Goal: Information Seeking & Learning: Check status

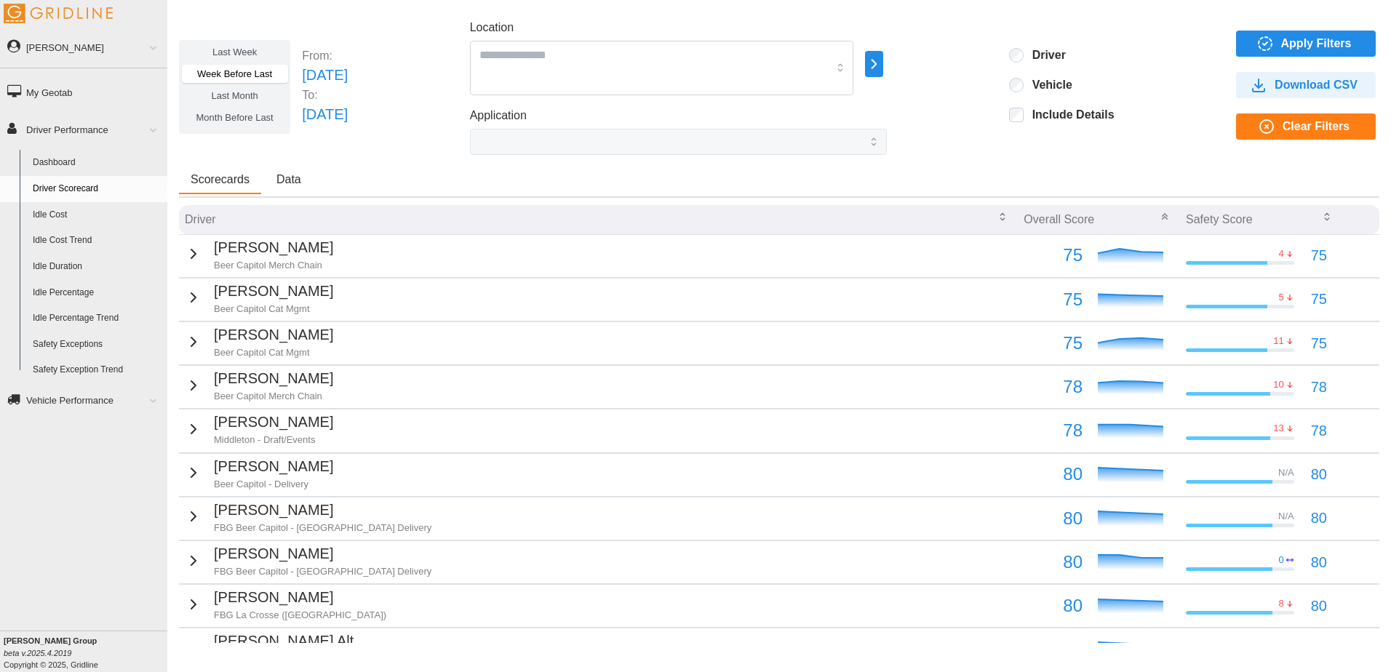
click at [247, 57] on span "Last Week" at bounding box center [234, 52] width 44 height 11
click at [1268, 44] on span "Apply Filters" at bounding box center [1303, 43] width 116 height 25
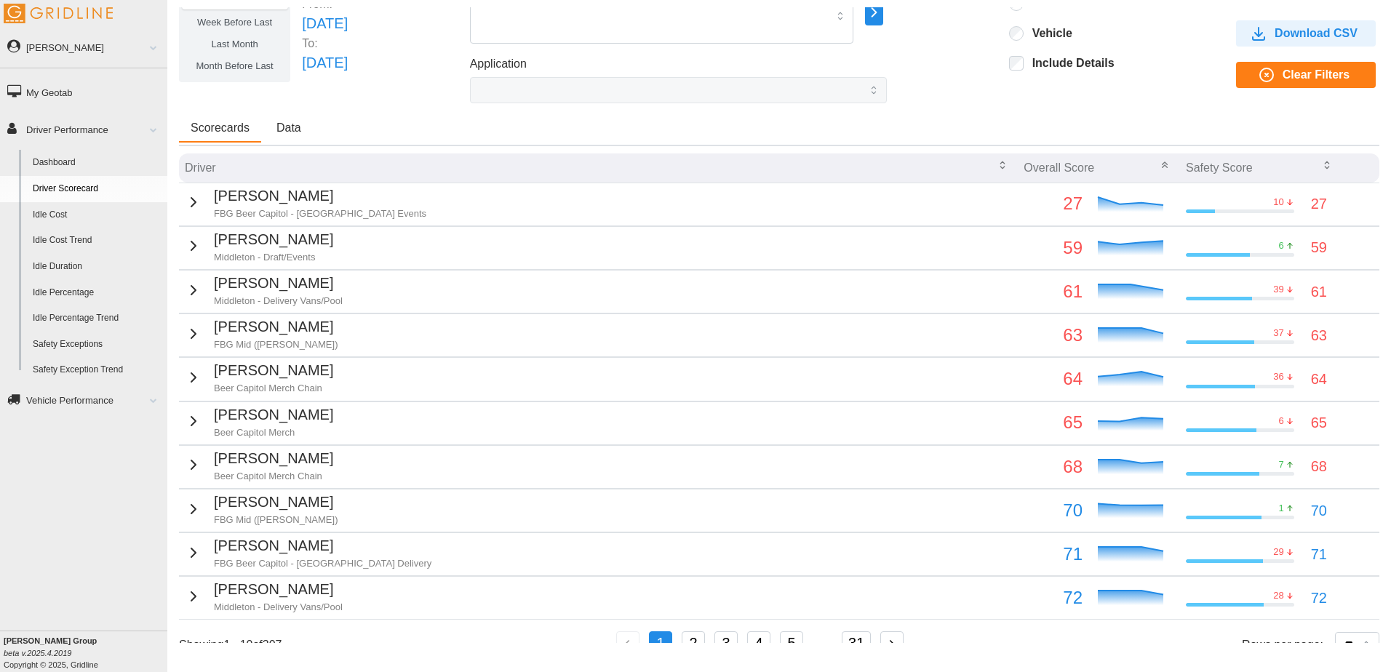
scroll to position [73, 0]
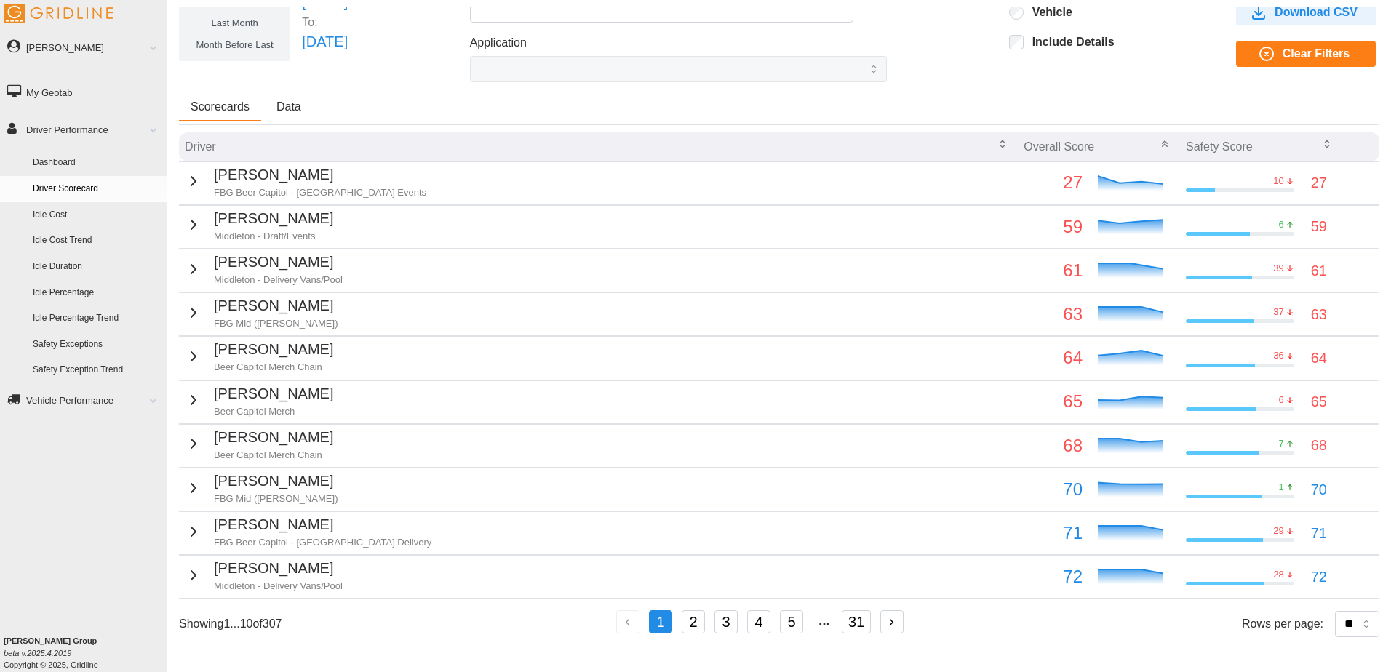
click at [255, 442] on p "[PERSON_NAME]" at bounding box center [273, 437] width 119 height 23
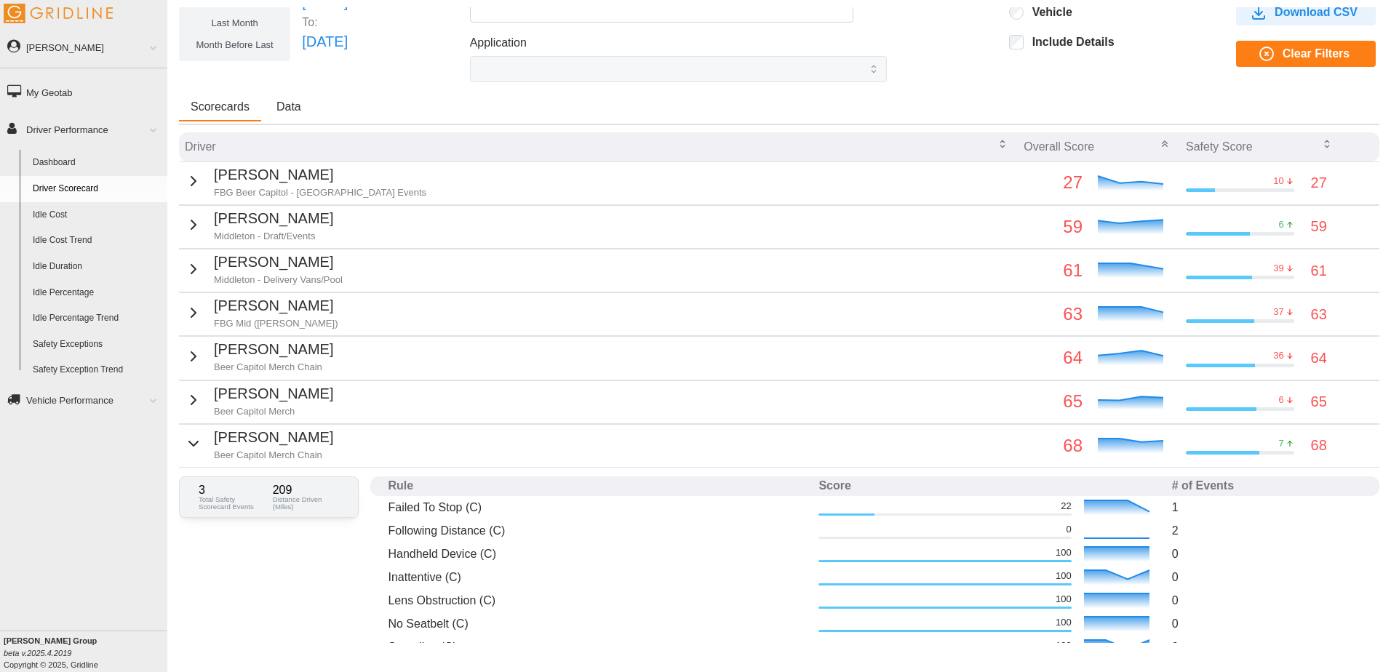
click at [248, 442] on p "[PERSON_NAME]" at bounding box center [273, 437] width 119 height 23
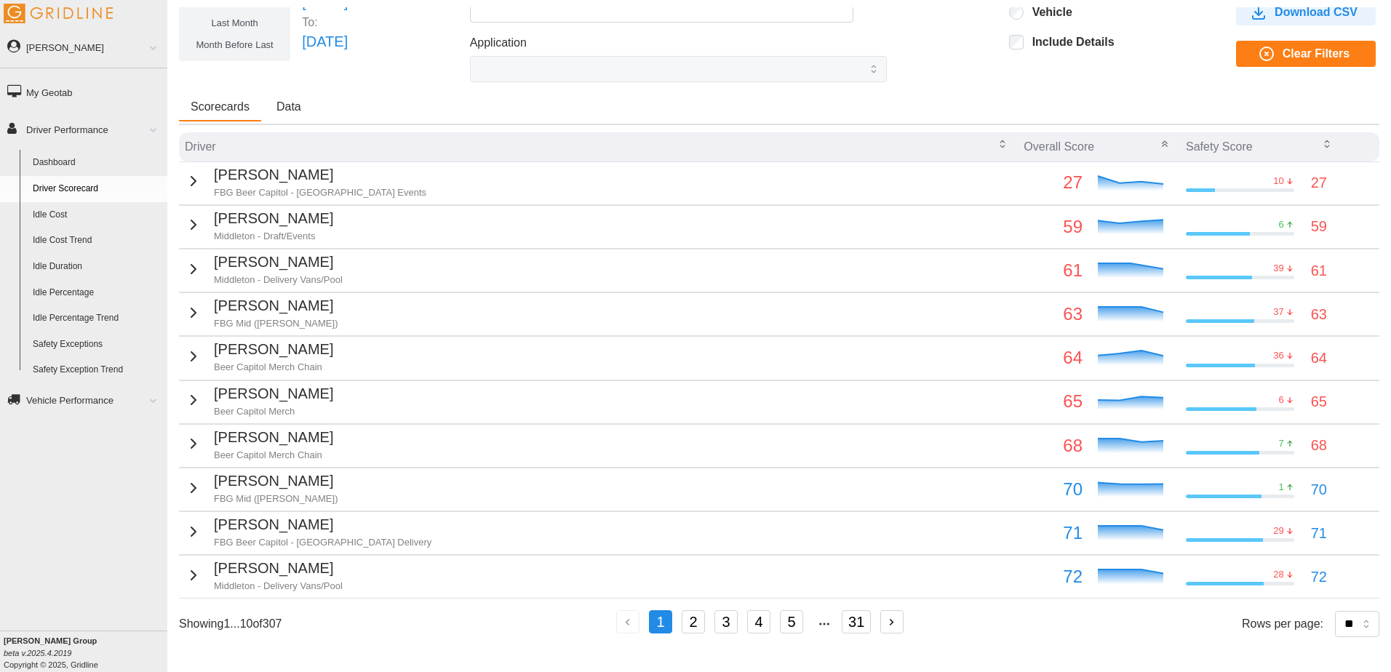
click at [250, 442] on p "[PERSON_NAME]" at bounding box center [273, 437] width 119 height 23
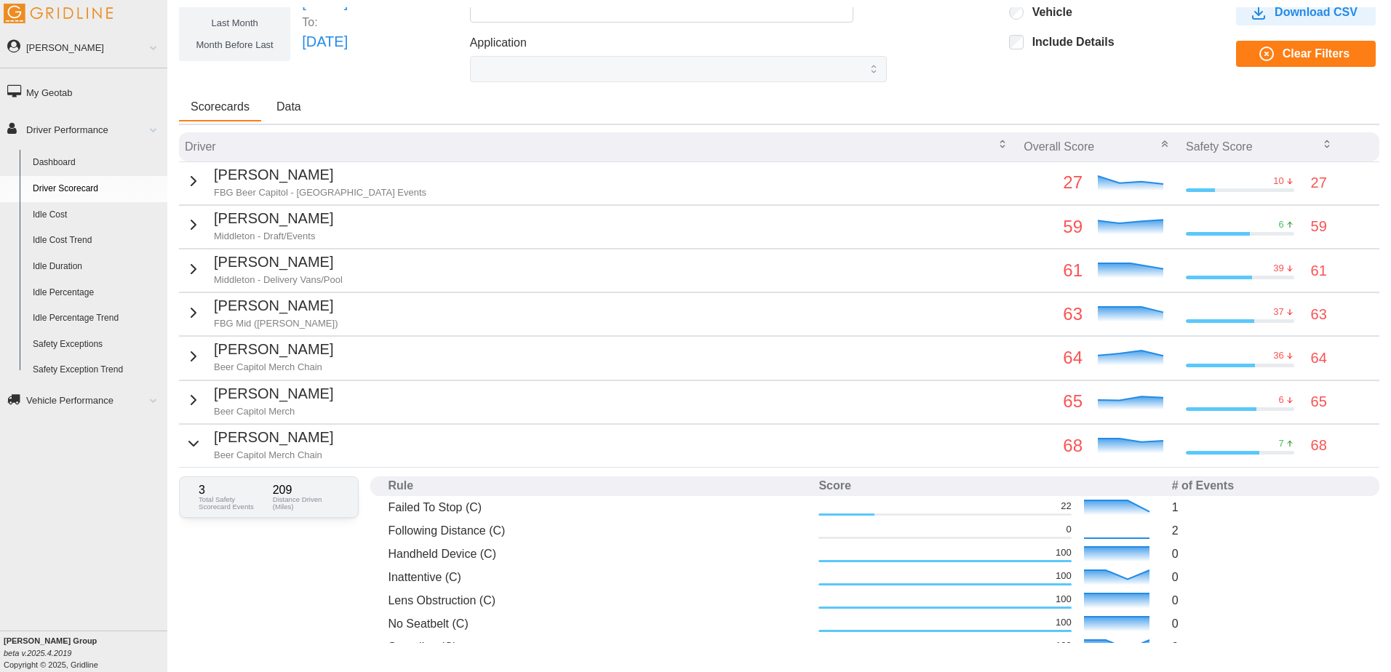
scroll to position [145, 0]
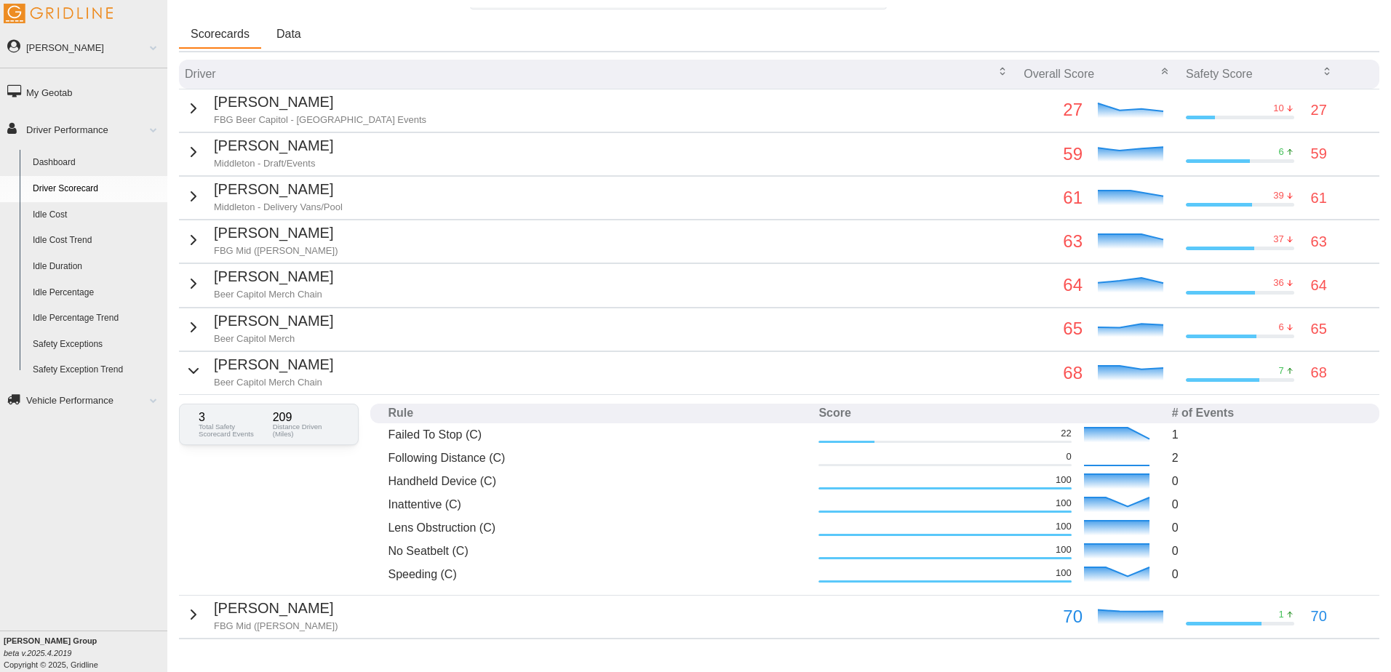
click at [240, 367] on p "[PERSON_NAME]" at bounding box center [273, 365] width 119 height 23
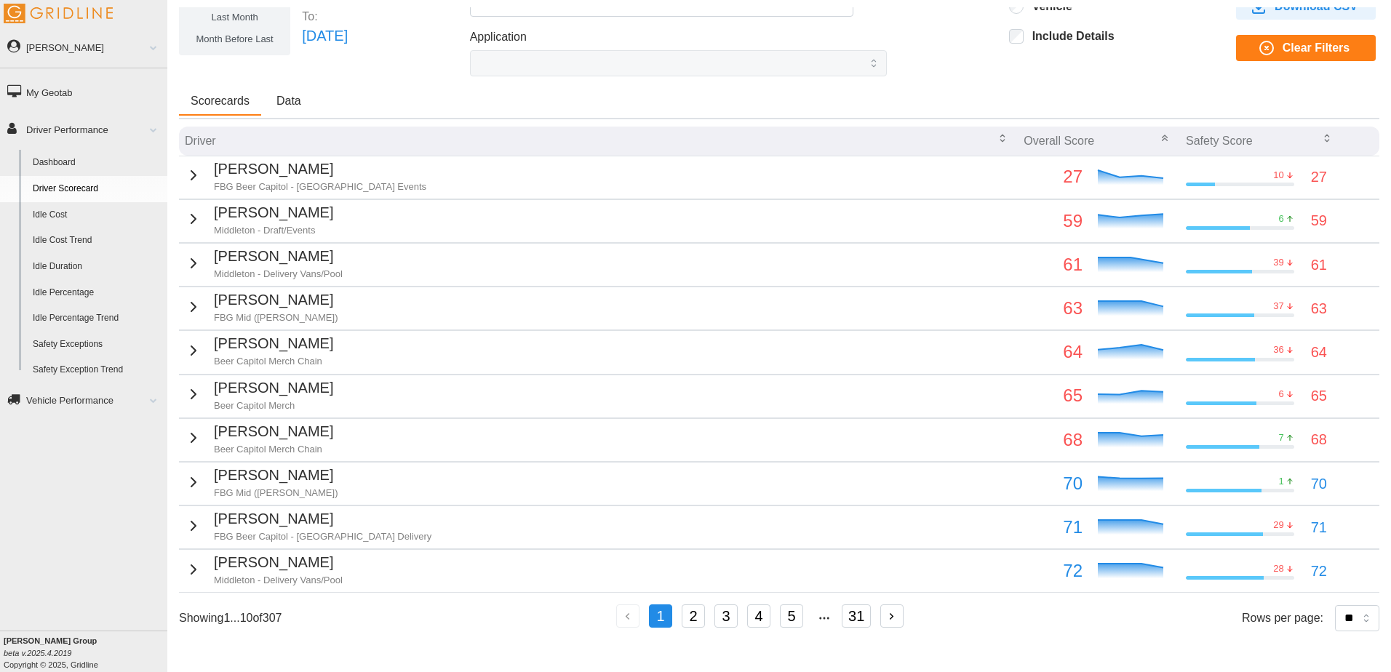
scroll to position [89, 0]
click at [274, 557] on p "[PERSON_NAME]" at bounding box center [278, 562] width 129 height 23
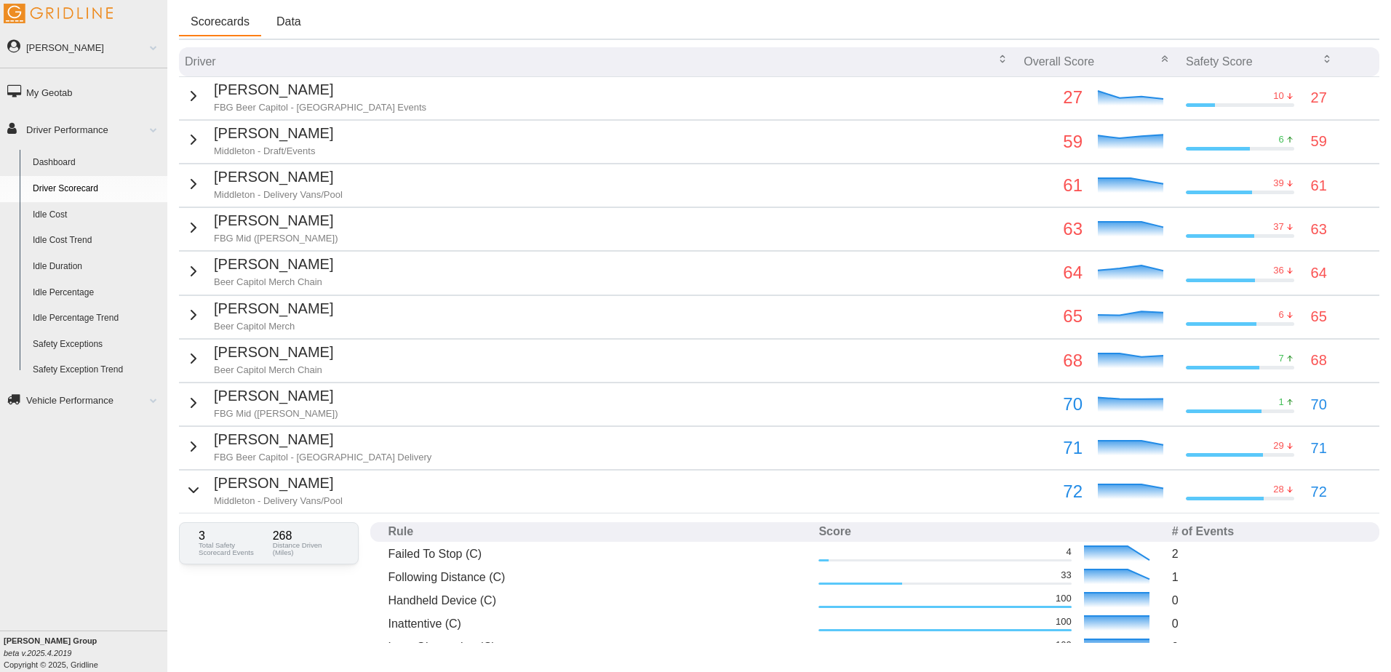
scroll to position [235, 0]
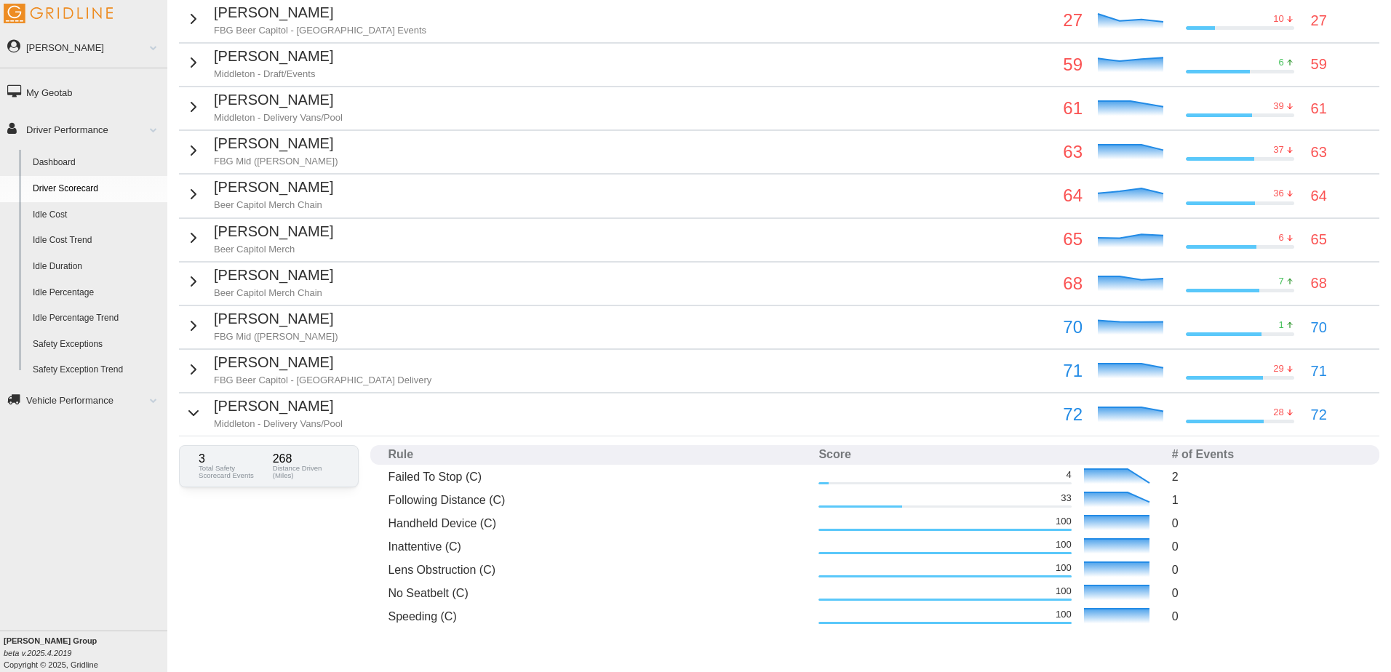
click at [265, 412] on p "[PERSON_NAME]" at bounding box center [278, 406] width 129 height 23
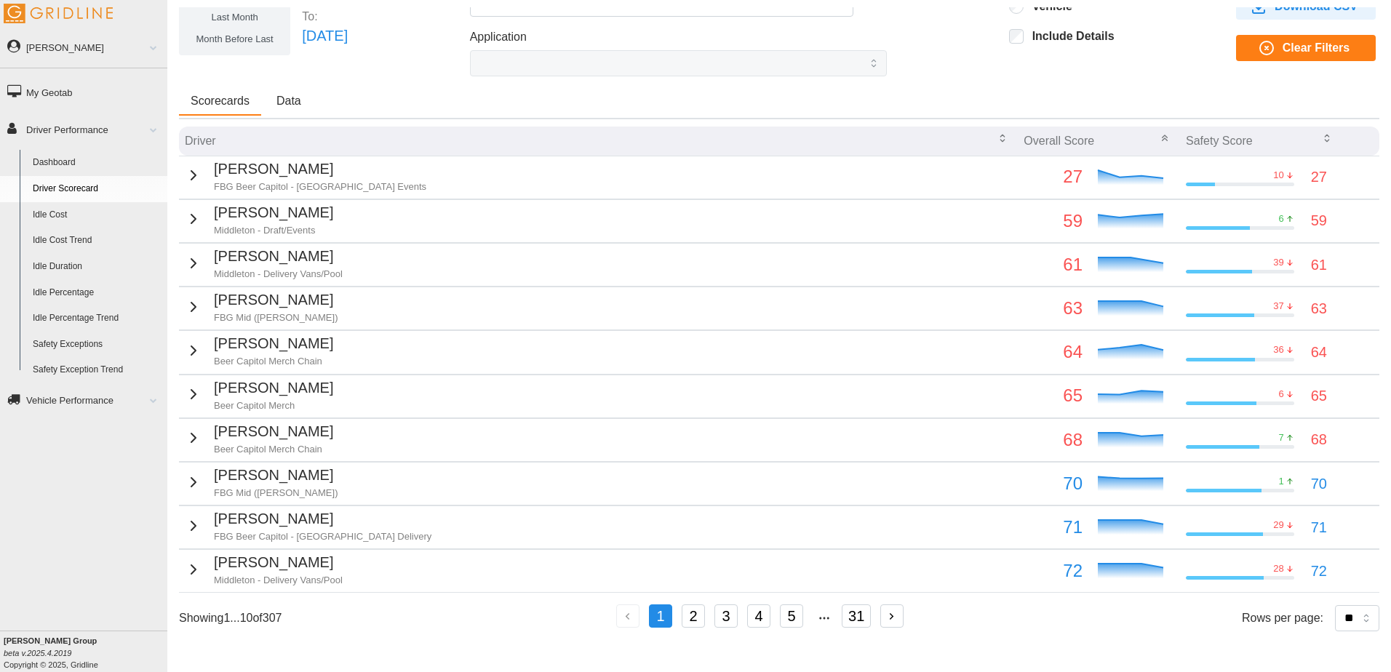
scroll to position [79, 0]
click at [693, 615] on button "2" at bounding box center [693, 616] width 23 height 23
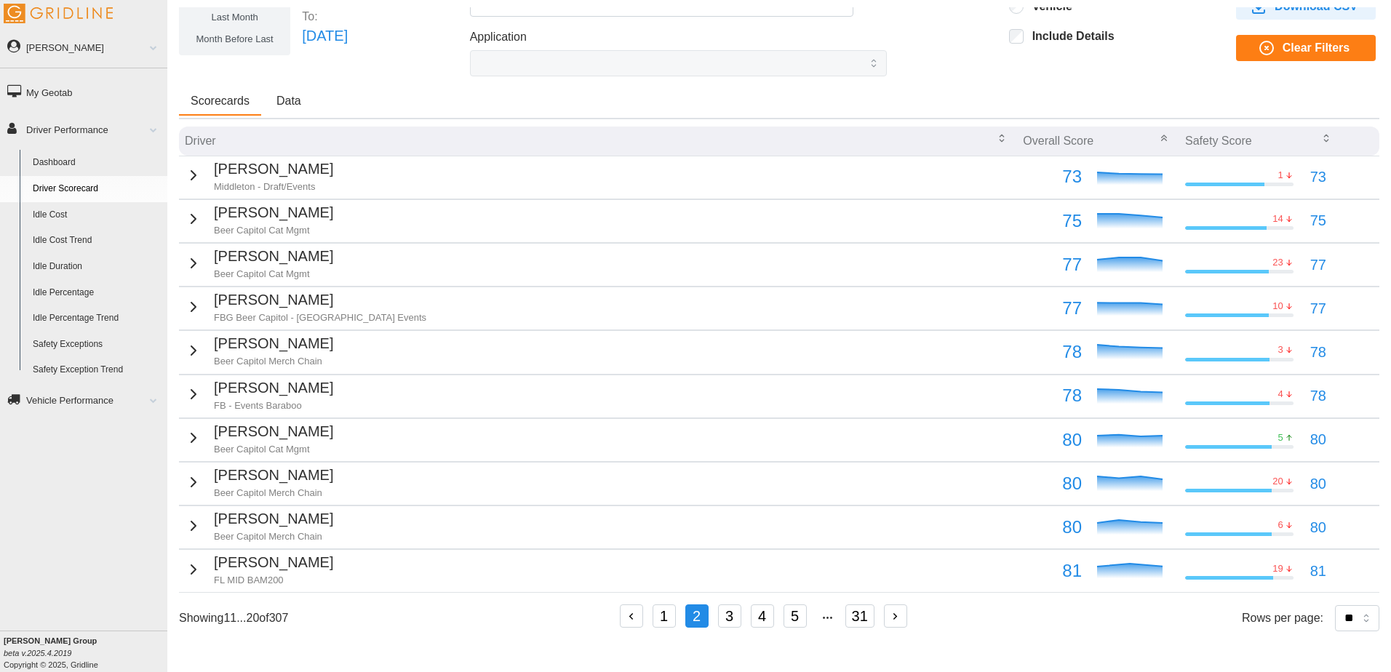
click at [661, 615] on button "1" at bounding box center [664, 616] width 23 height 23
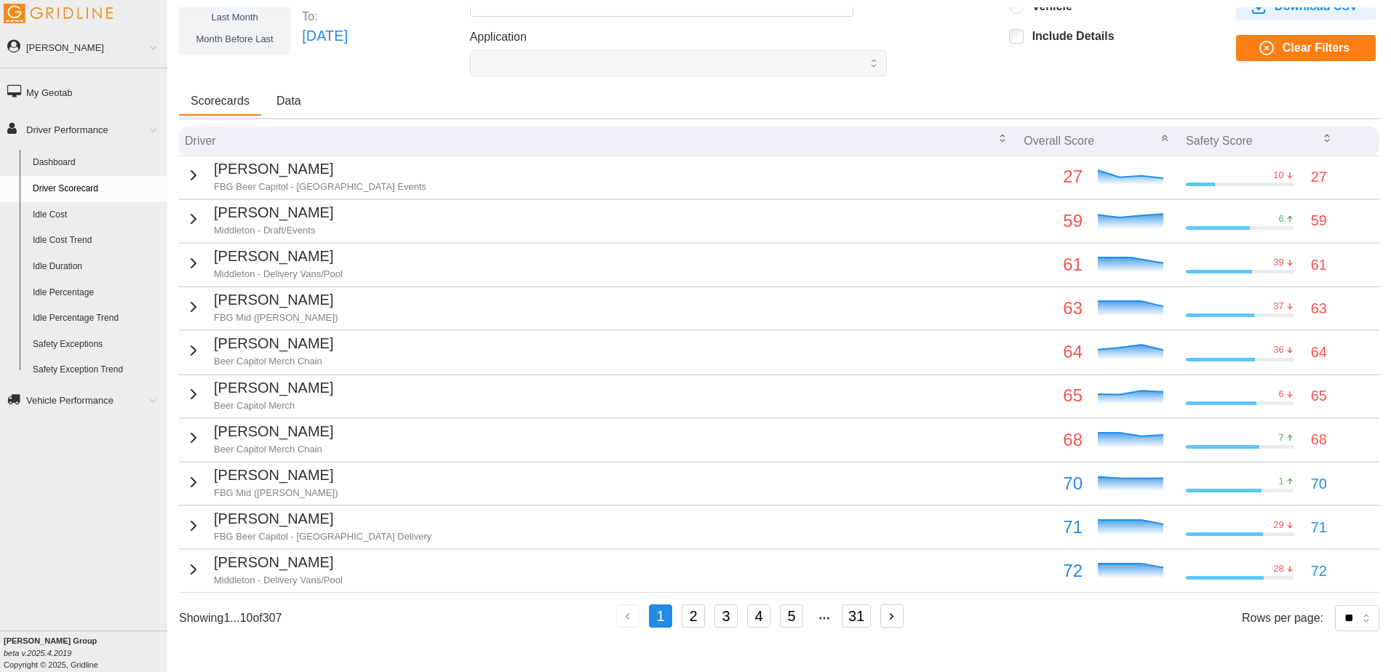
scroll to position [89, 0]
click at [321, 552] on p "[PERSON_NAME]" at bounding box center [278, 562] width 129 height 23
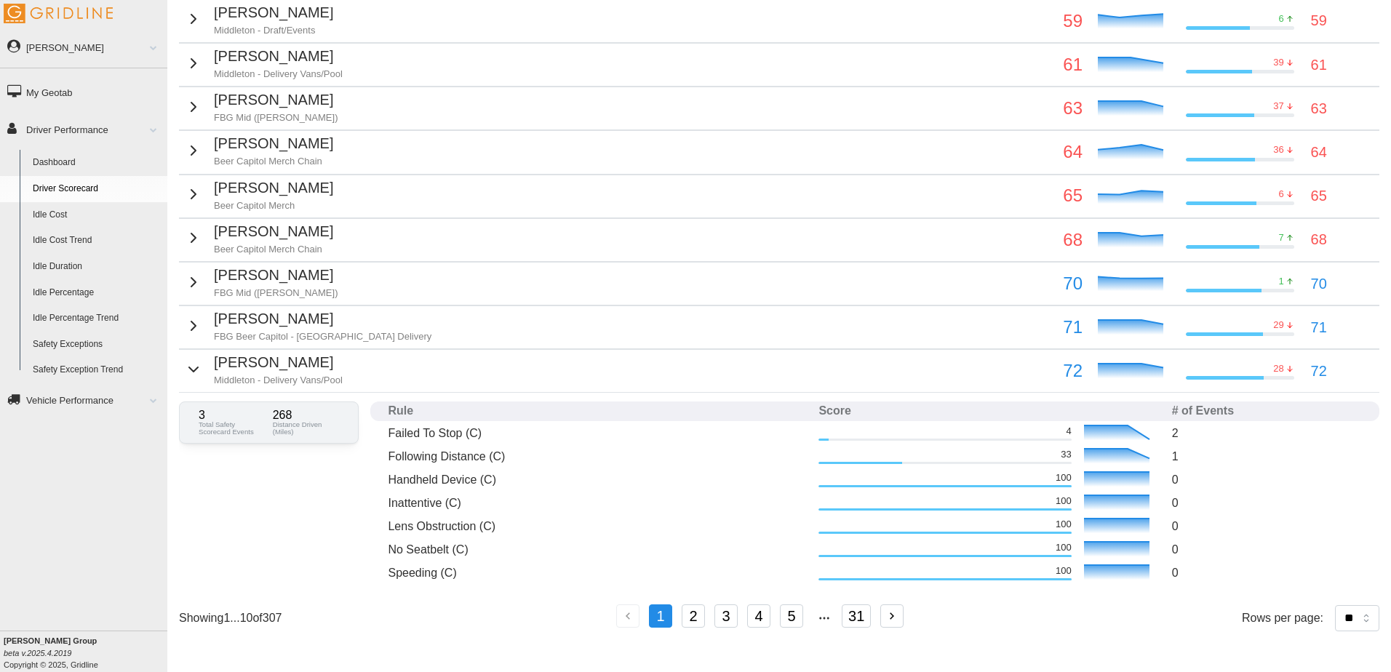
scroll to position [279, 0]
click at [279, 374] on p "Middleton - Delivery Vans/Pool" at bounding box center [278, 380] width 129 height 13
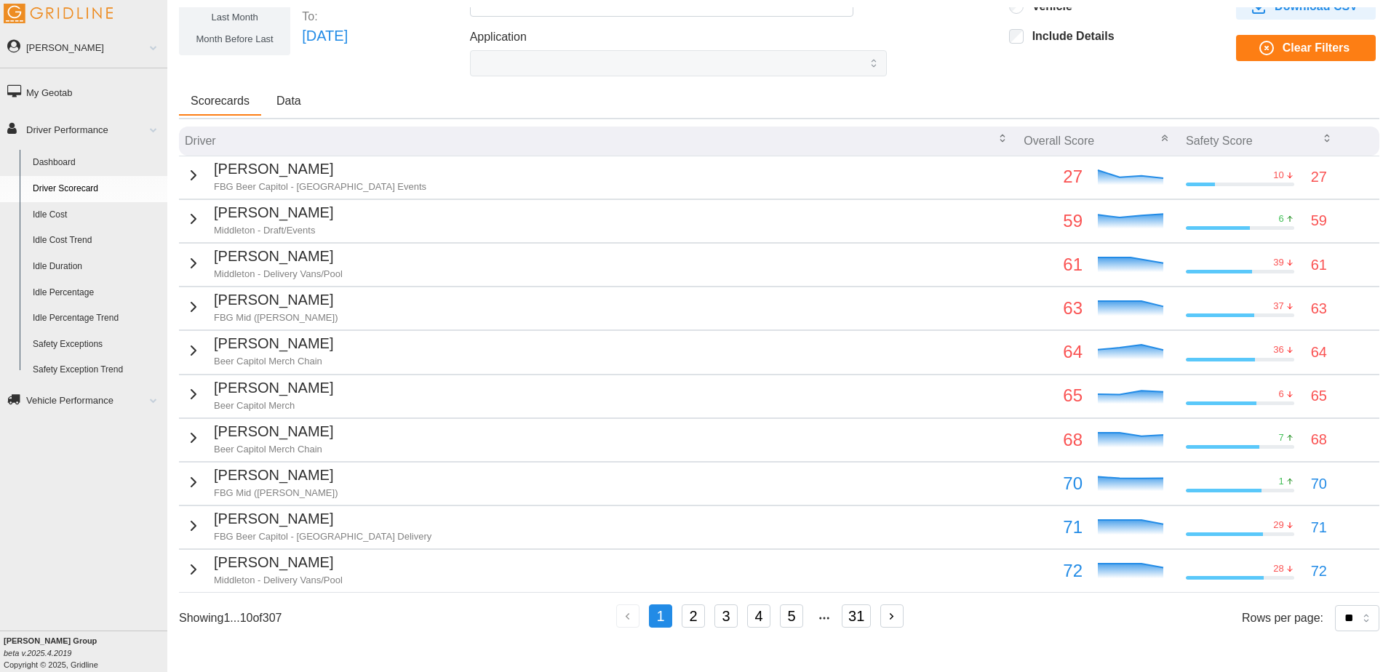
scroll to position [79, 0]
click at [693, 617] on button "2" at bounding box center [693, 616] width 23 height 23
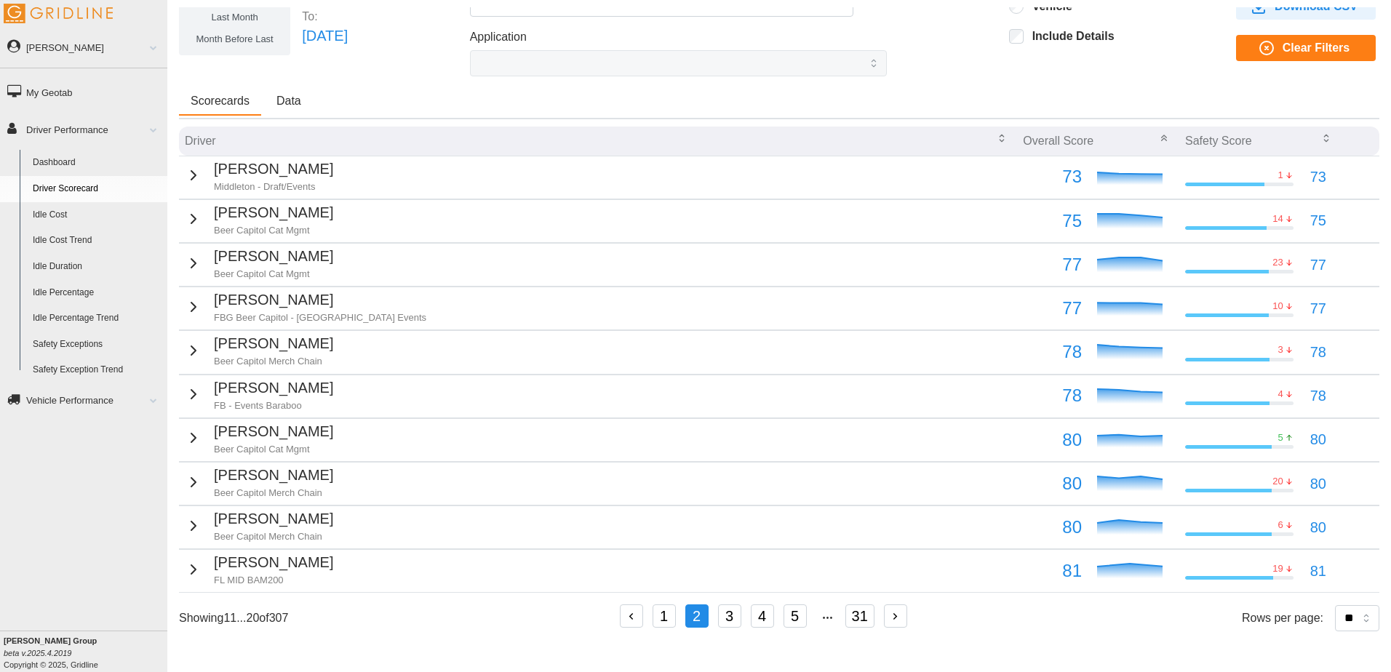
click at [731, 616] on button "3" at bounding box center [729, 616] width 23 height 23
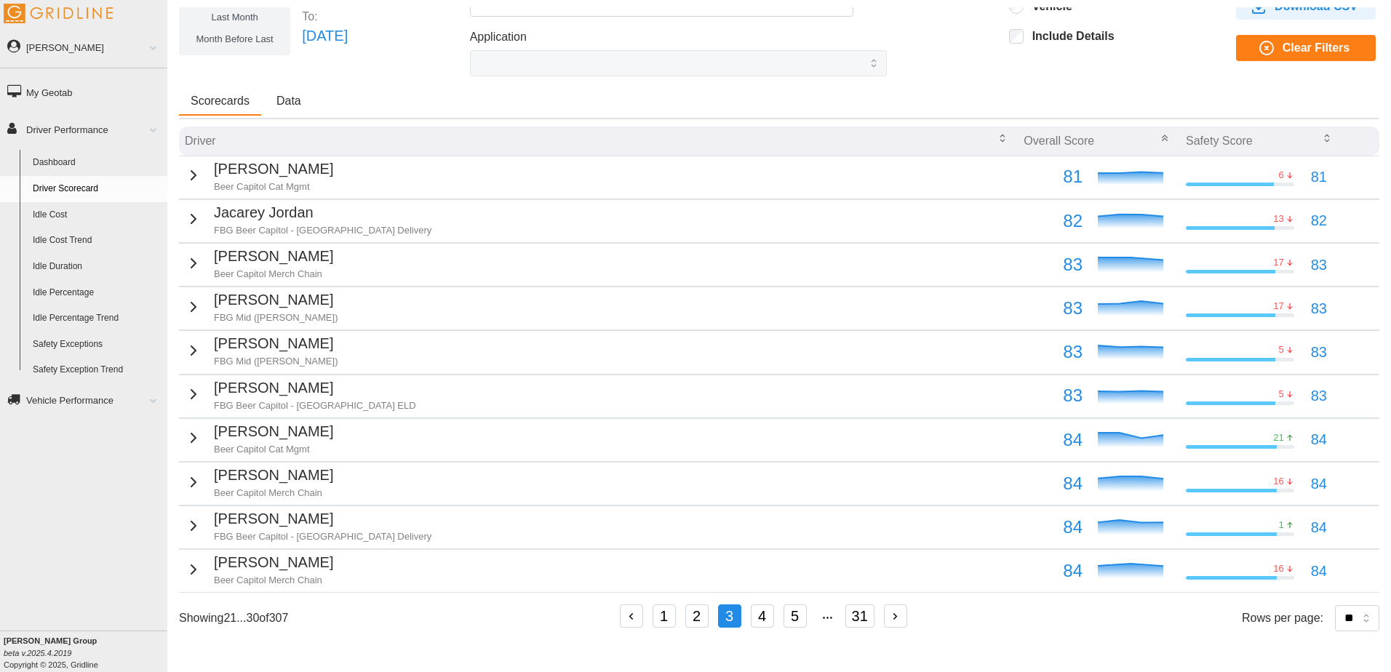
click at [311, 308] on p "[PERSON_NAME]" at bounding box center [276, 300] width 124 height 23
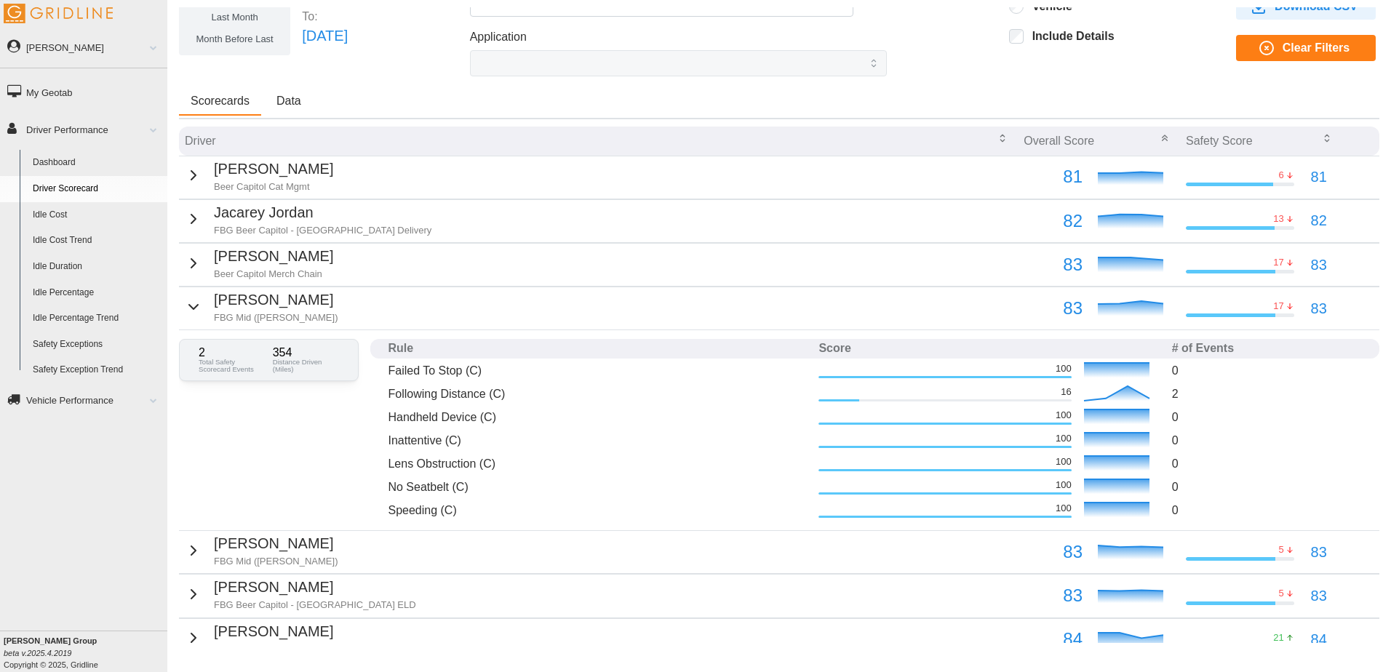
click at [311, 308] on p "[PERSON_NAME]" at bounding box center [276, 300] width 124 height 23
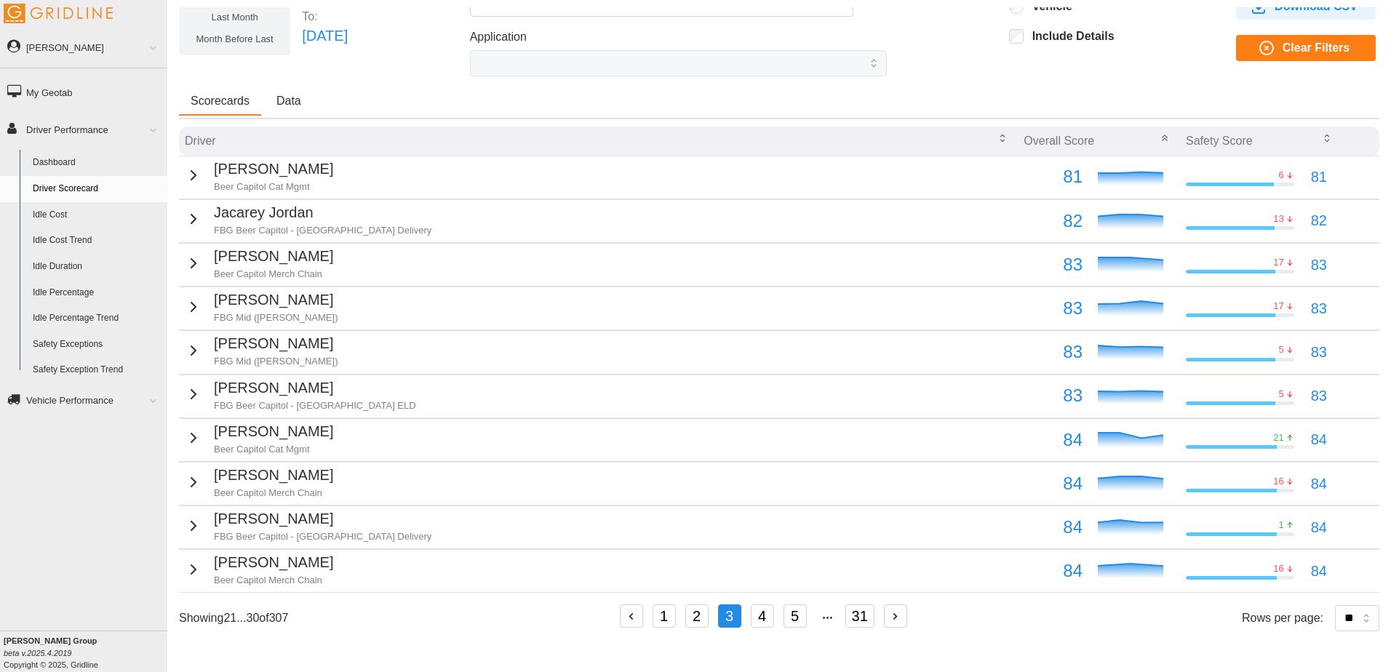
click at [301, 342] on p "[PERSON_NAME]" at bounding box center [276, 343] width 124 height 23
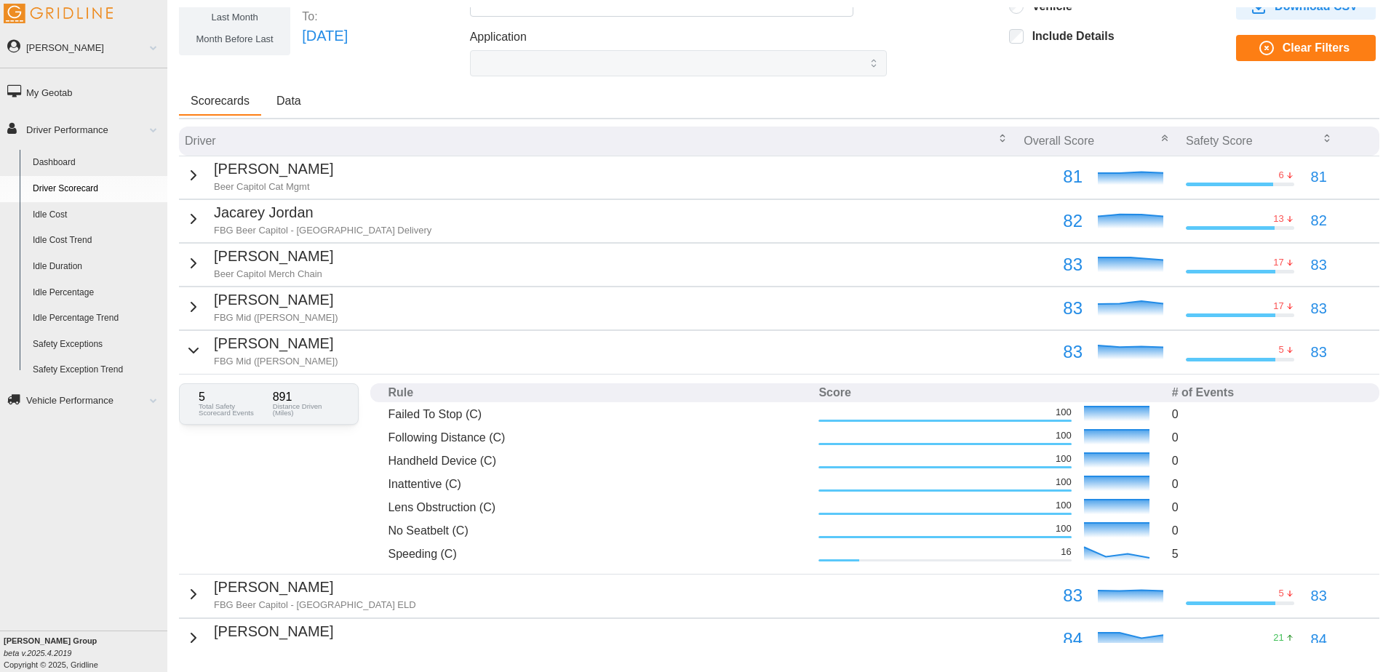
click at [311, 348] on p "[PERSON_NAME]" at bounding box center [276, 343] width 124 height 23
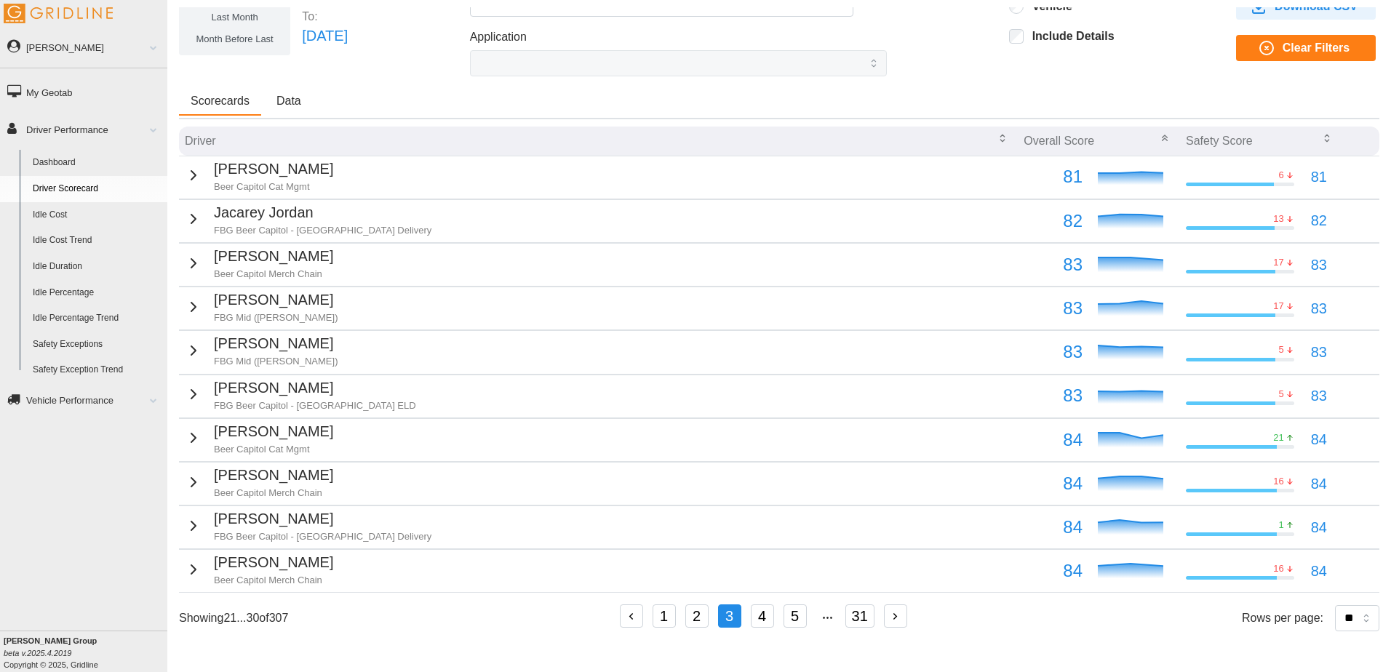
scroll to position [89, 0]
click at [311, 515] on p "[PERSON_NAME]" at bounding box center [323, 519] width 218 height 23
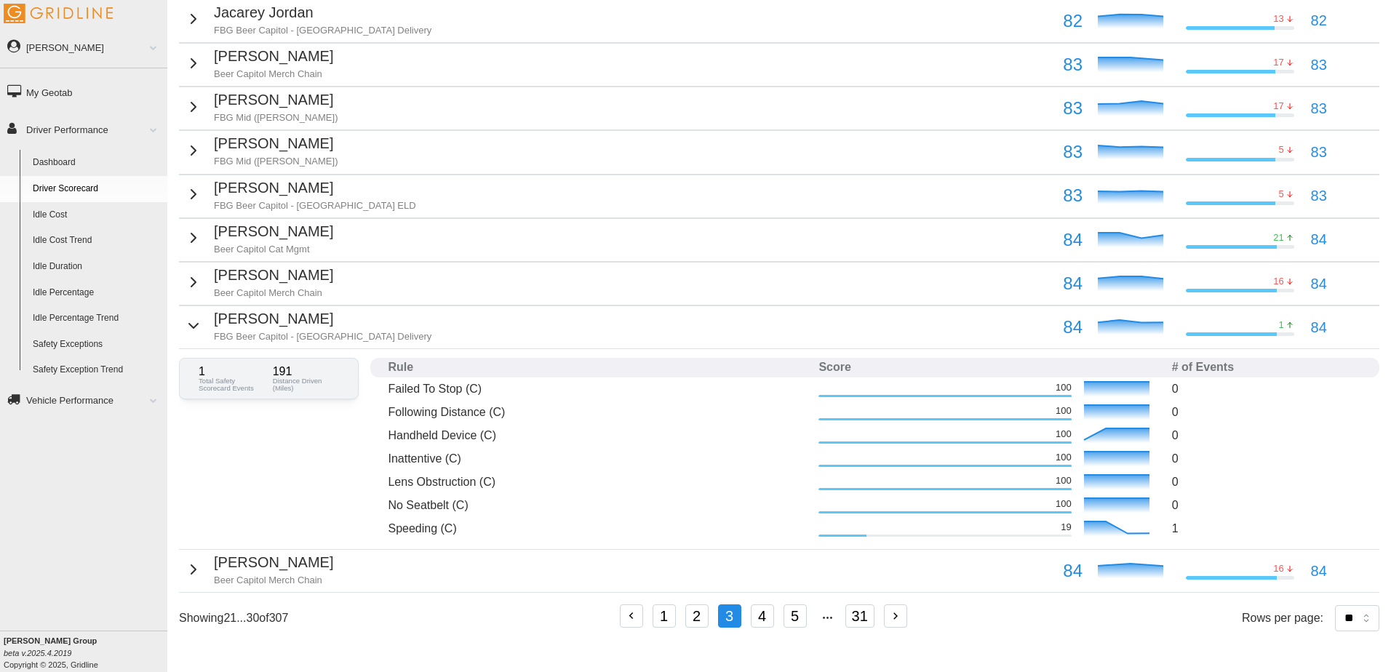
click at [270, 319] on p "[PERSON_NAME]" at bounding box center [323, 319] width 218 height 23
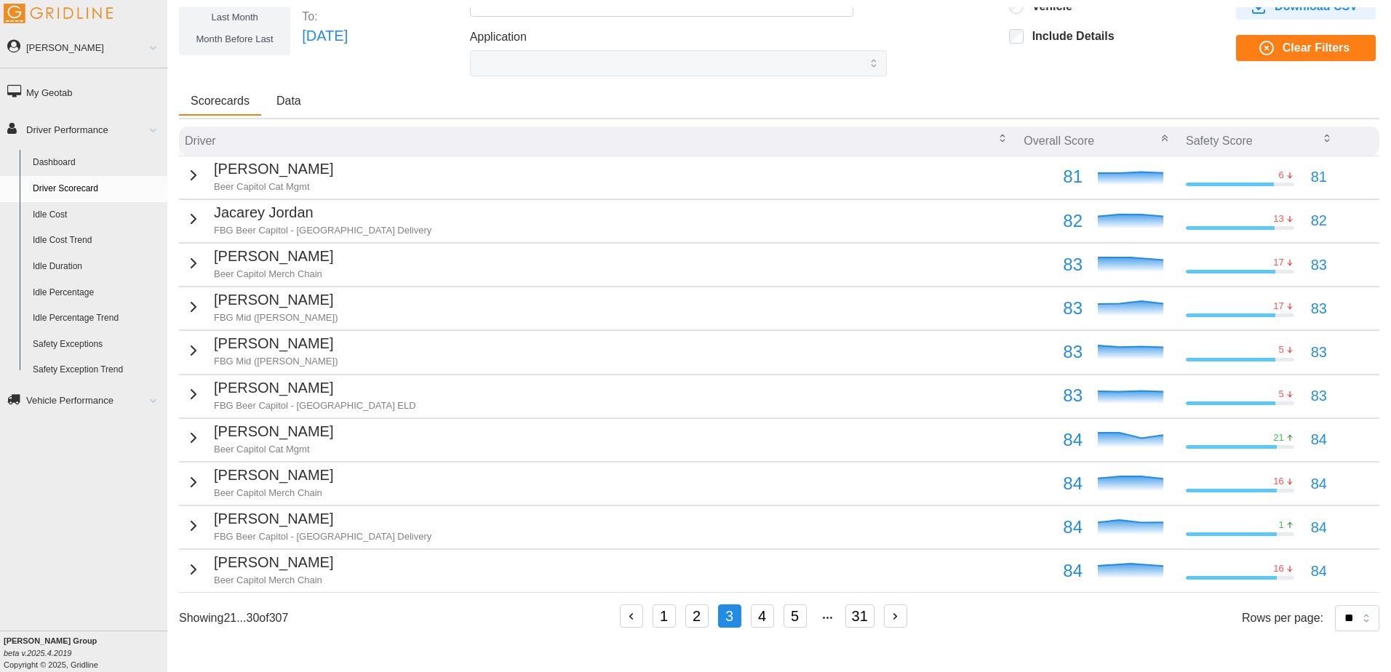
scroll to position [79, 0]
click at [669, 615] on button "1" at bounding box center [664, 616] width 23 height 23
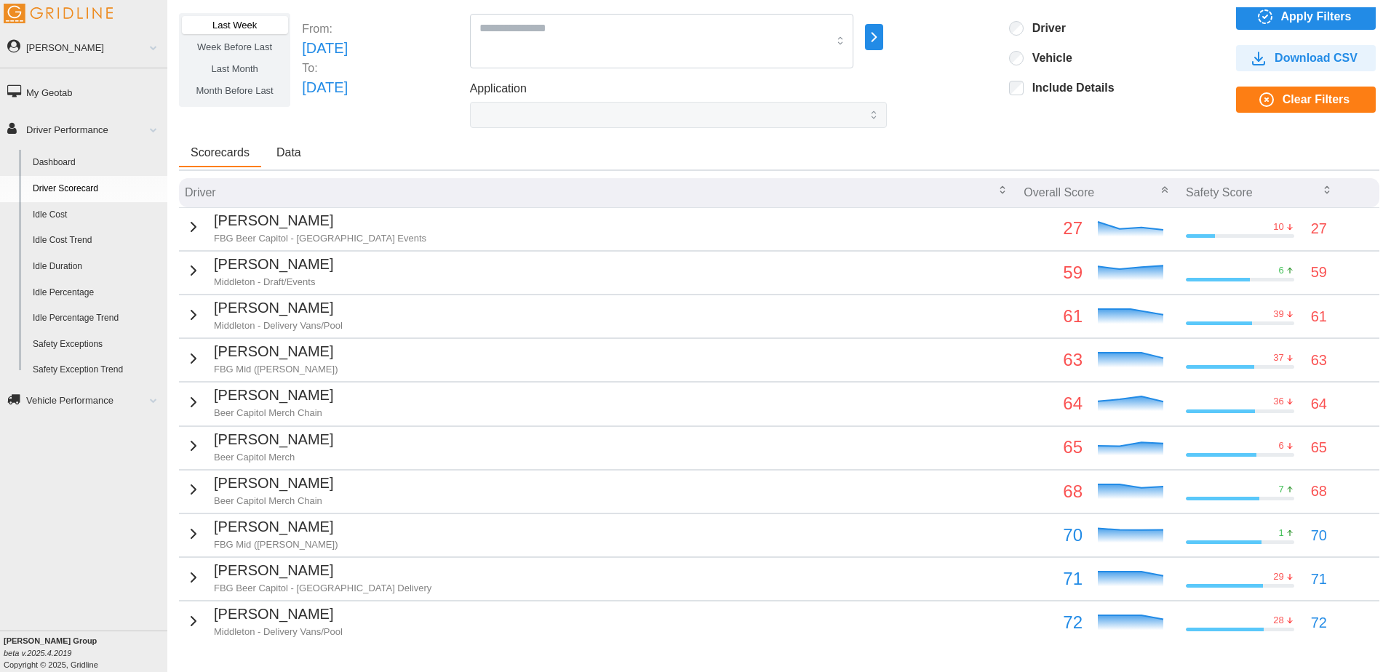
scroll to position [0, 0]
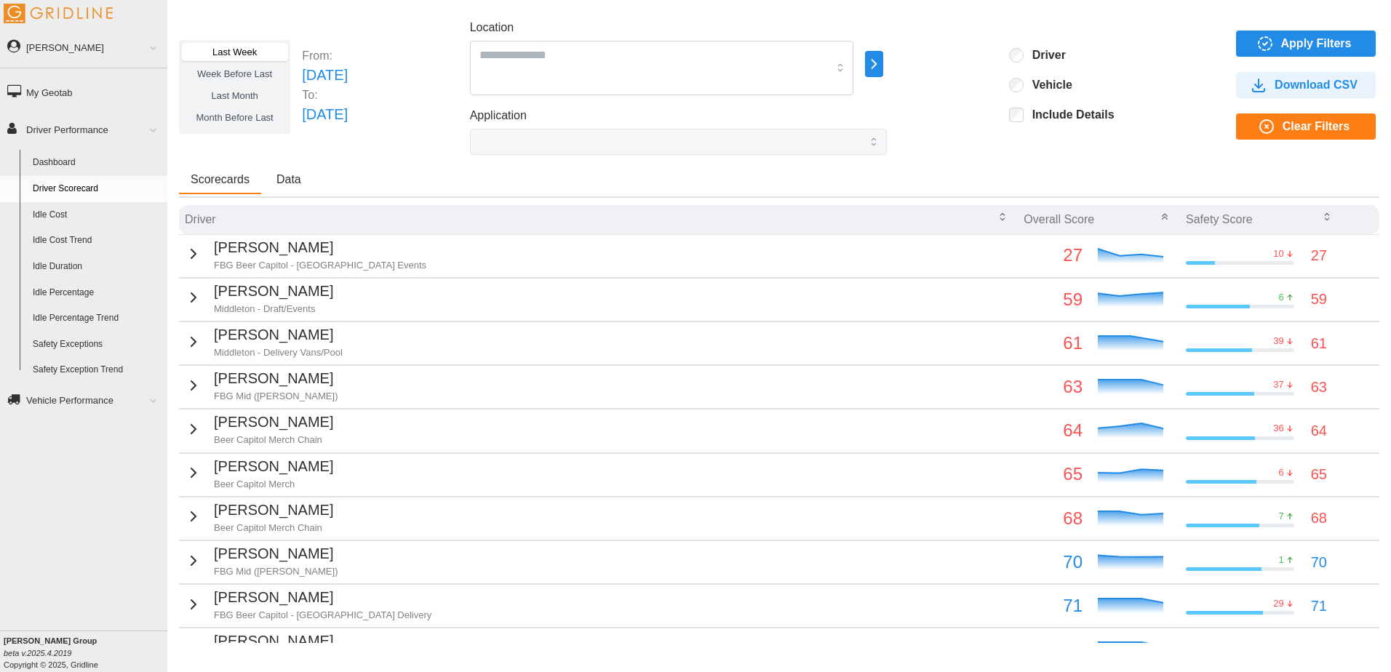
click at [236, 71] on span "Week Before Last" at bounding box center [234, 73] width 75 height 11
click at [1256, 37] on icon "button" at bounding box center [1264, 43] width 17 height 17
click at [325, 384] on td "[PERSON_NAME] FBG Mid ([PERSON_NAME])" at bounding box center [598, 387] width 838 height 43
click at [240, 380] on p "[PERSON_NAME]" at bounding box center [276, 378] width 124 height 23
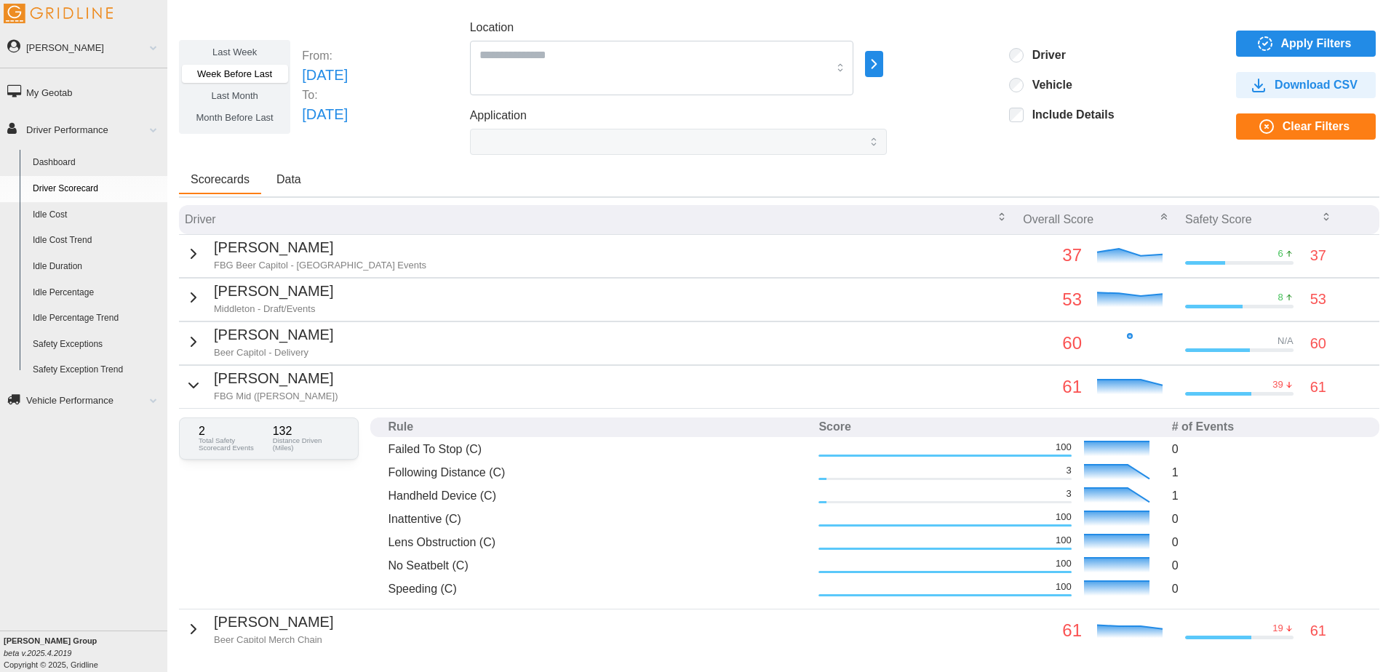
click at [260, 381] on p "[PERSON_NAME]" at bounding box center [276, 378] width 124 height 23
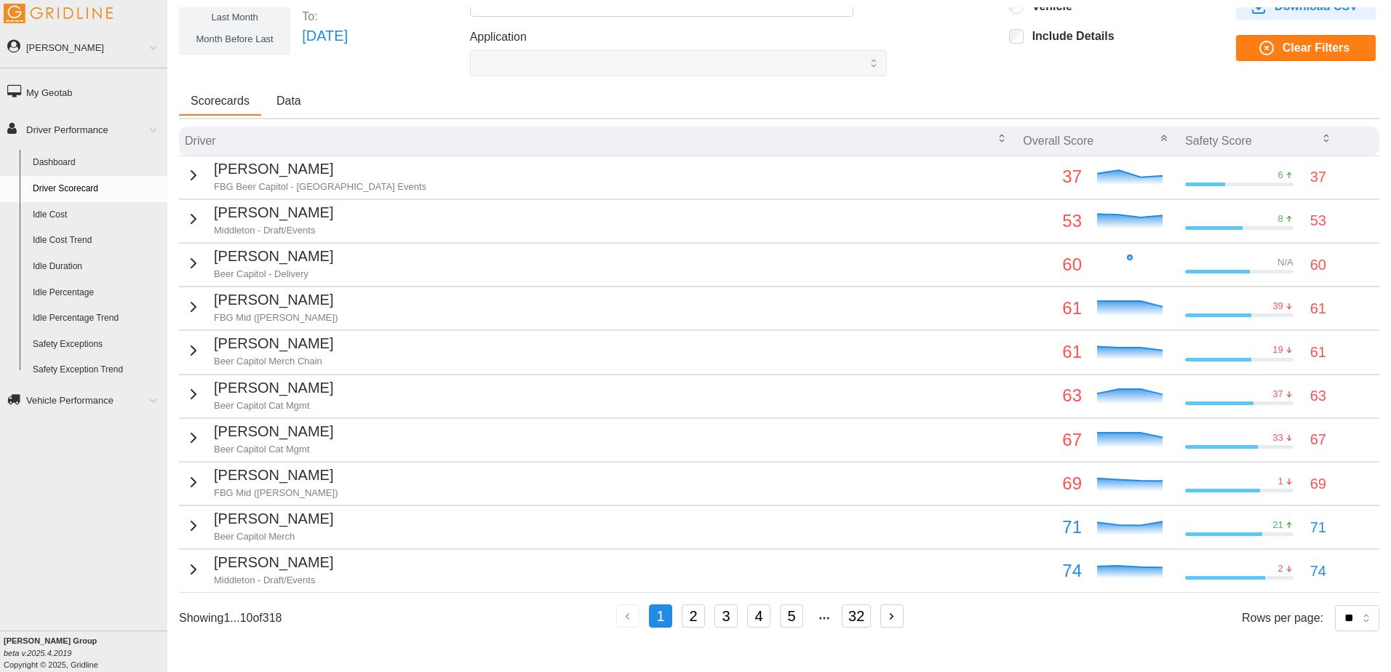
scroll to position [89, 0]
click at [269, 332] on p "[PERSON_NAME]" at bounding box center [273, 343] width 119 height 23
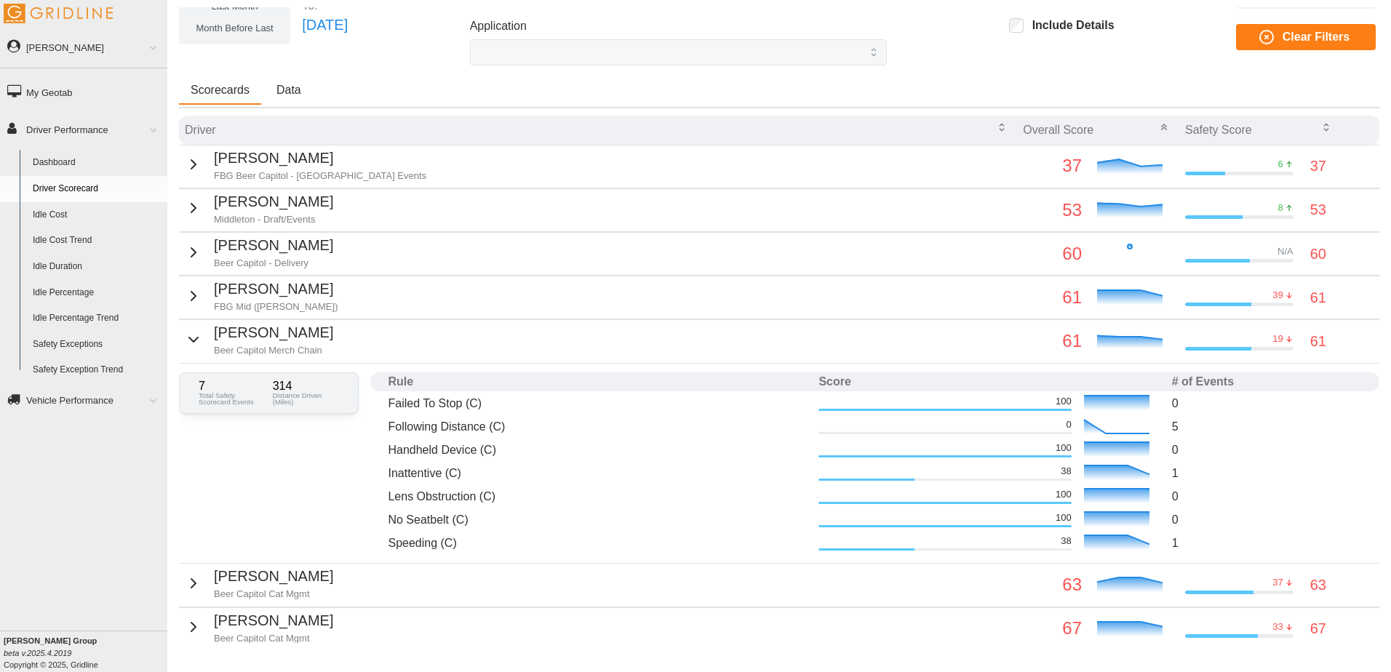
click at [268, 340] on p "[PERSON_NAME]" at bounding box center [273, 333] width 119 height 23
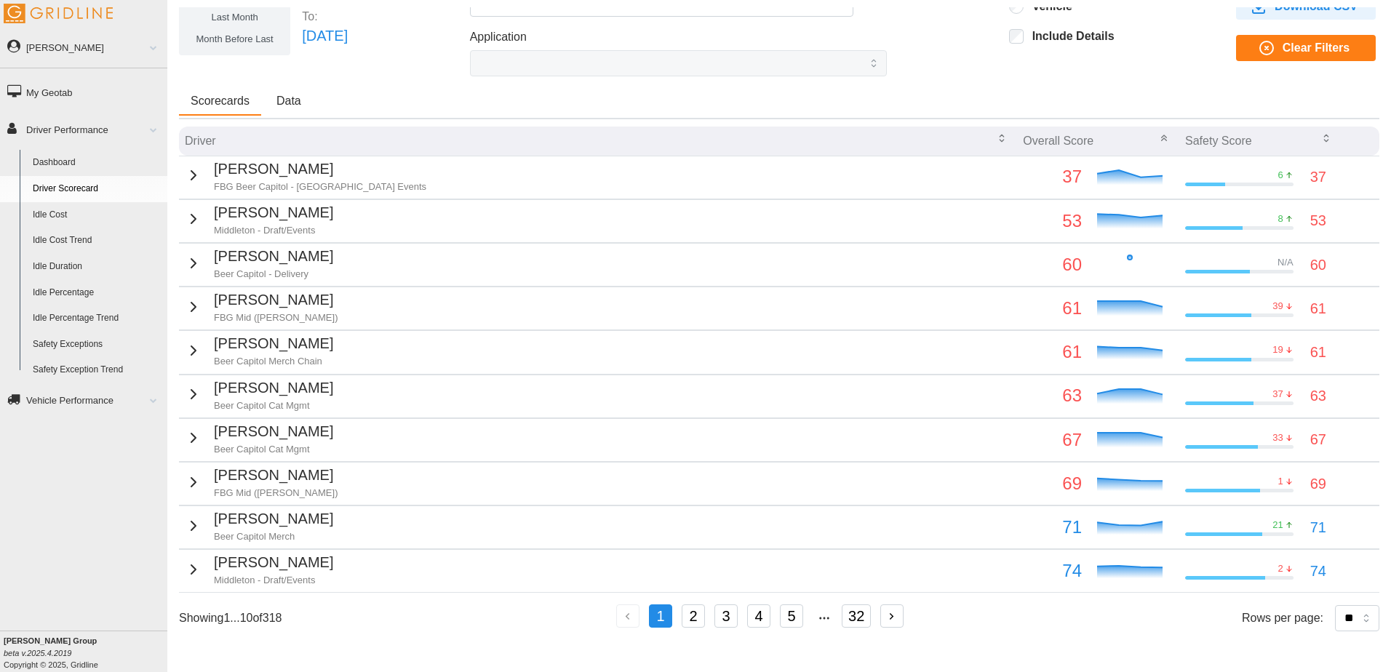
click at [271, 340] on p "[PERSON_NAME]" at bounding box center [273, 343] width 119 height 23
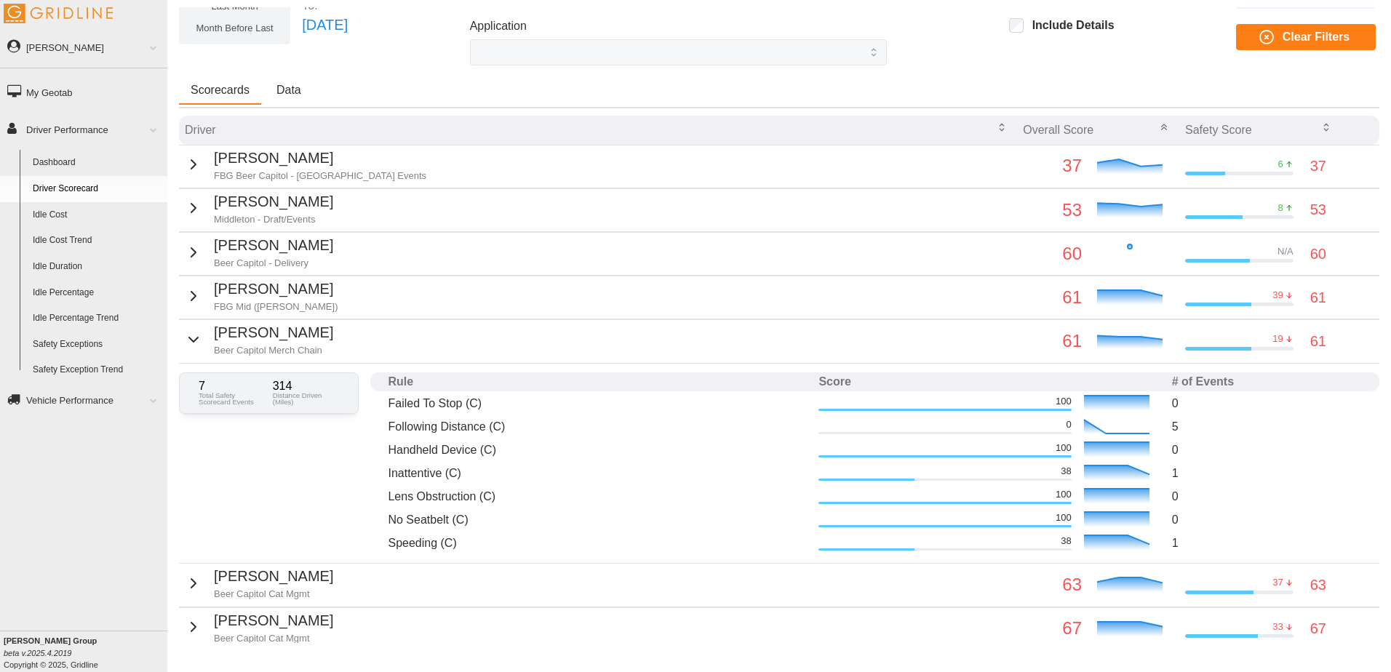
click at [271, 339] on p "[PERSON_NAME]" at bounding box center [273, 333] width 119 height 23
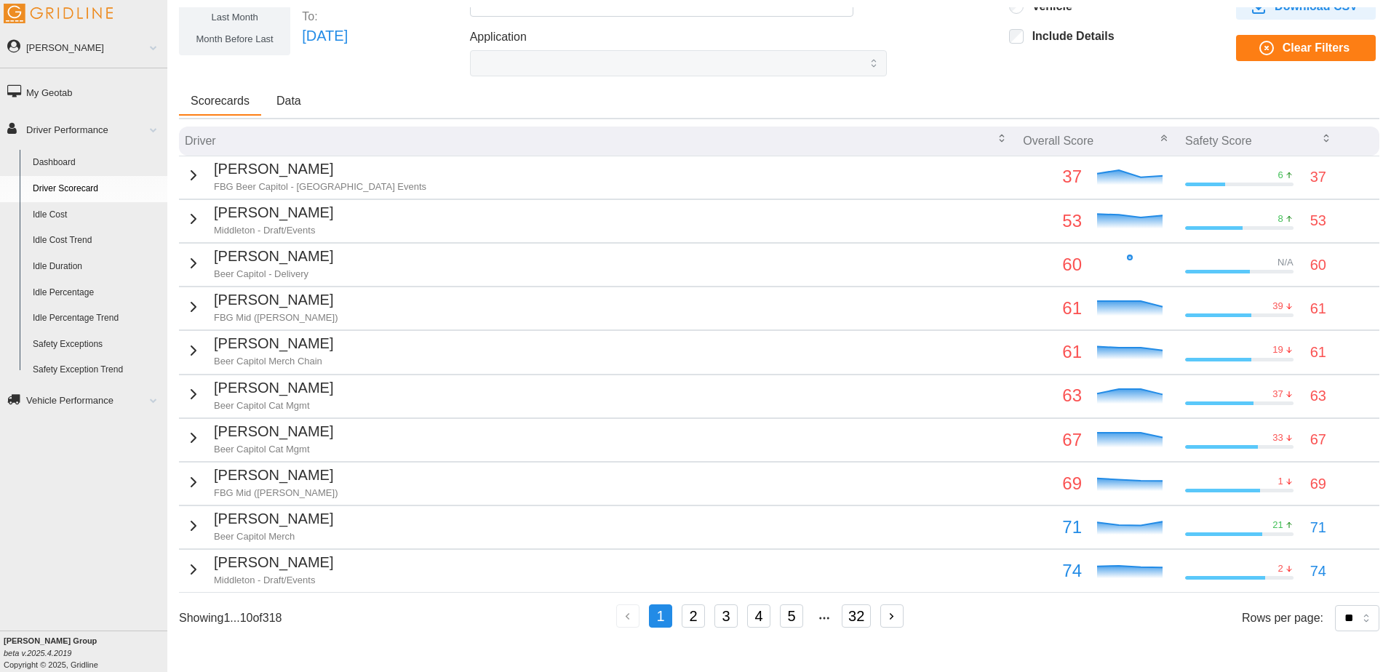
click at [294, 383] on p "[PERSON_NAME]" at bounding box center [273, 388] width 119 height 23
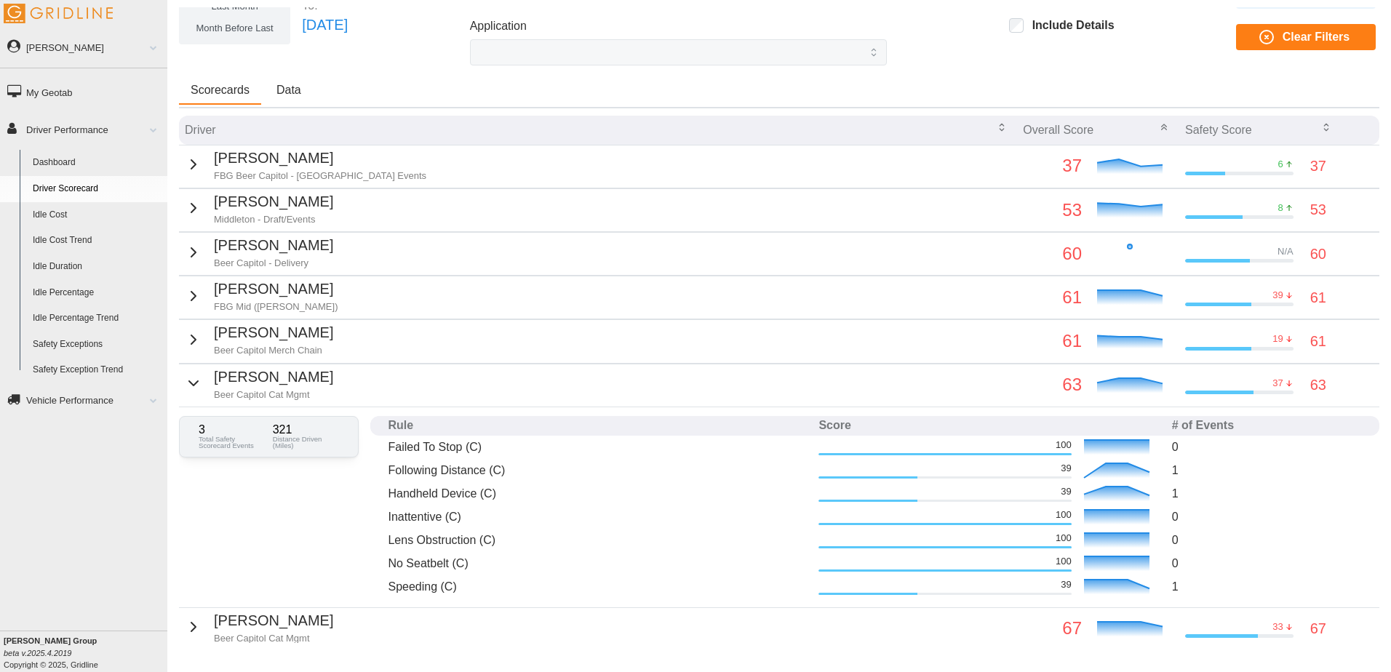
click at [294, 383] on p "[PERSON_NAME]" at bounding box center [273, 377] width 119 height 23
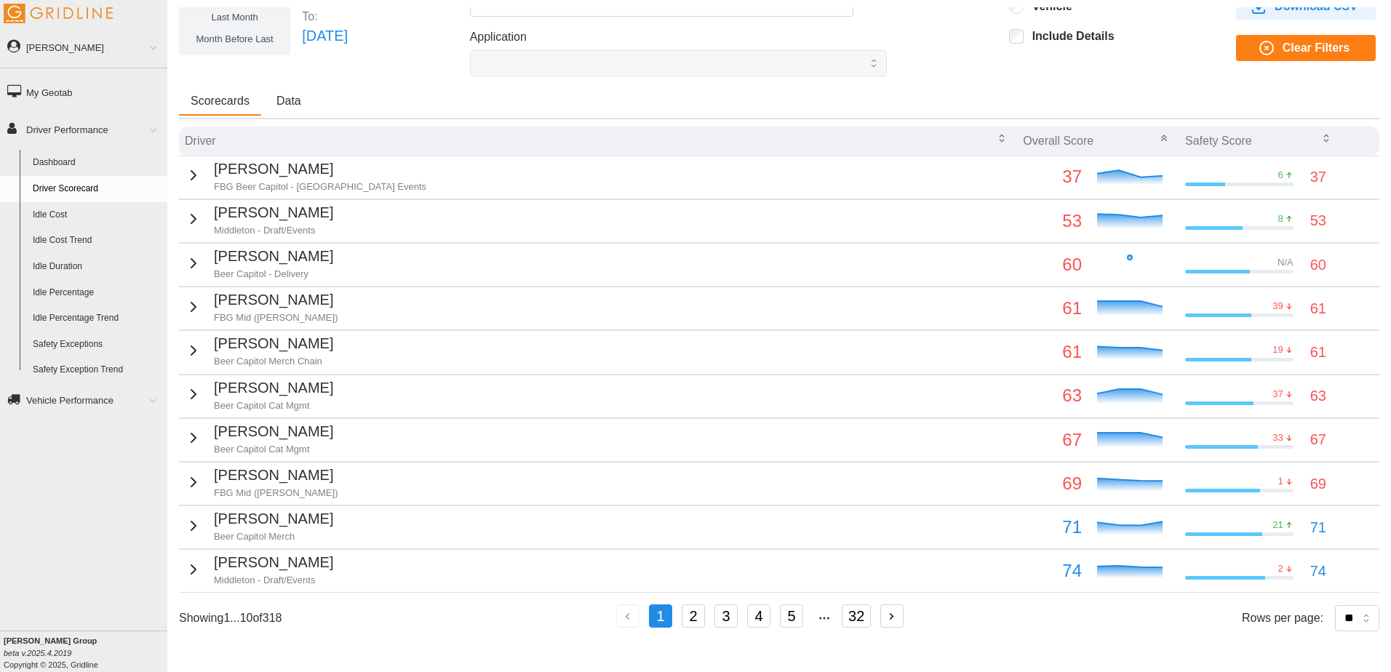
click at [279, 428] on p "[PERSON_NAME]" at bounding box center [273, 431] width 119 height 23
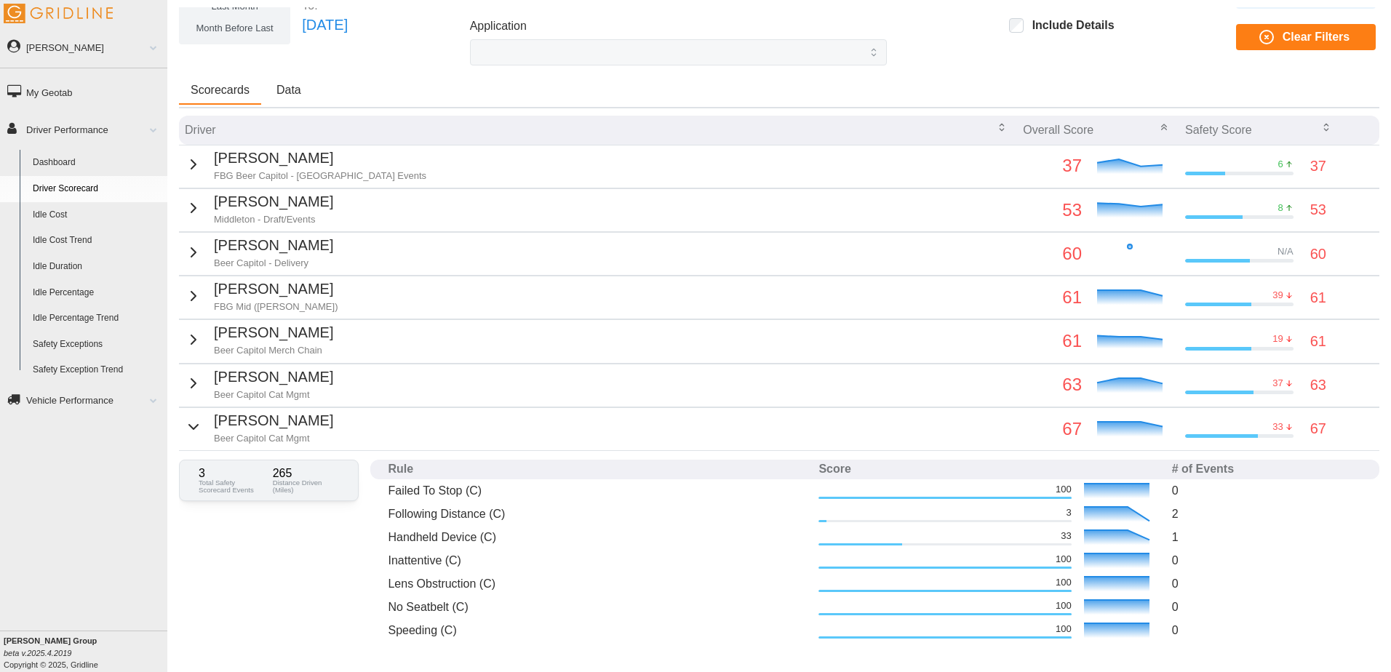
click at [279, 428] on p "[PERSON_NAME]" at bounding box center [273, 421] width 119 height 23
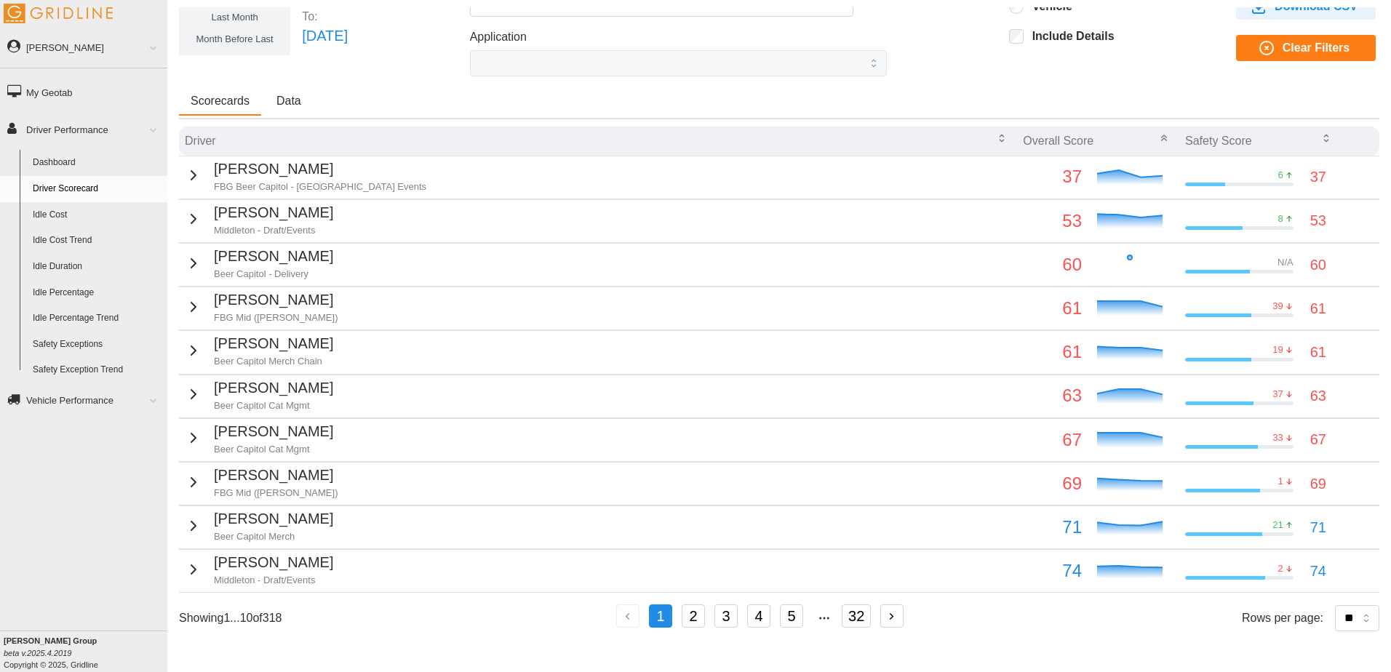
click at [263, 487] on p "FBG Mid ([PERSON_NAME])" at bounding box center [276, 493] width 124 height 13
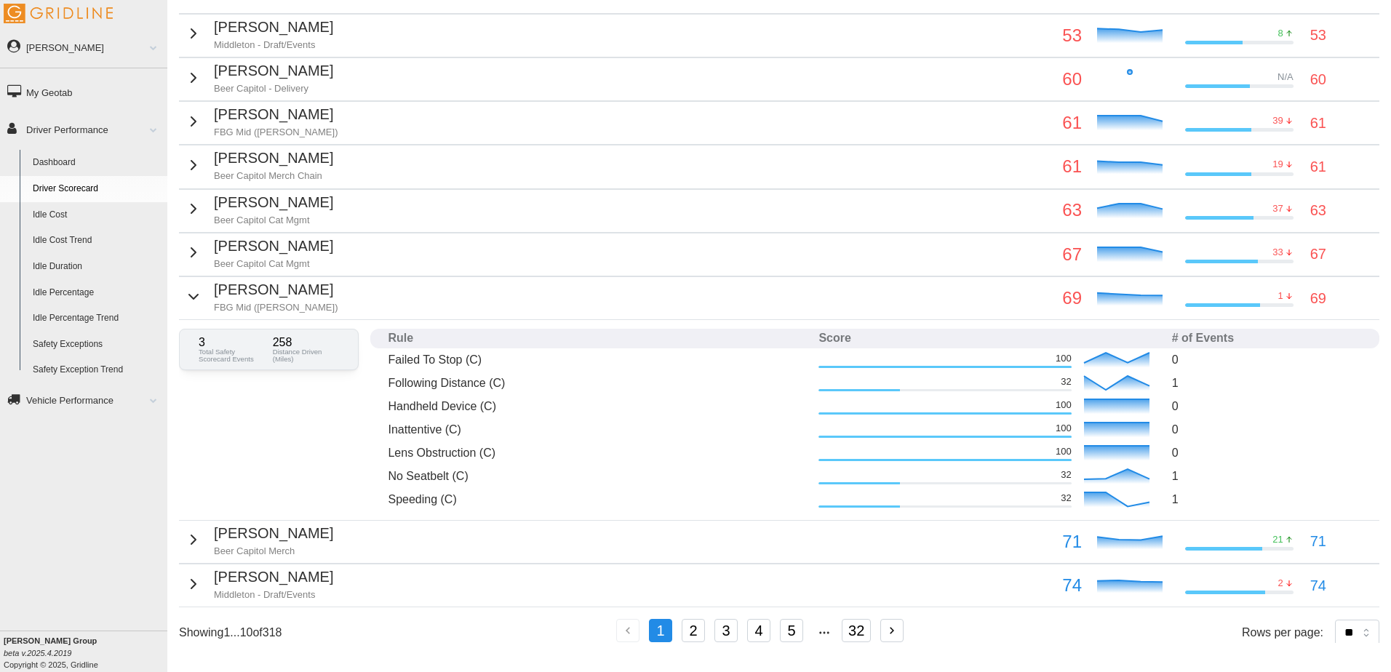
scroll to position [279, 0]
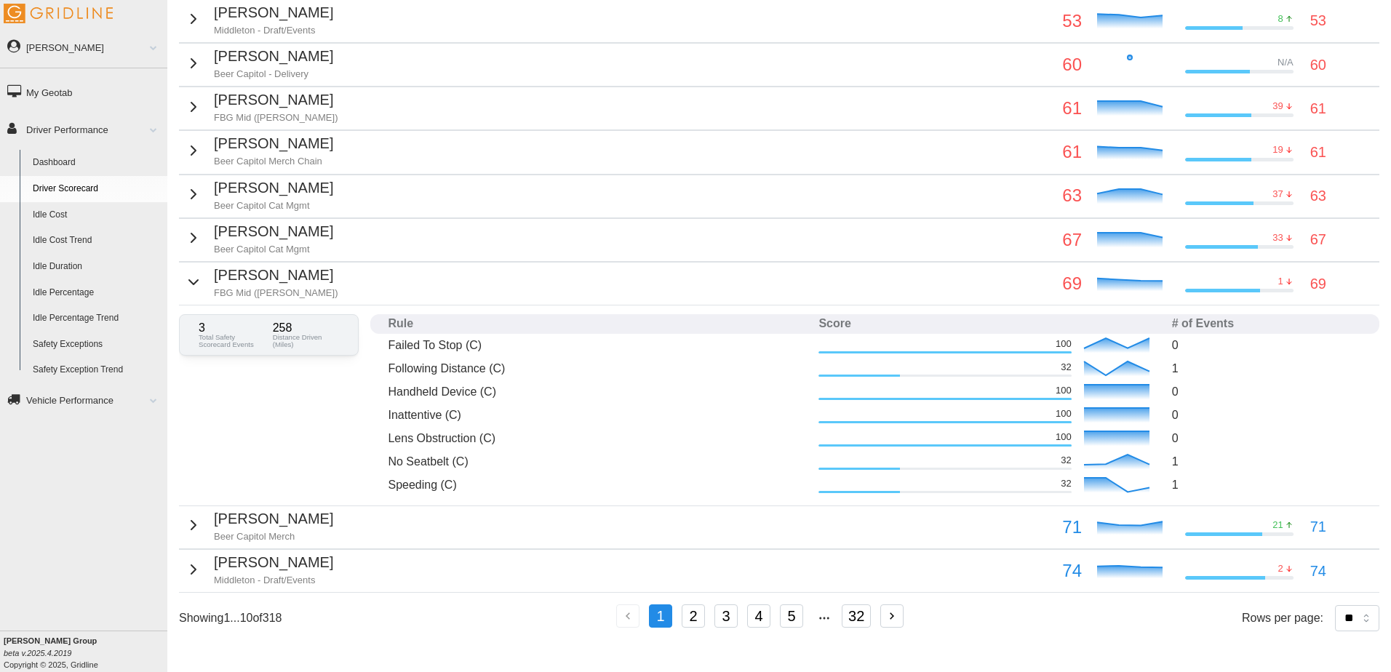
click at [234, 280] on p "[PERSON_NAME]" at bounding box center [276, 275] width 124 height 23
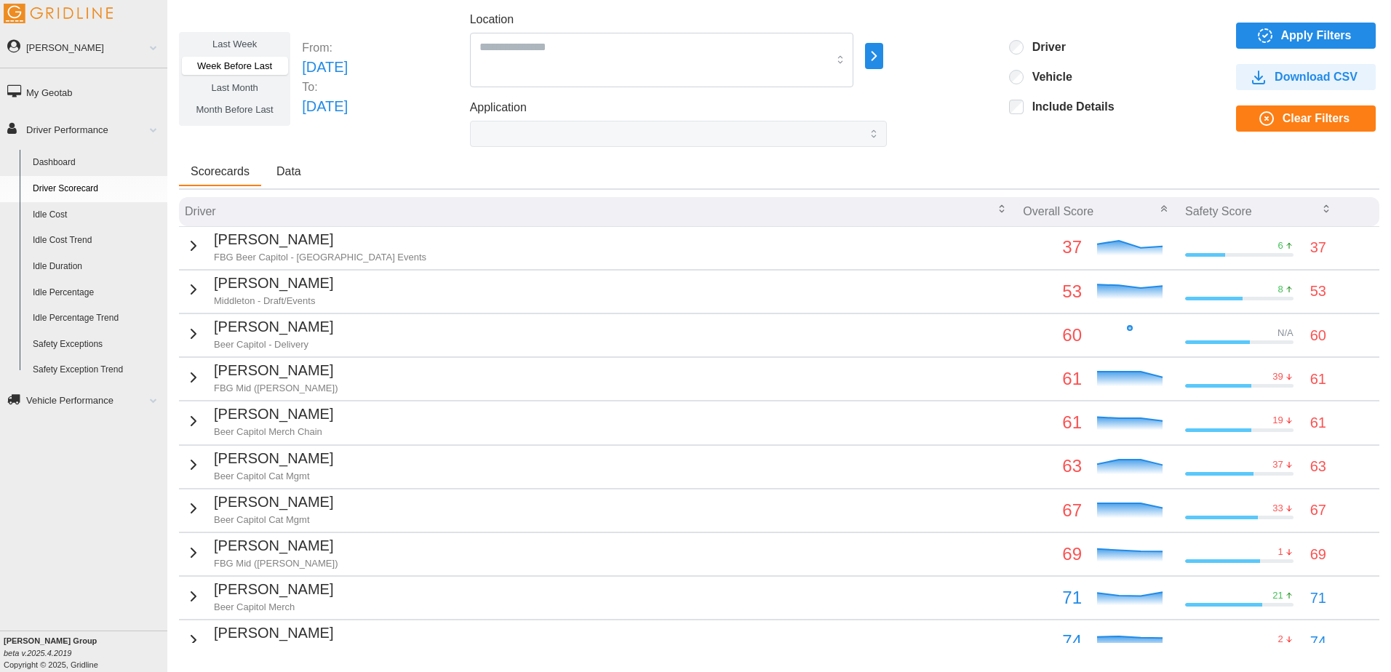
scroll to position [0, 0]
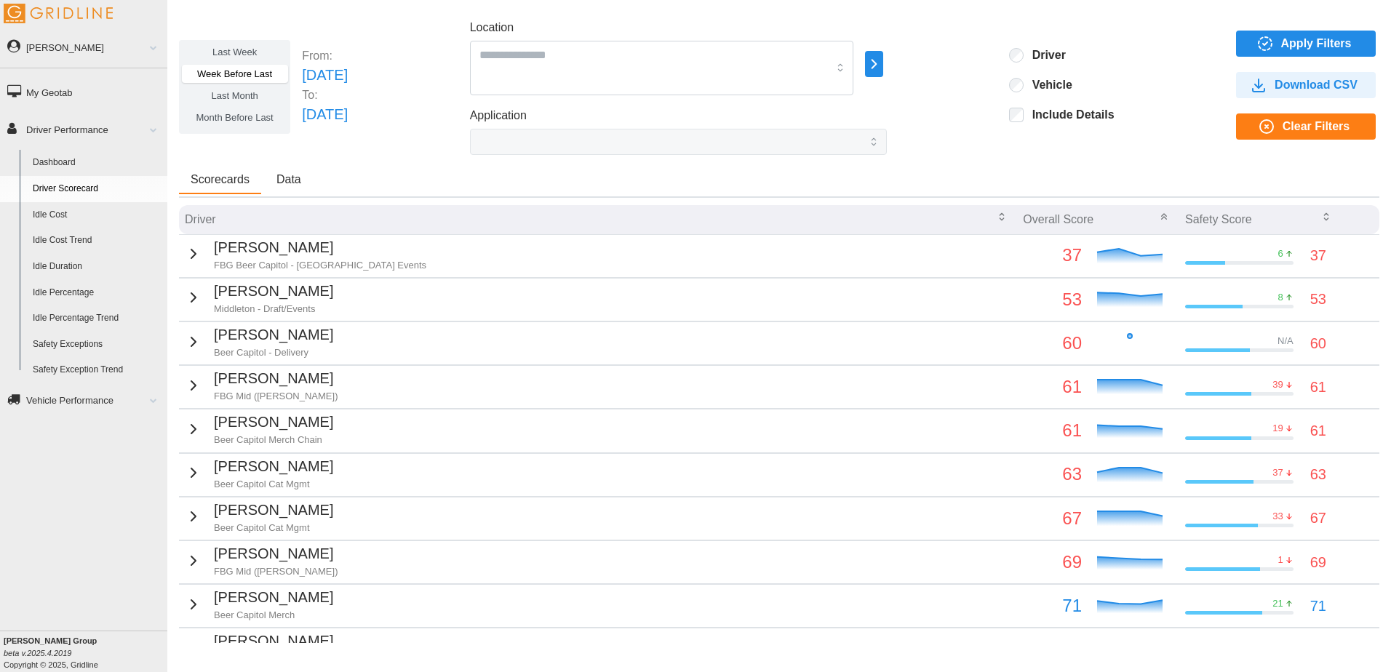
click at [236, 90] on span "Last Month" at bounding box center [234, 95] width 47 height 11
click at [1256, 40] on icon "button" at bounding box center [1264, 43] width 17 height 17
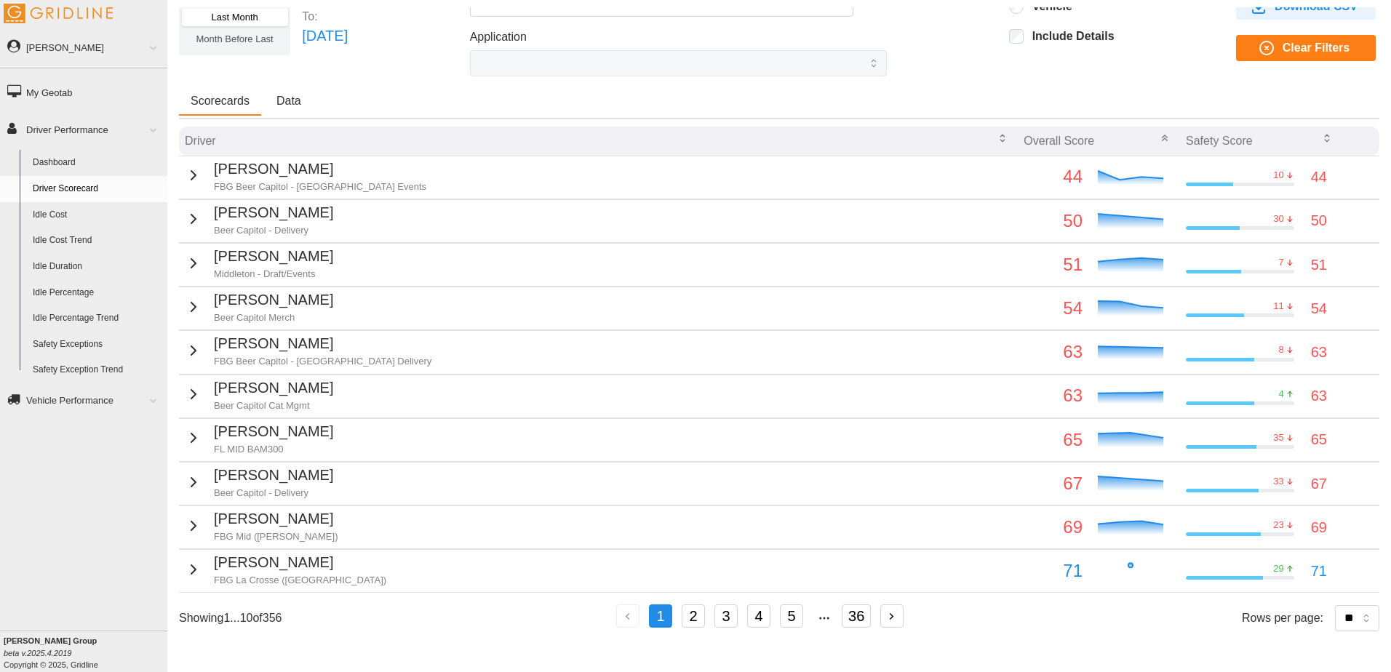
scroll to position [79, 0]
click at [275, 520] on p "[PERSON_NAME]" at bounding box center [276, 519] width 124 height 23
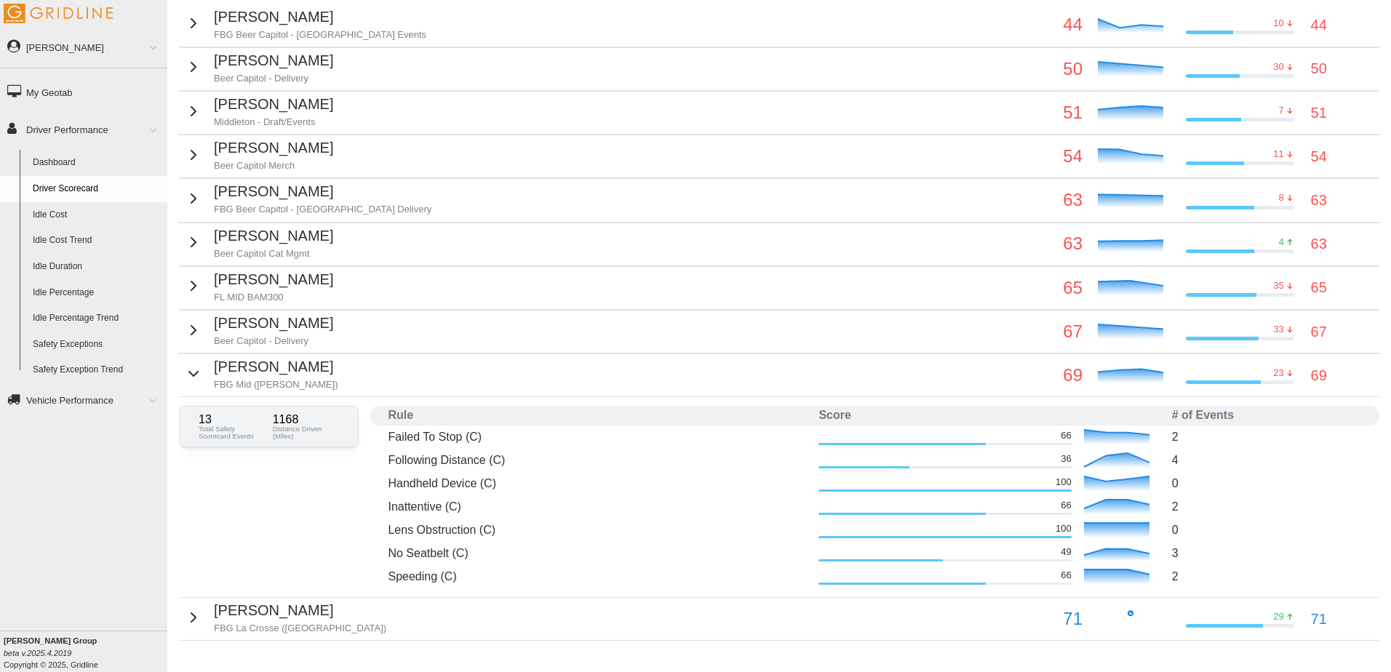
scroll to position [279, 0]
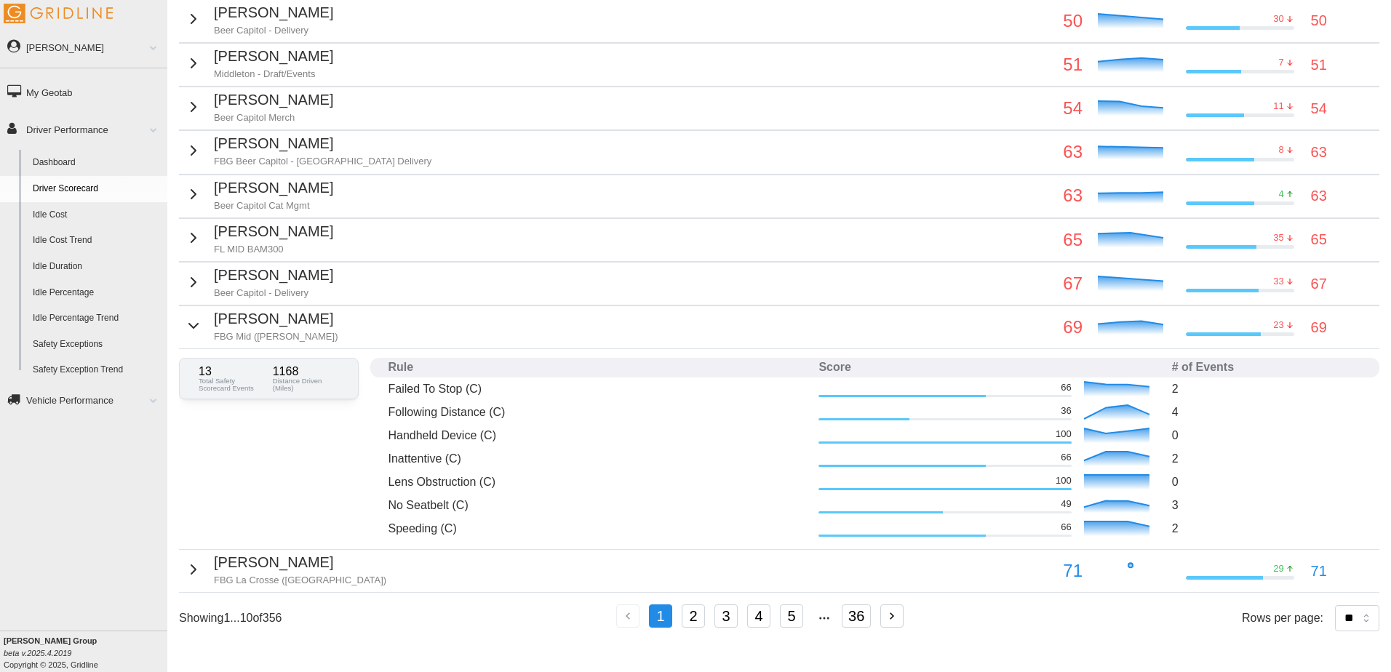
click at [279, 330] on p "[PERSON_NAME]" at bounding box center [276, 319] width 124 height 23
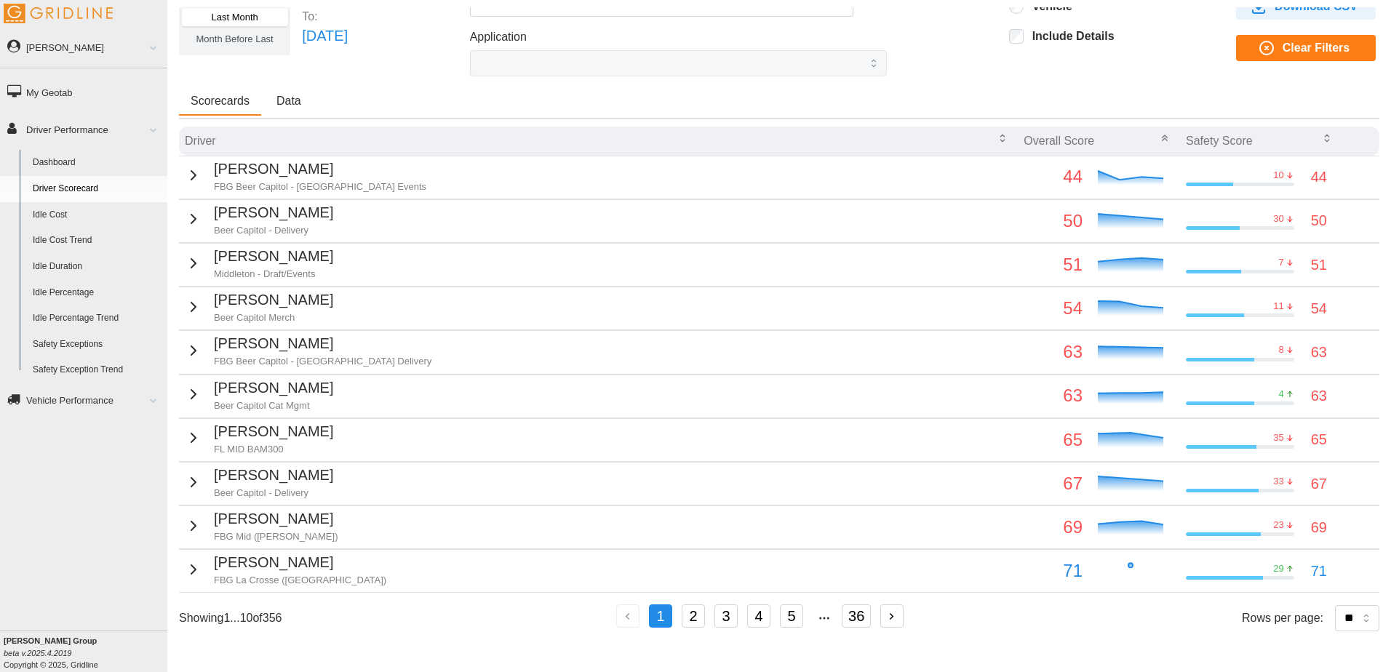
scroll to position [89, 0]
click at [274, 508] on p "[PERSON_NAME]" at bounding box center [276, 519] width 124 height 23
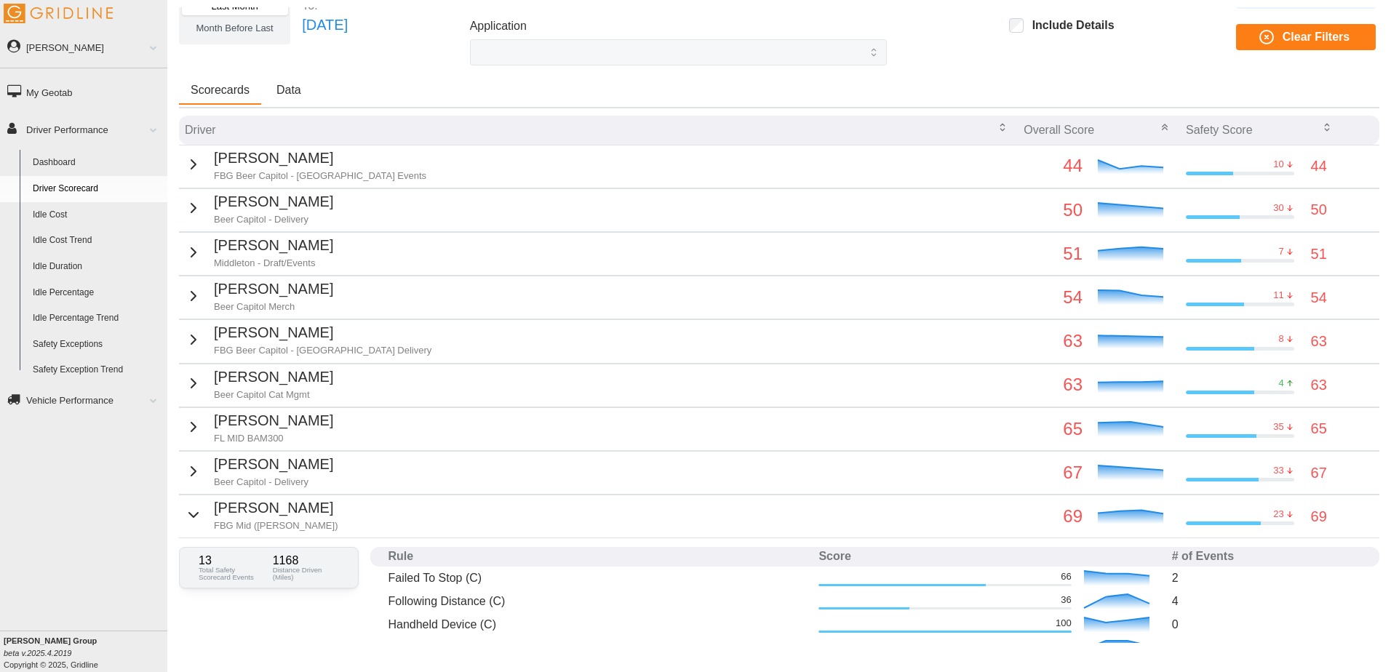
scroll to position [279, 0]
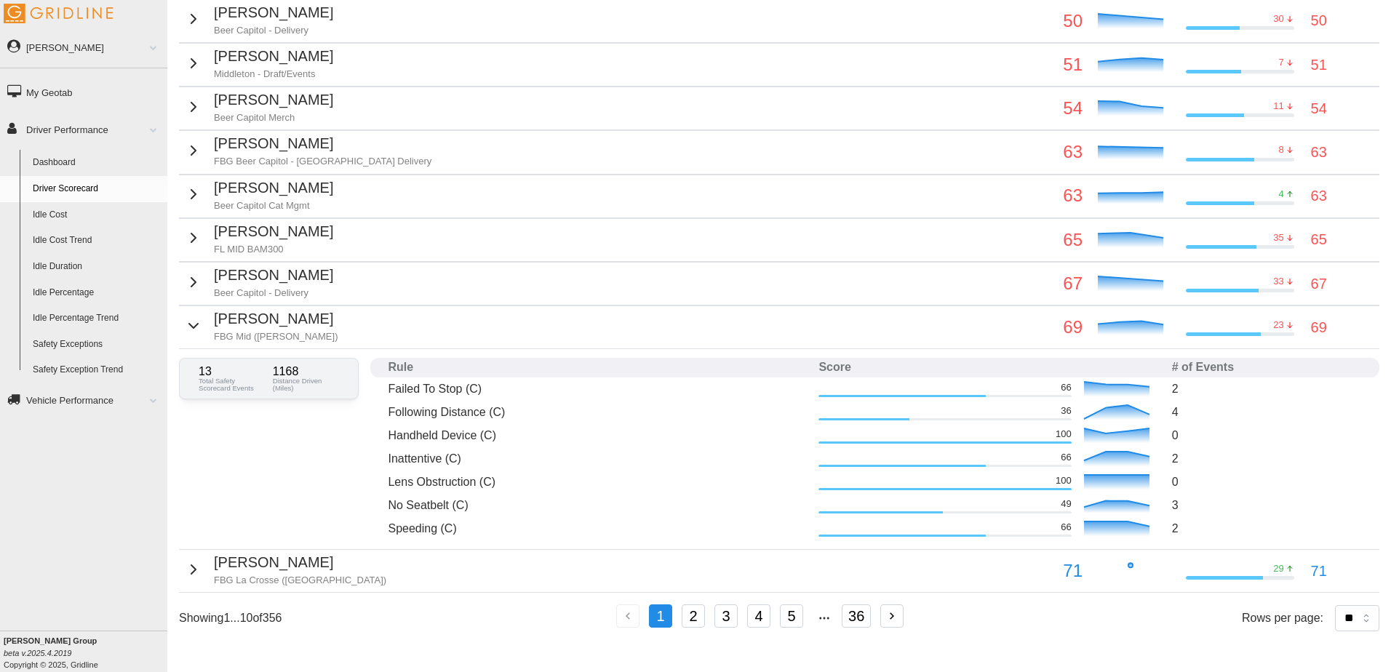
click at [287, 324] on p "[PERSON_NAME]" at bounding box center [276, 319] width 124 height 23
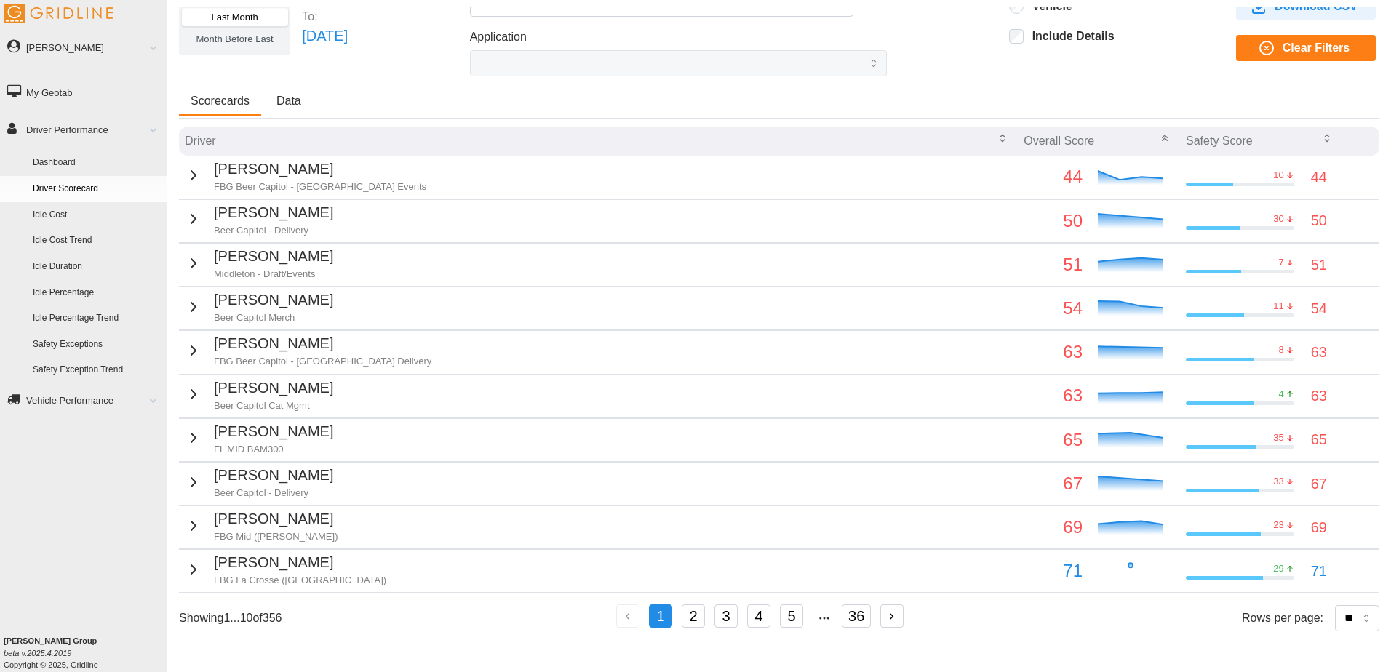
scroll to position [89, 0]
click at [264, 464] on p "[PERSON_NAME]" at bounding box center [273, 475] width 119 height 23
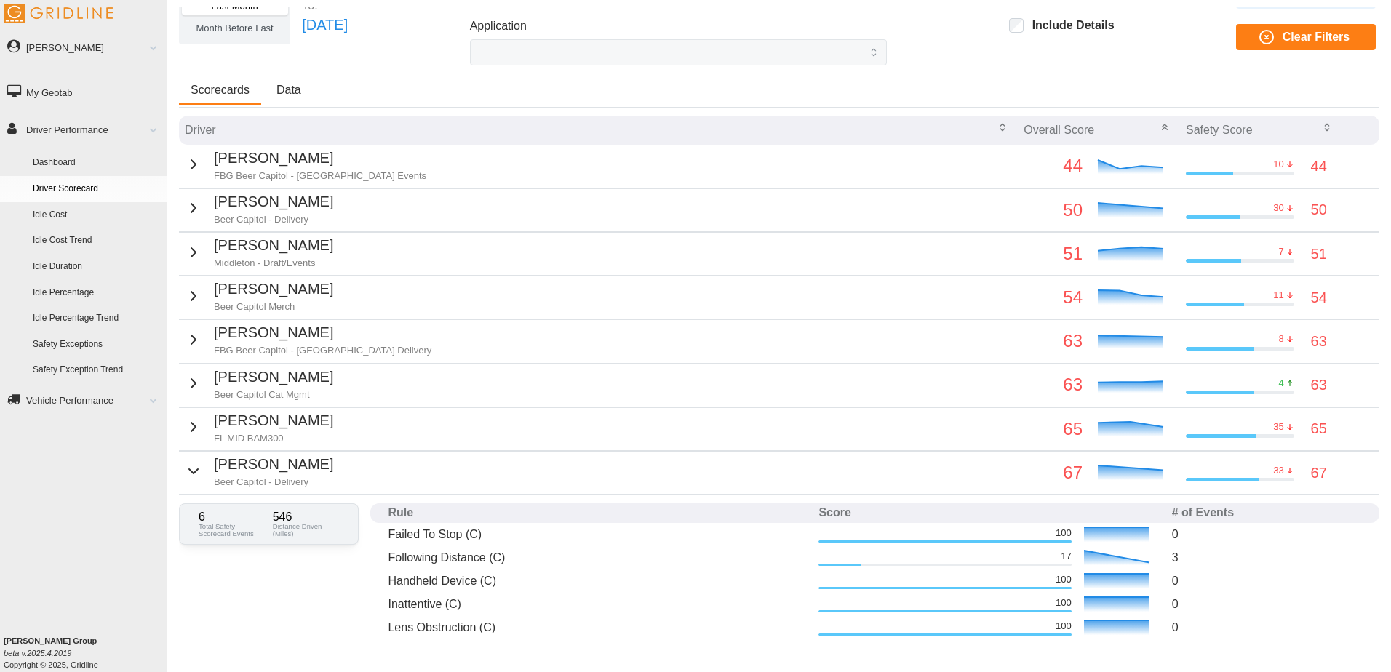
click at [264, 463] on p "[PERSON_NAME]" at bounding box center [273, 464] width 119 height 23
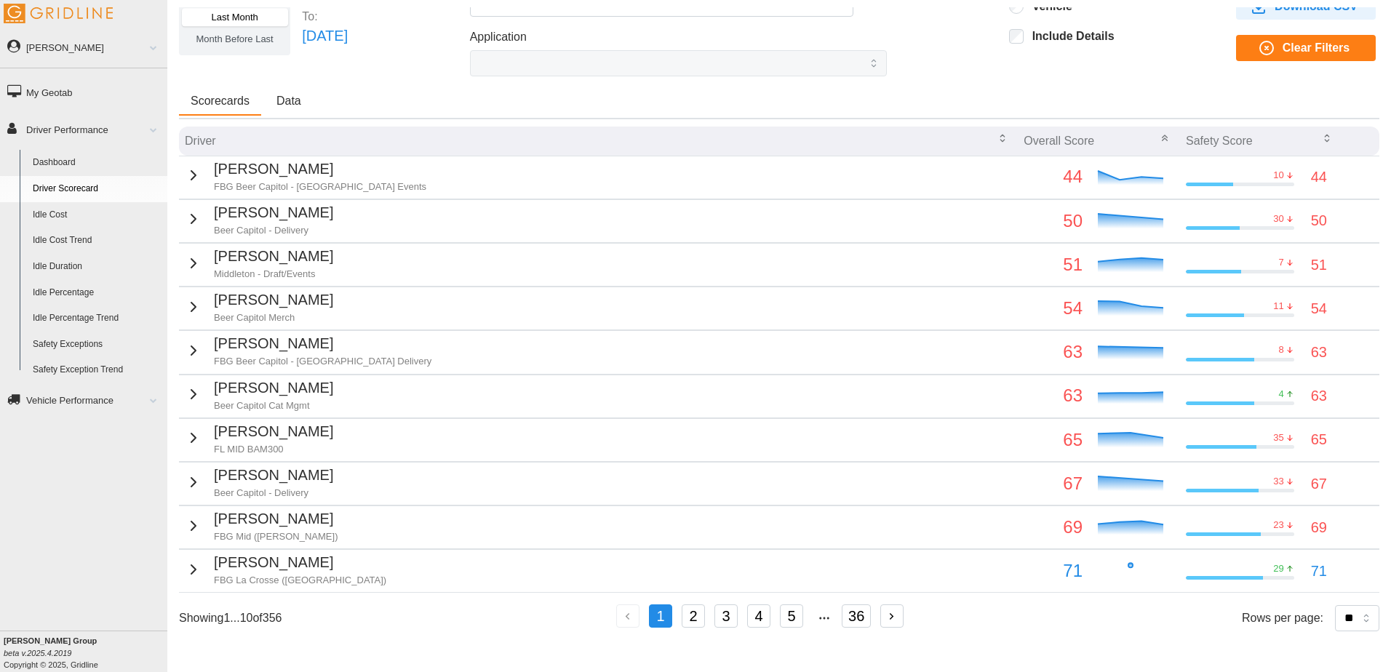
click at [267, 423] on p "[PERSON_NAME]" at bounding box center [273, 431] width 119 height 23
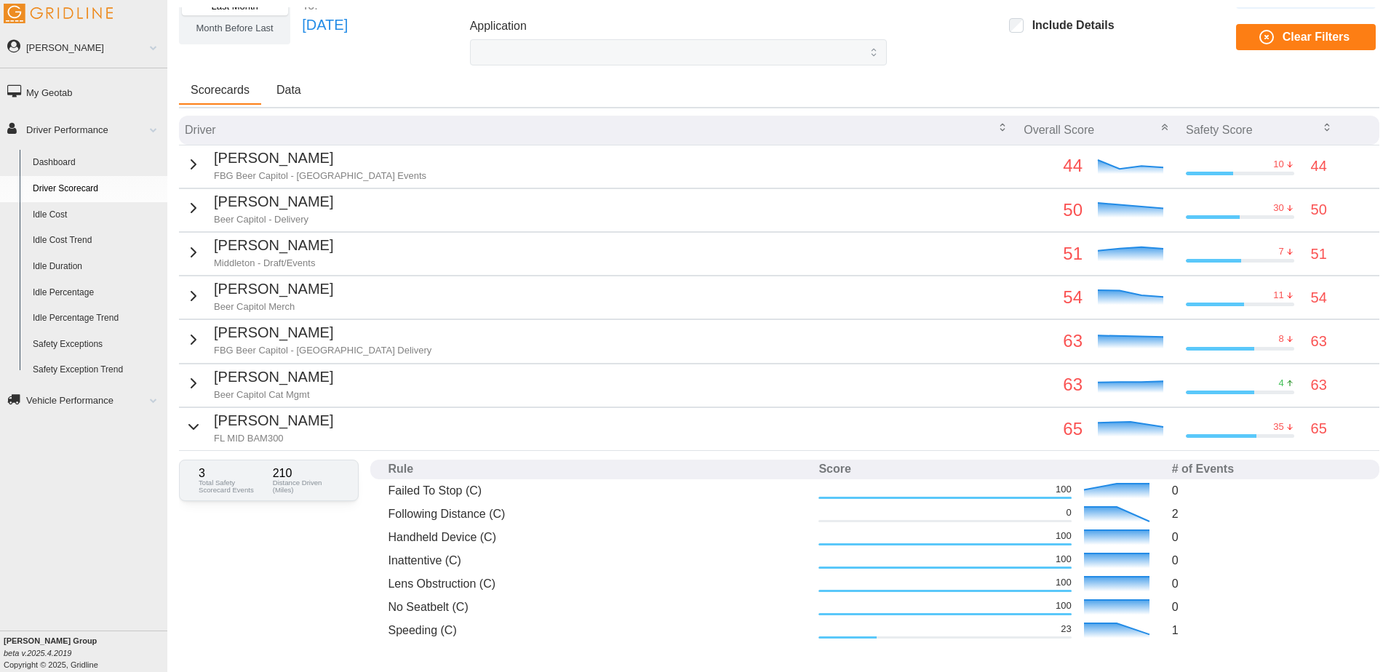
click at [267, 421] on p "[PERSON_NAME]" at bounding box center [273, 421] width 119 height 23
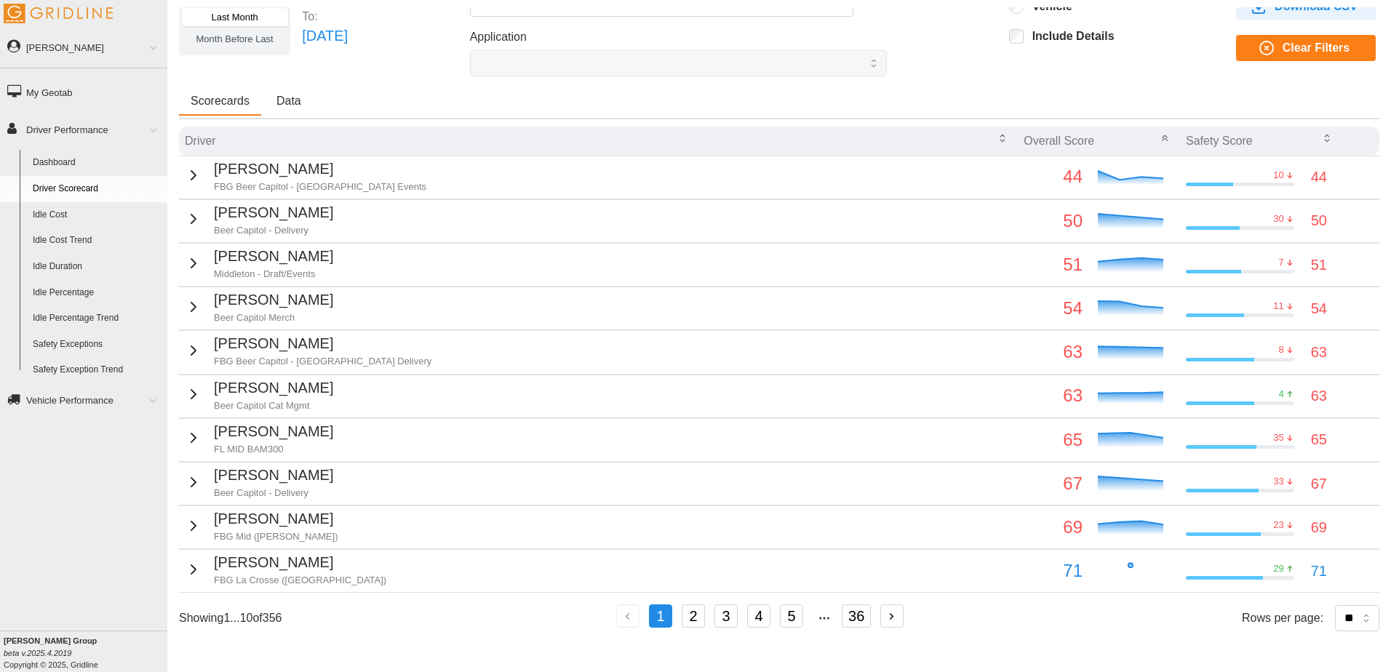
click at [266, 386] on p "[PERSON_NAME]" at bounding box center [273, 388] width 119 height 23
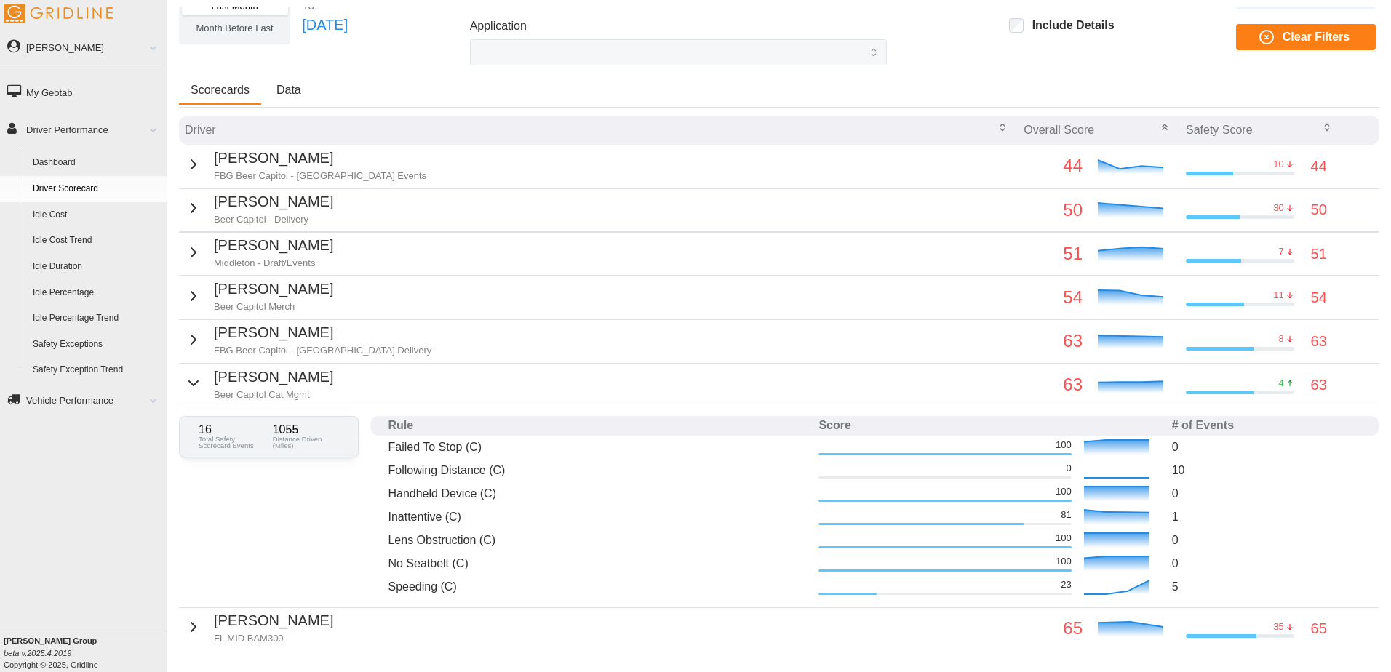
click at [266, 385] on p "[PERSON_NAME]" at bounding box center [273, 377] width 119 height 23
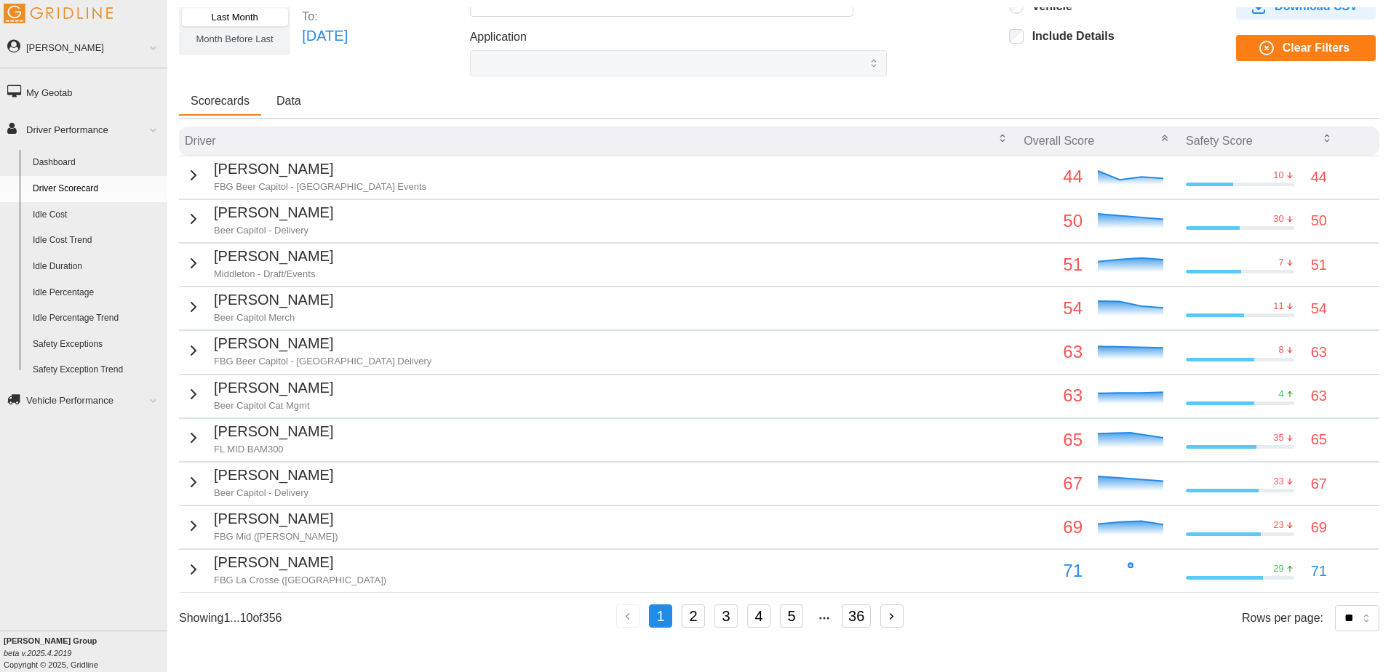
scroll to position [79, 0]
click at [698, 617] on button "2" at bounding box center [693, 616] width 23 height 23
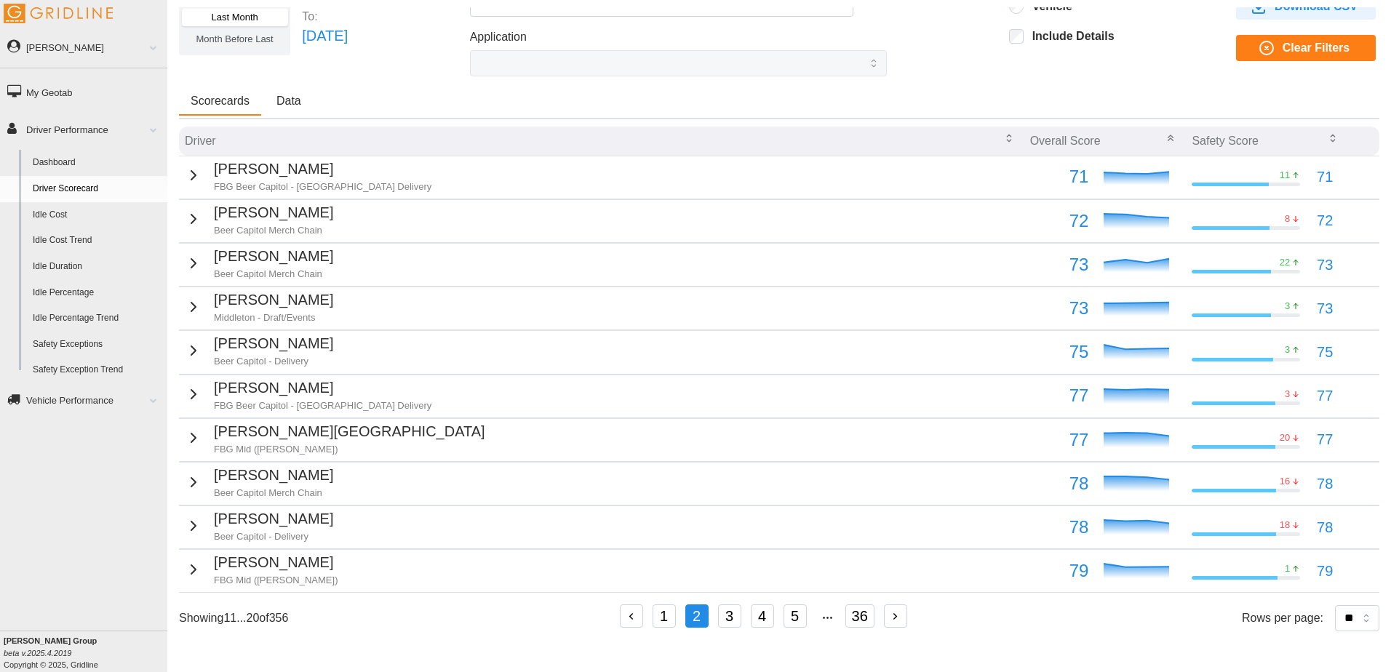
click at [295, 190] on p "FBG Beer Capitol - [GEOGRAPHIC_DATA] Delivery" at bounding box center [323, 186] width 218 height 13
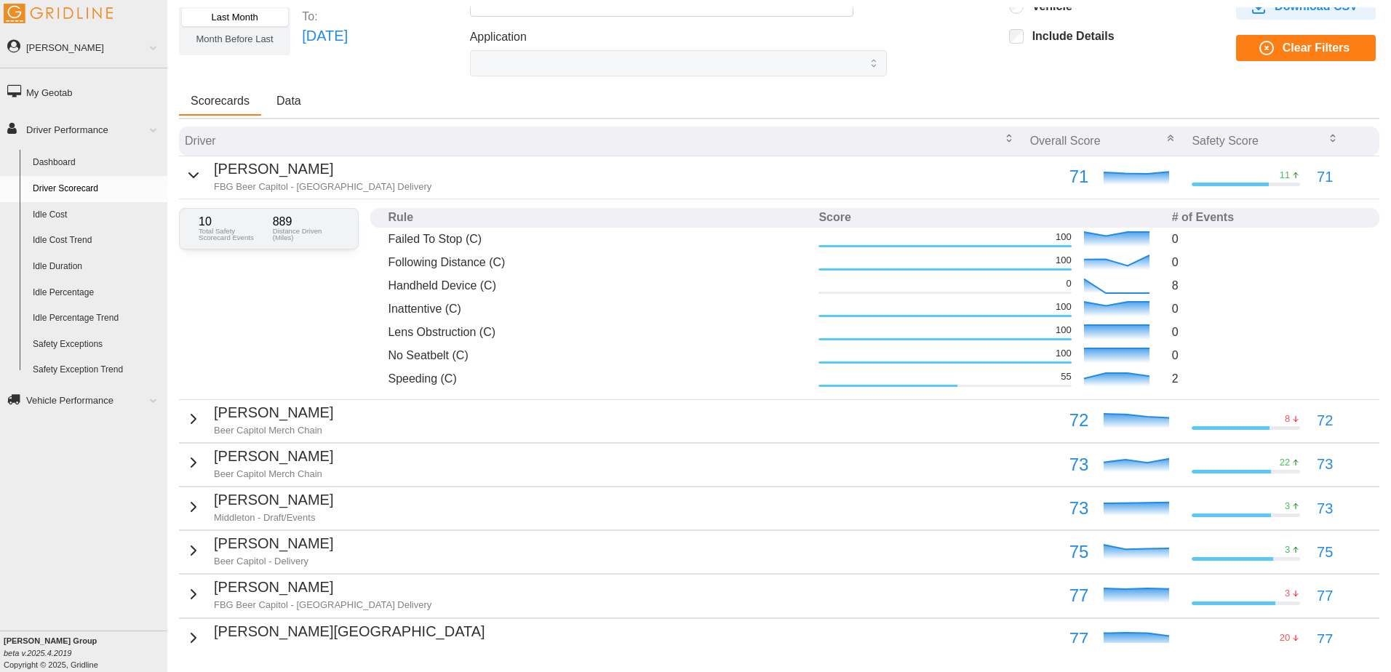
click at [265, 176] on p "[PERSON_NAME]" at bounding box center [323, 169] width 218 height 23
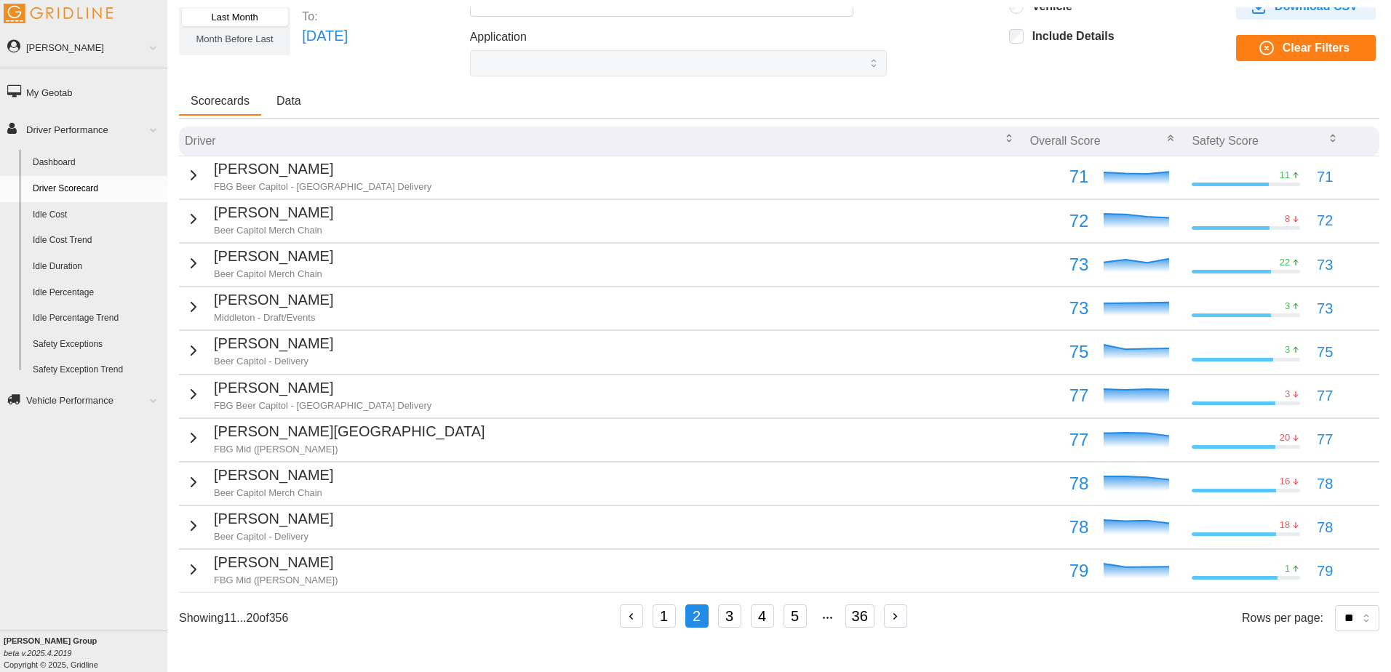
click at [265, 222] on p "[PERSON_NAME]" at bounding box center [273, 213] width 119 height 23
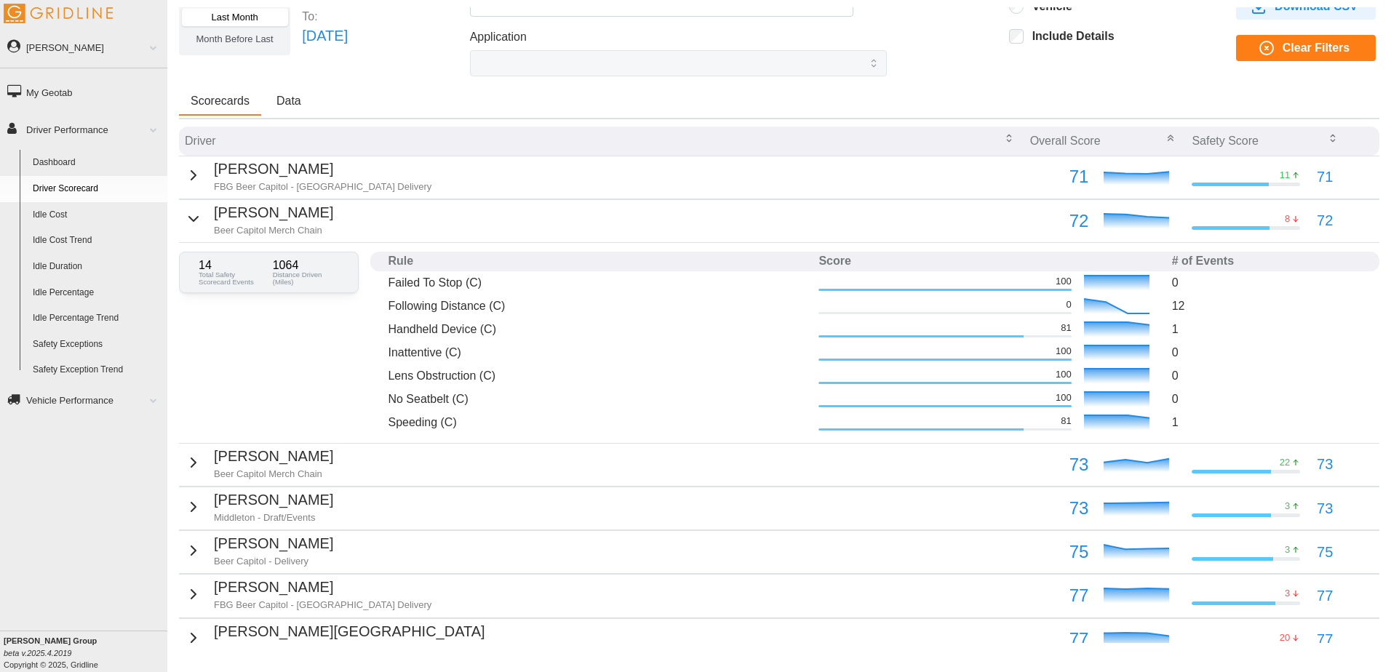
click at [269, 216] on p "[PERSON_NAME]" at bounding box center [273, 213] width 119 height 23
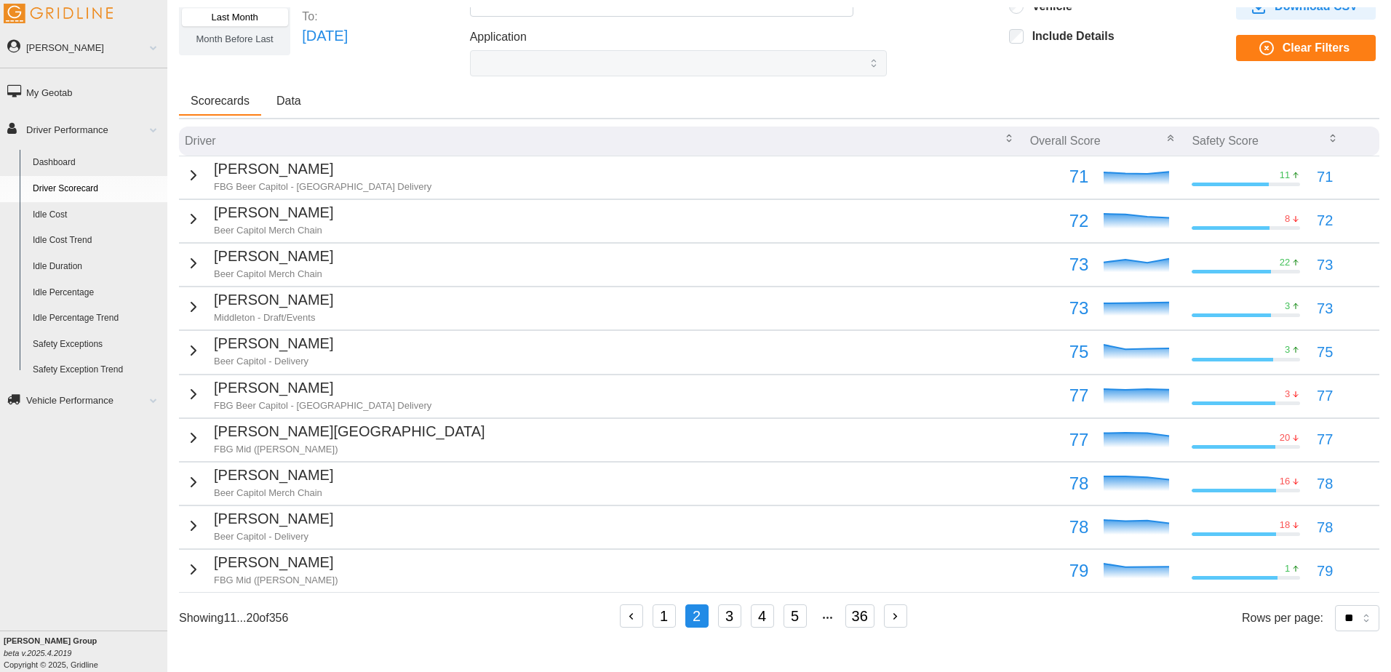
click at [260, 265] on p "[PERSON_NAME]" at bounding box center [273, 256] width 119 height 23
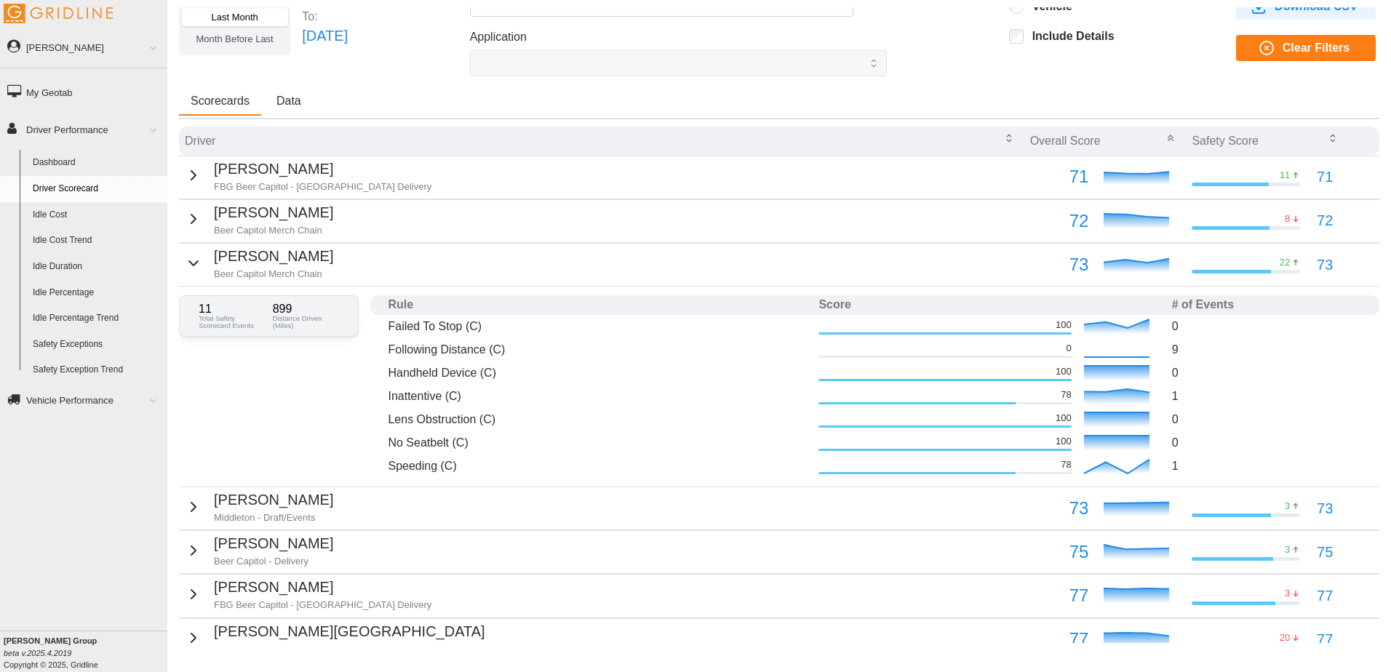
click at [260, 265] on p "[PERSON_NAME]" at bounding box center [273, 256] width 119 height 23
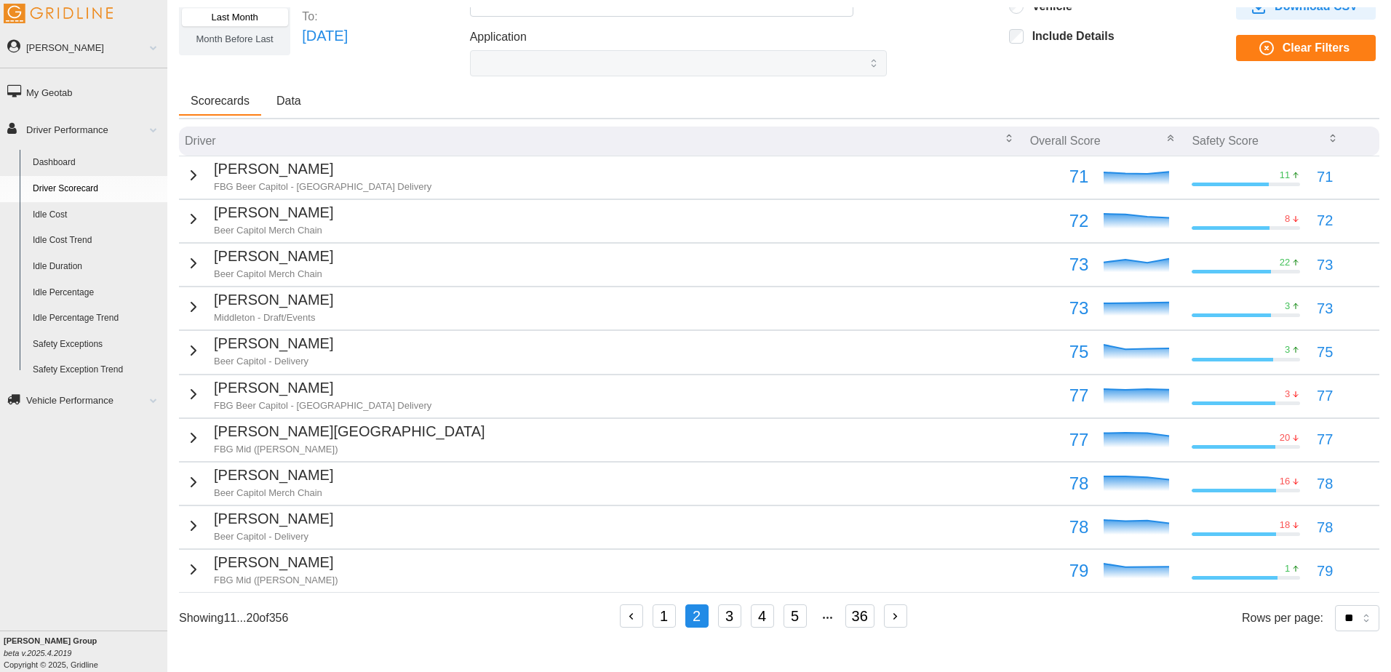
click at [268, 305] on p "[PERSON_NAME]" at bounding box center [273, 300] width 119 height 23
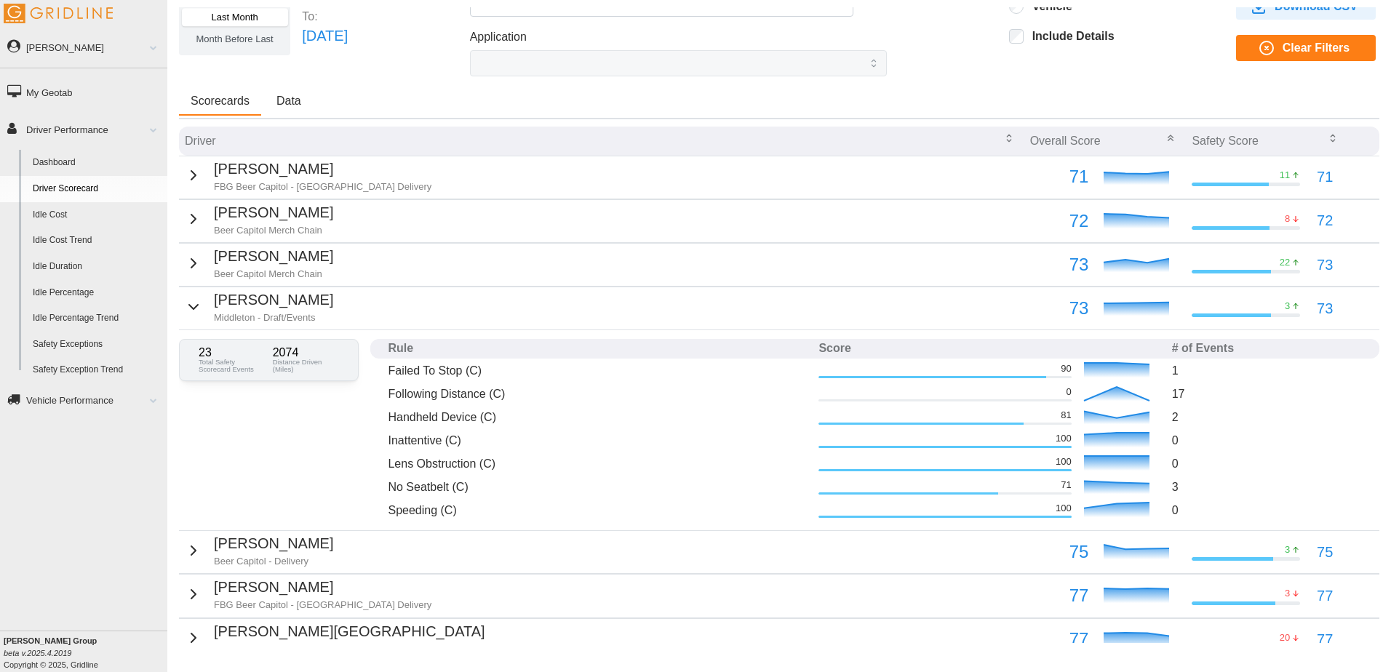
click at [268, 305] on p "[PERSON_NAME]" at bounding box center [273, 300] width 119 height 23
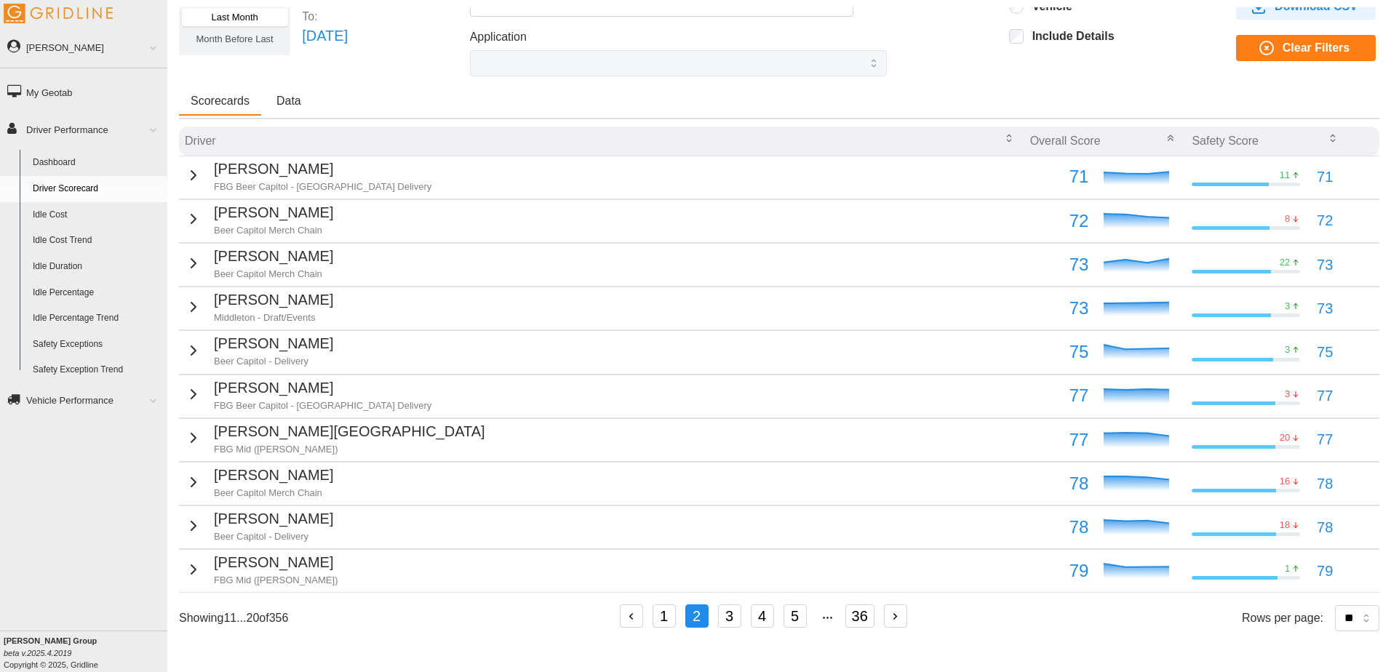
click at [268, 305] on p "[PERSON_NAME]" at bounding box center [273, 300] width 119 height 23
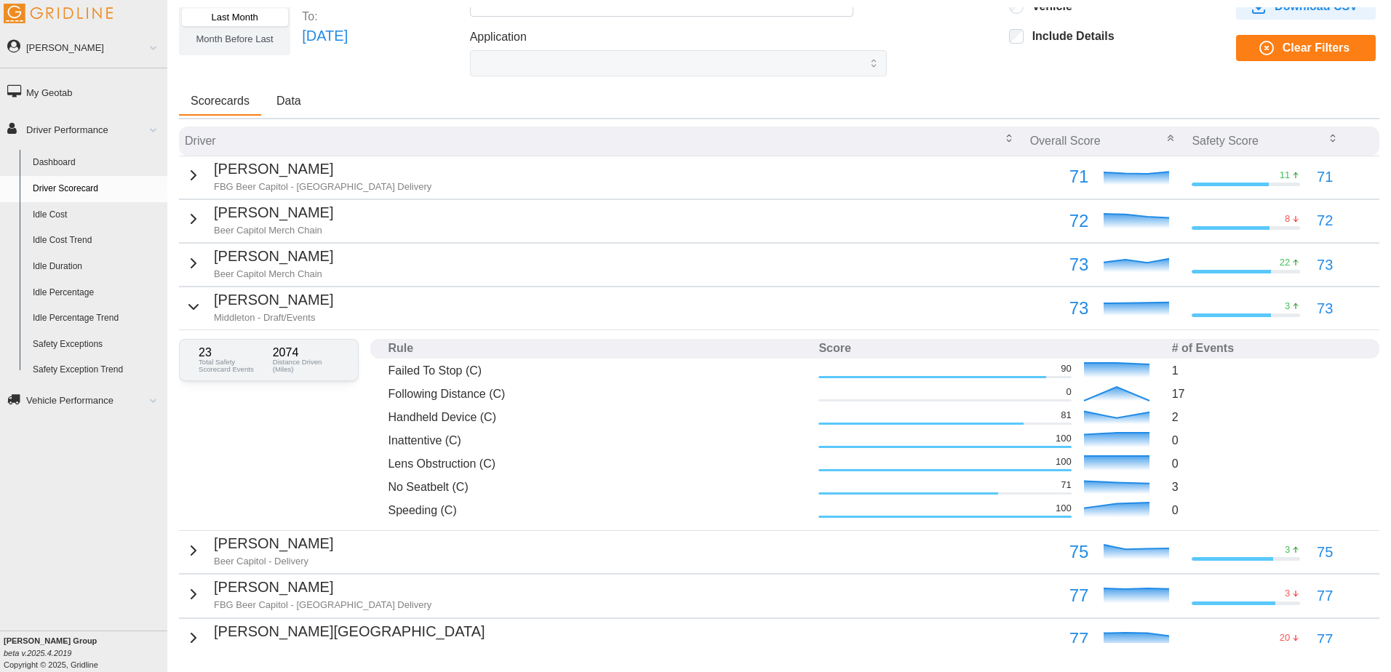
click at [268, 305] on p "[PERSON_NAME]" at bounding box center [273, 300] width 119 height 23
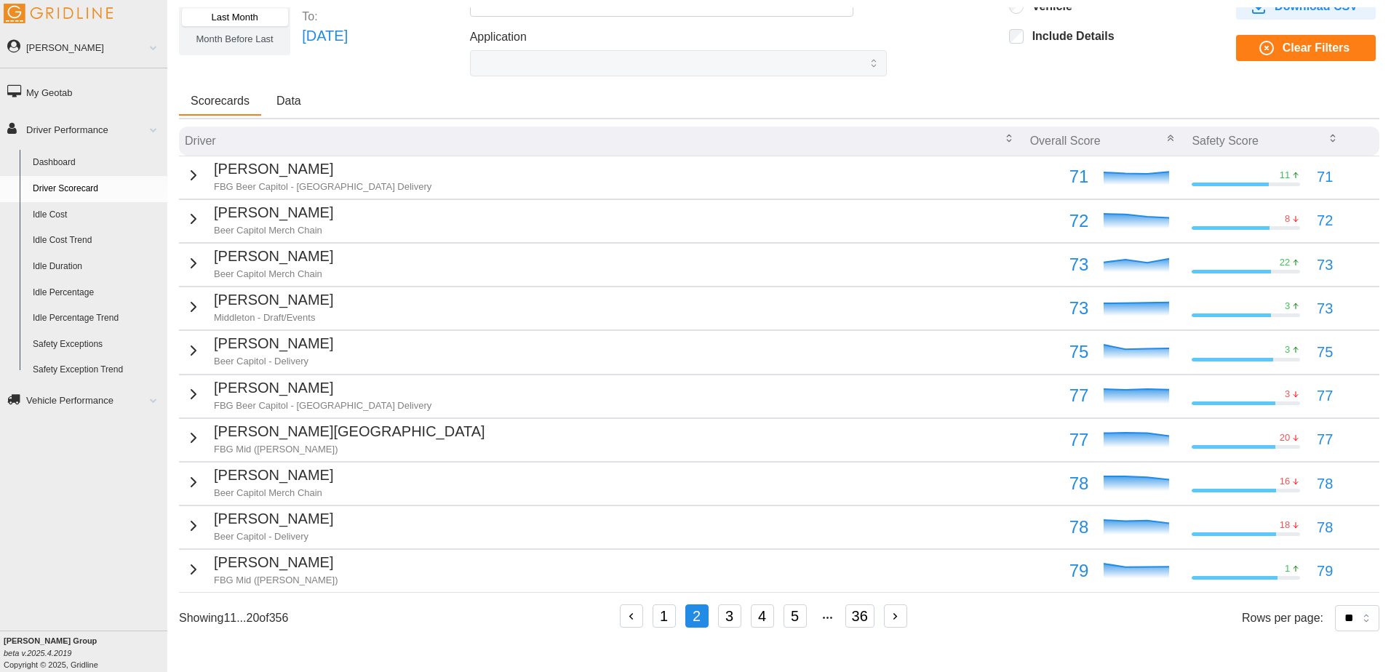
click at [269, 340] on p "[PERSON_NAME]" at bounding box center [273, 343] width 119 height 23
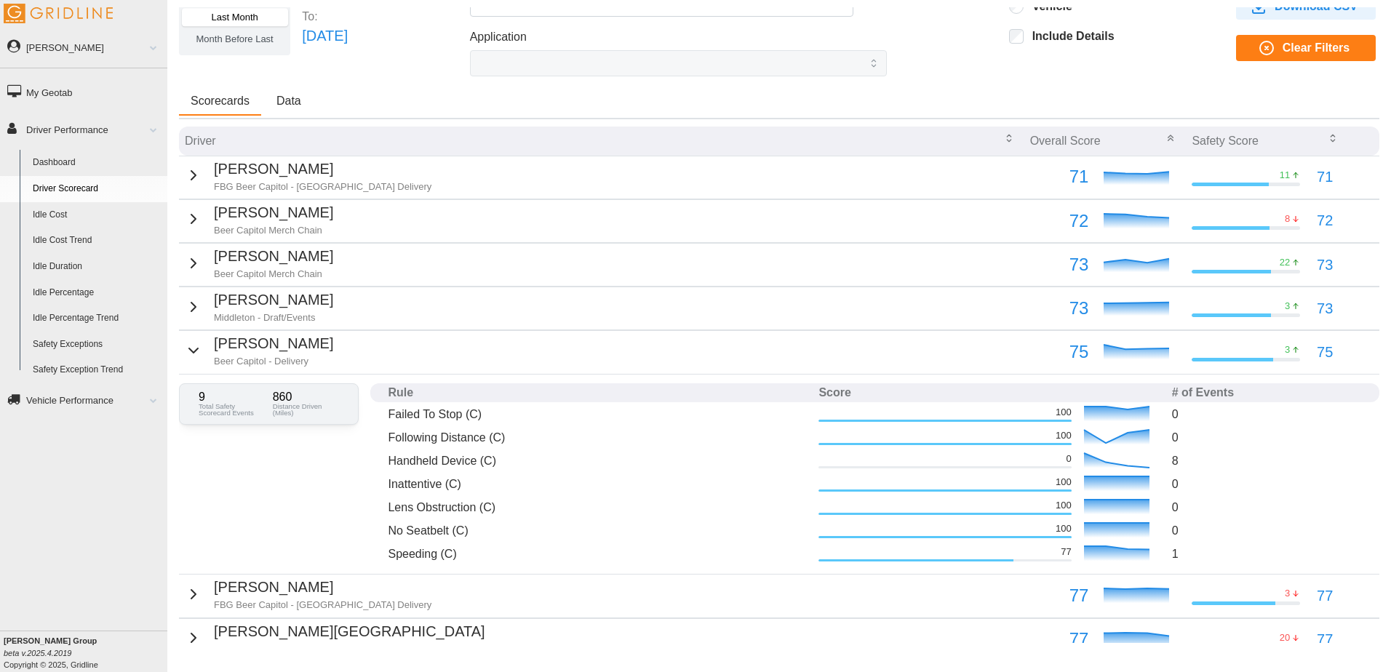
click at [270, 346] on p "[PERSON_NAME]" at bounding box center [273, 343] width 119 height 23
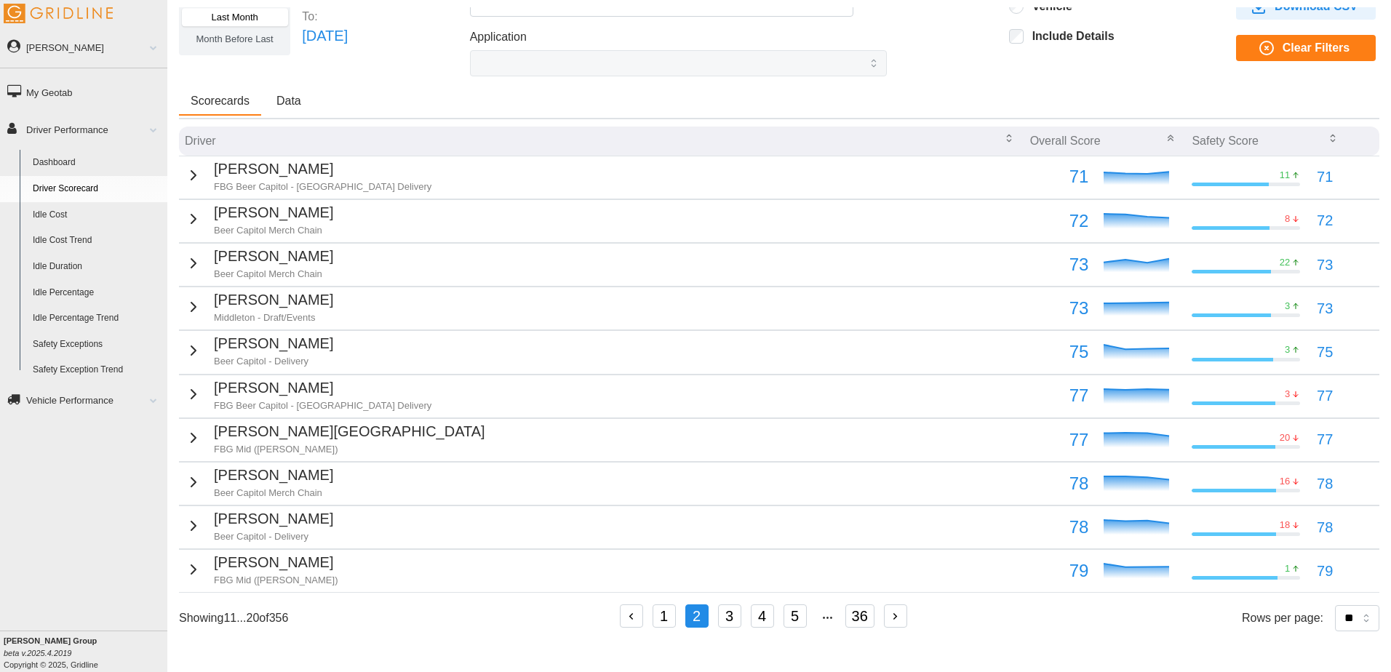
click at [280, 400] on p "FBG Beer Capitol - [GEOGRAPHIC_DATA] Delivery" at bounding box center [323, 405] width 218 height 13
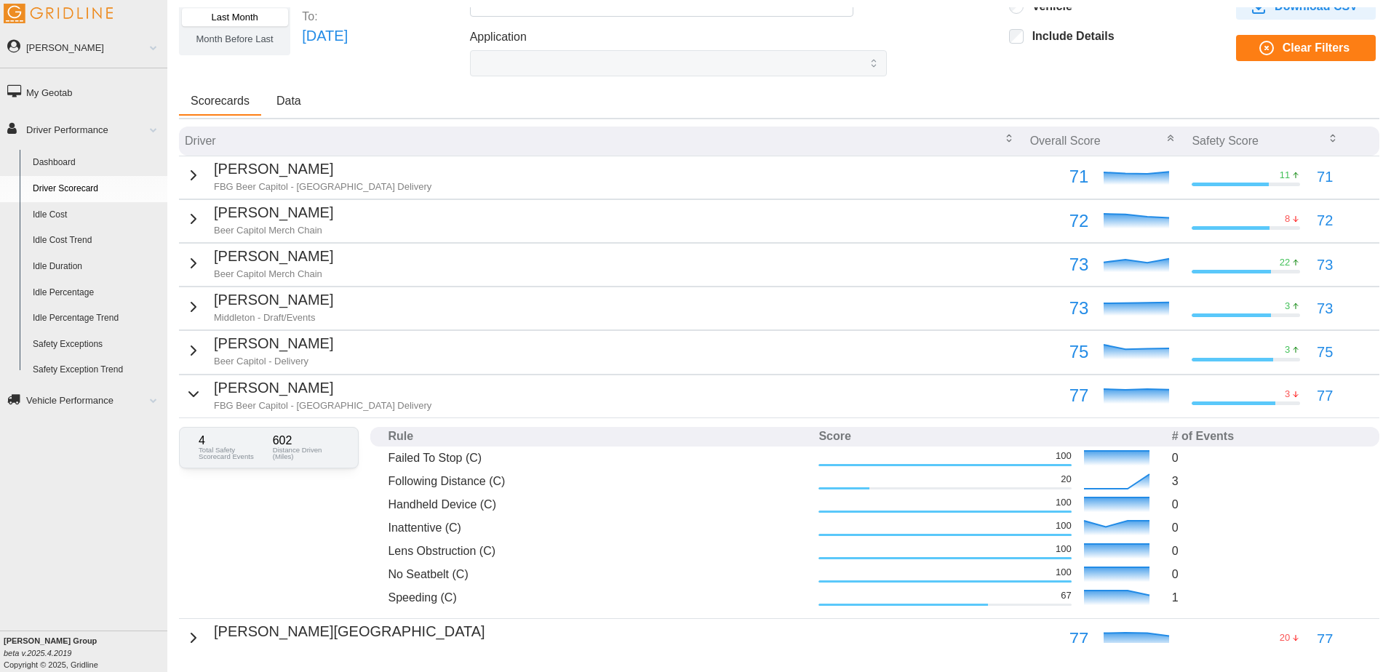
click at [283, 396] on p "[PERSON_NAME]" at bounding box center [323, 388] width 218 height 23
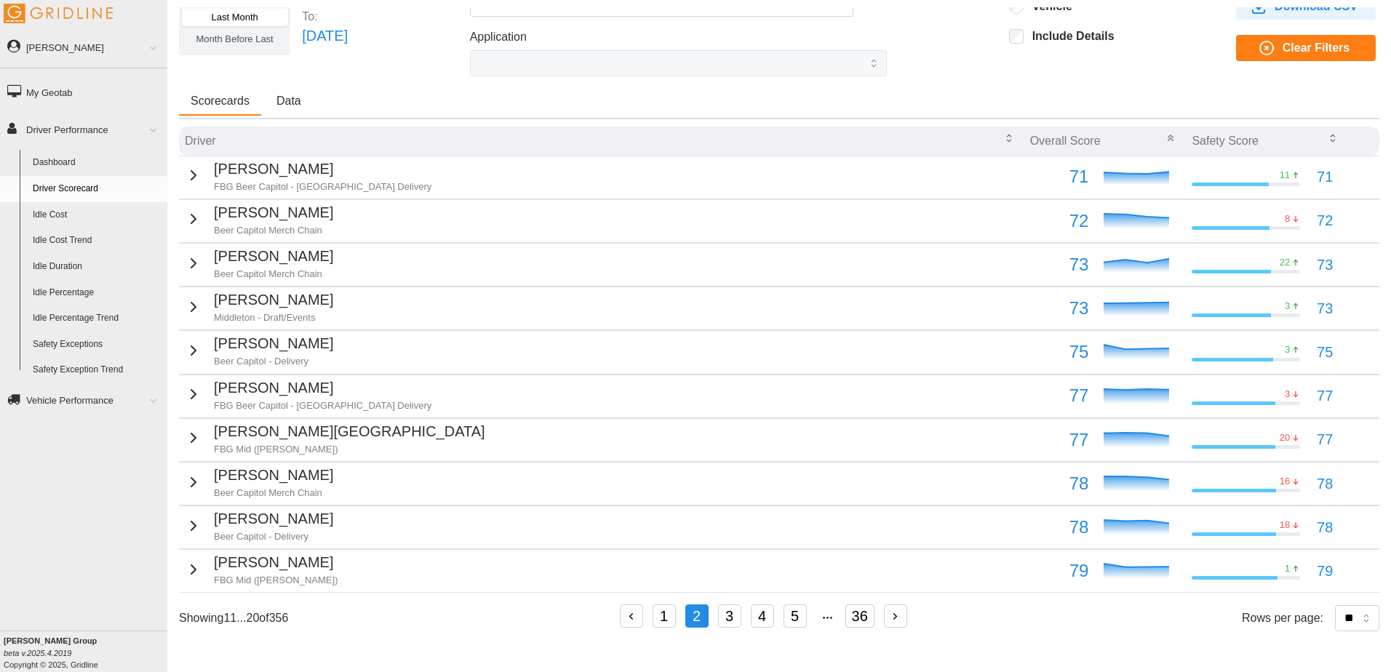
click at [277, 432] on p "[PERSON_NAME][GEOGRAPHIC_DATA]" at bounding box center [349, 431] width 271 height 23
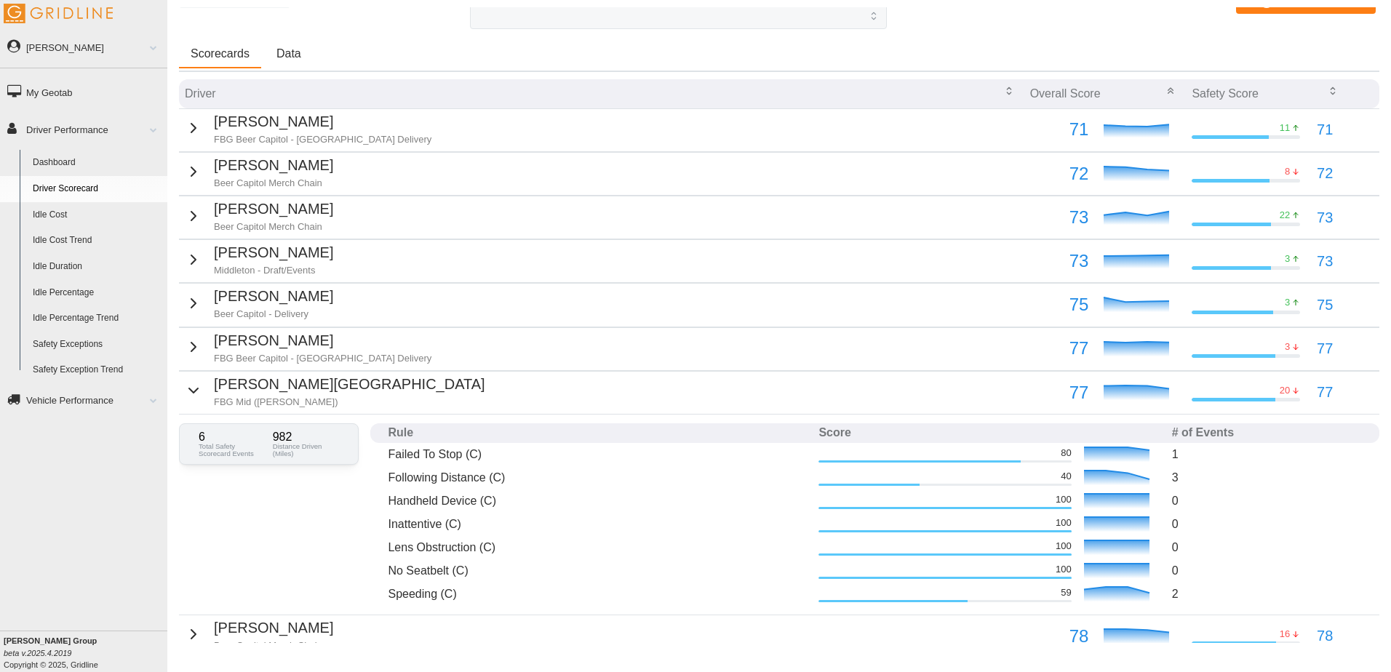
scroll to position [151, 0]
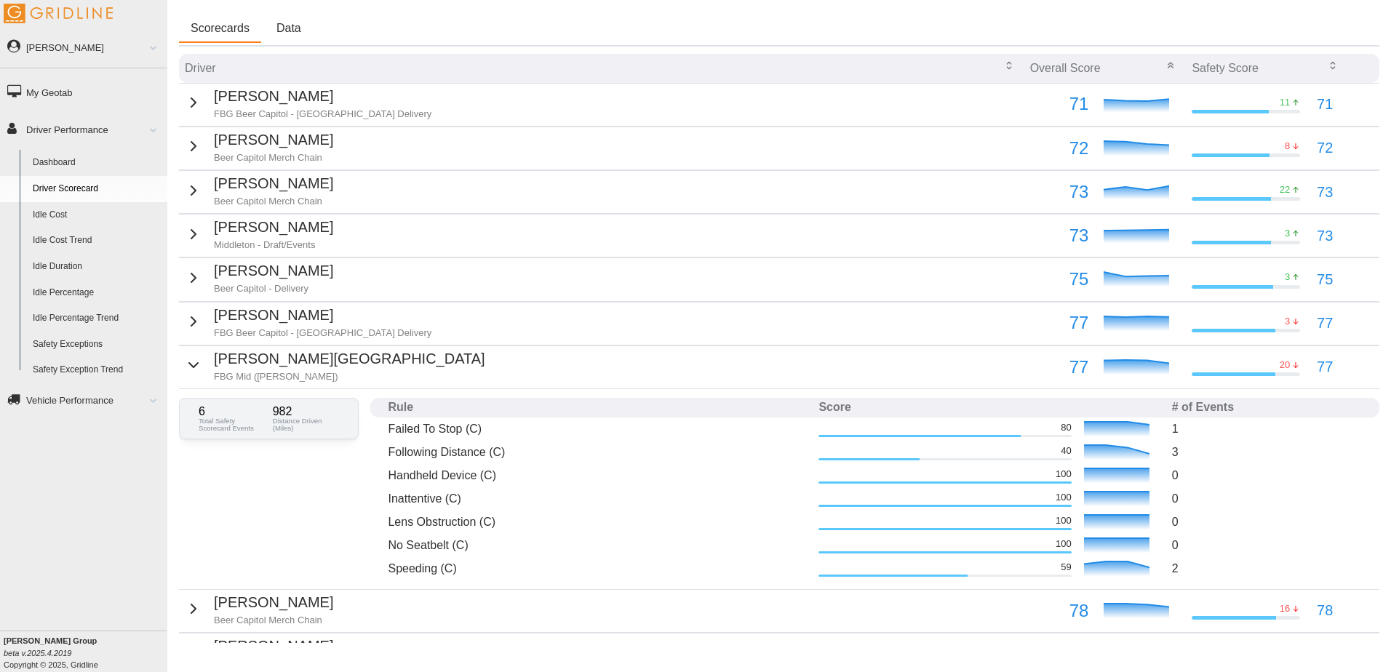
click at [286, 367] on p "[PERSON_NAME][GEOGRAPHIC_DATA]" at bounding box center [349, 359] width 271 height 23
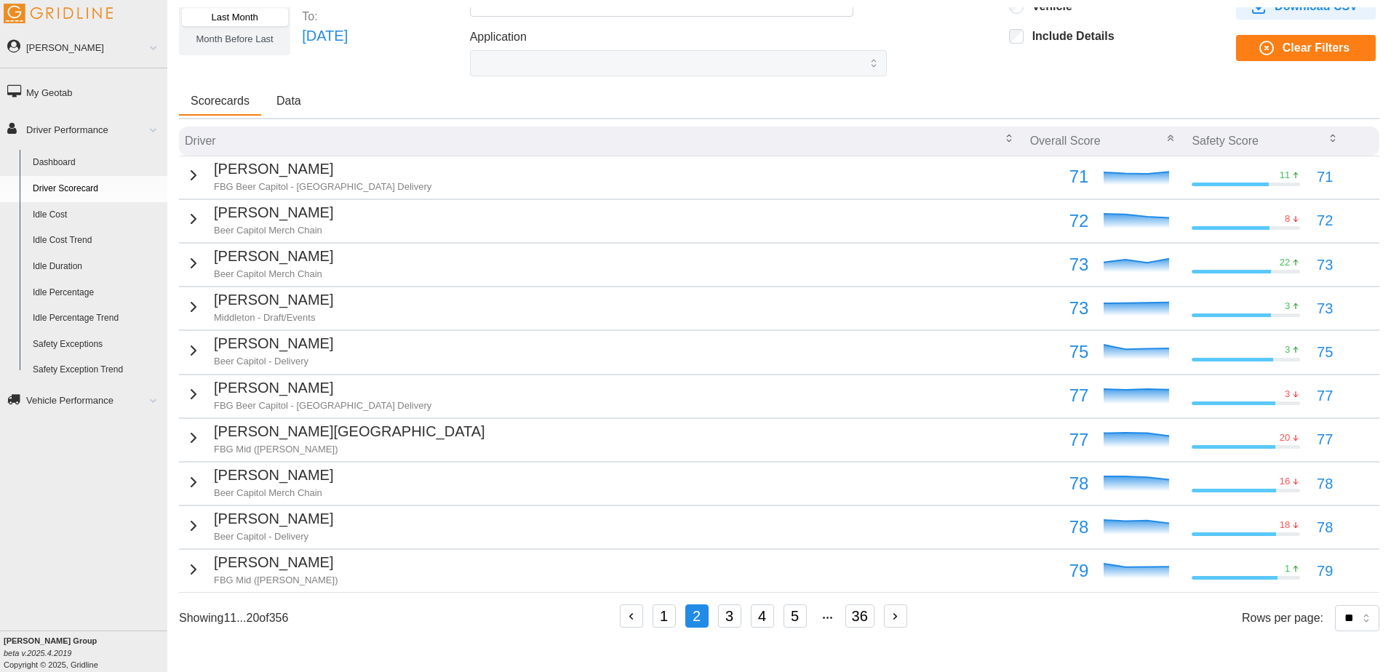
click at [292, 428] on p "[PERSON_NAME][GEOGRAPHIC_DATA]" at bounding box center [349, 431] width 271 height 23
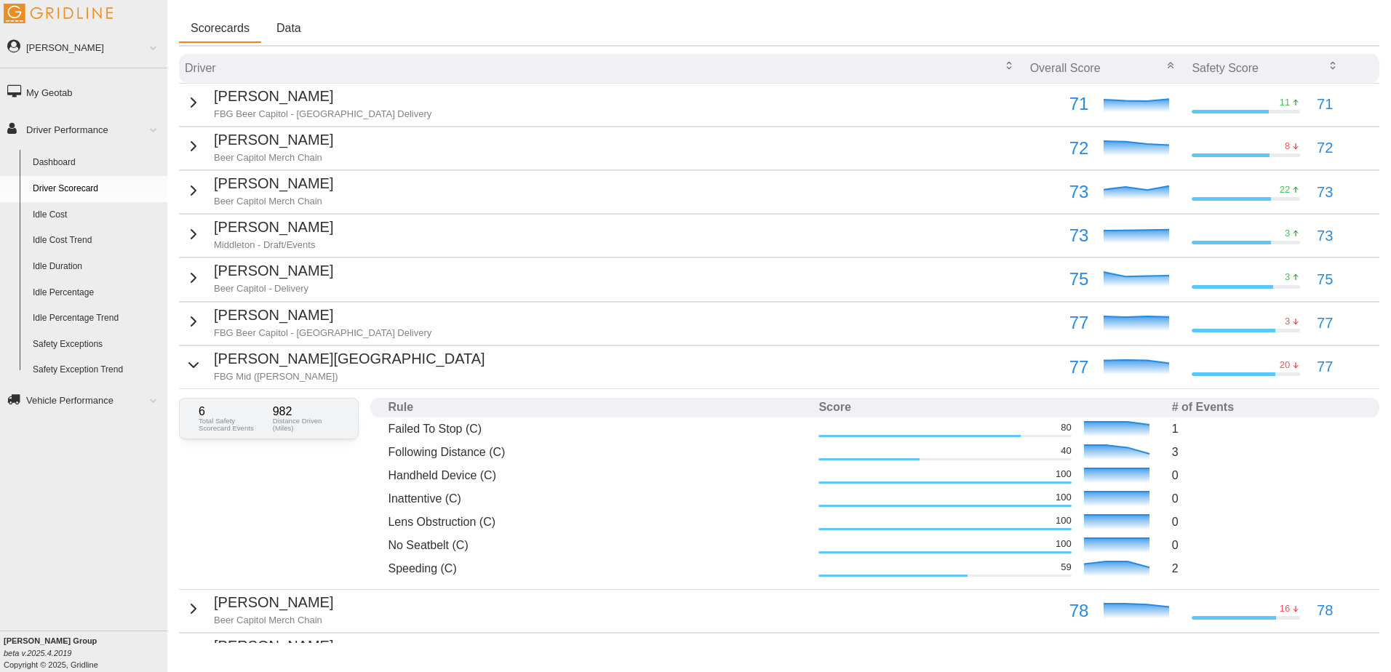
click at [288, 364] on p "[PERSON_NAME][GEOGRAPHIC_DATA]" at bounding box center [349, 359] width 271 height 23
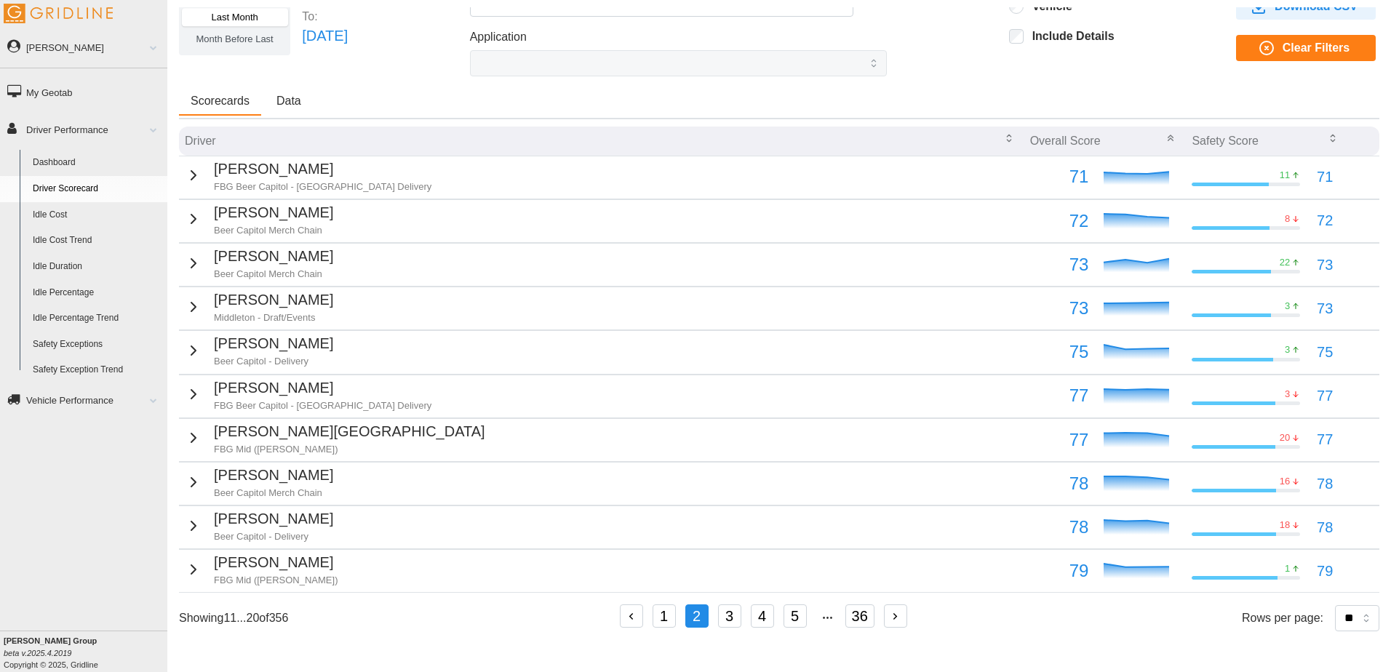
scroll to position [89, 0]
click at [275, 487] on p "Beer Capitol Merch Chain" at bounding box center [273, 493] width 119 height 13
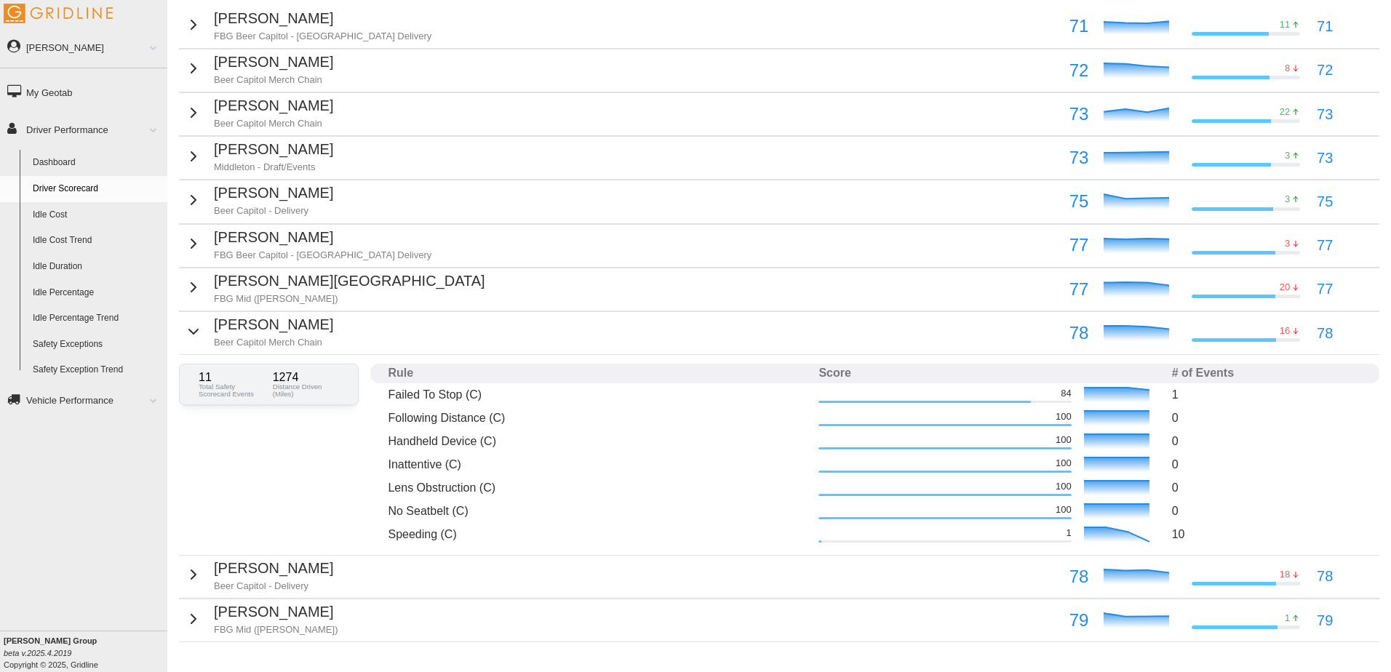
scroll to position [235, 0]
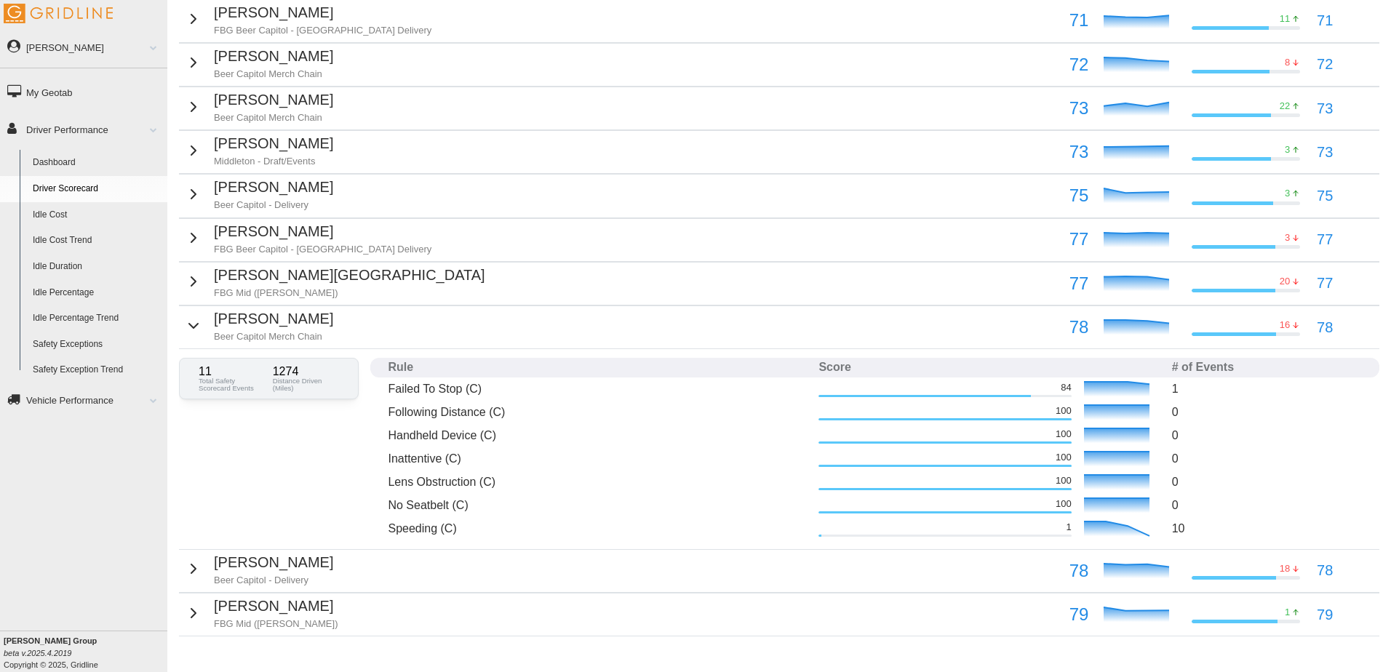
click at [267, 326] on p "[PERSON_NAME]" at bounding box center [273, 319] width 119 height 23
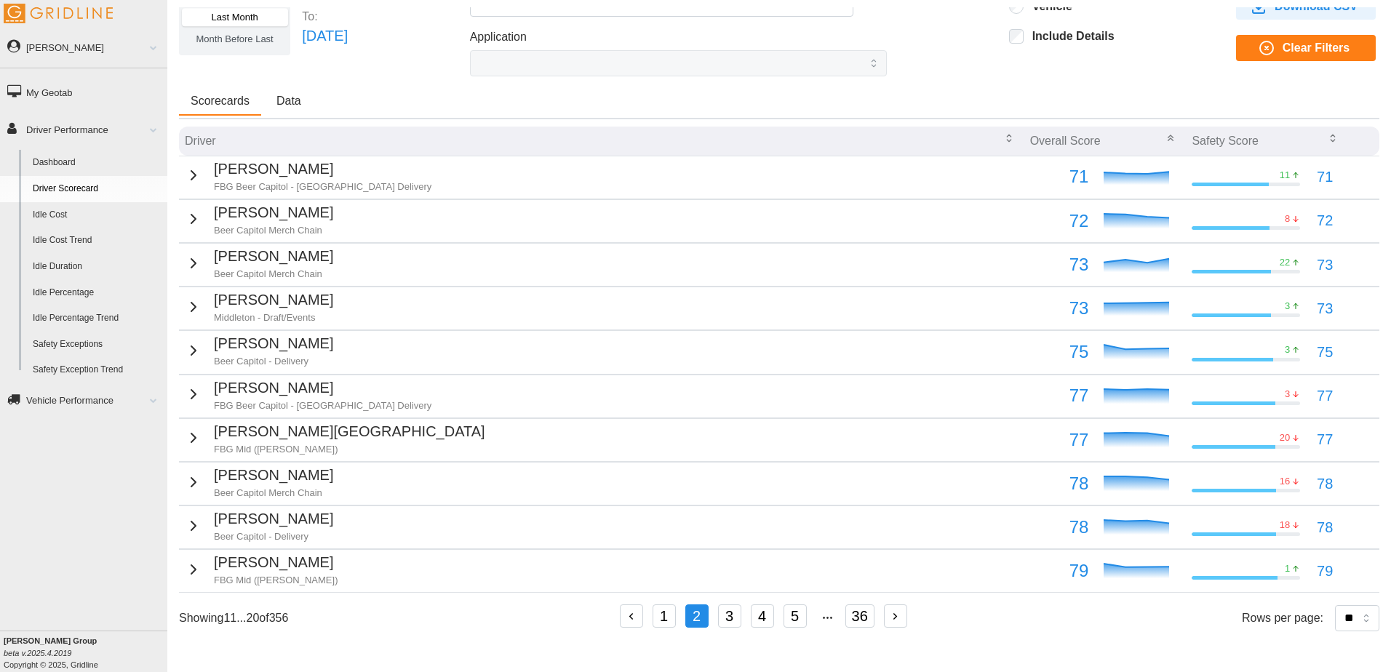
scroll to position [89, 0]
click at [263, 515] on p "[PERSON_NAME]" at bounding box center [273, 519] width 119 height 23
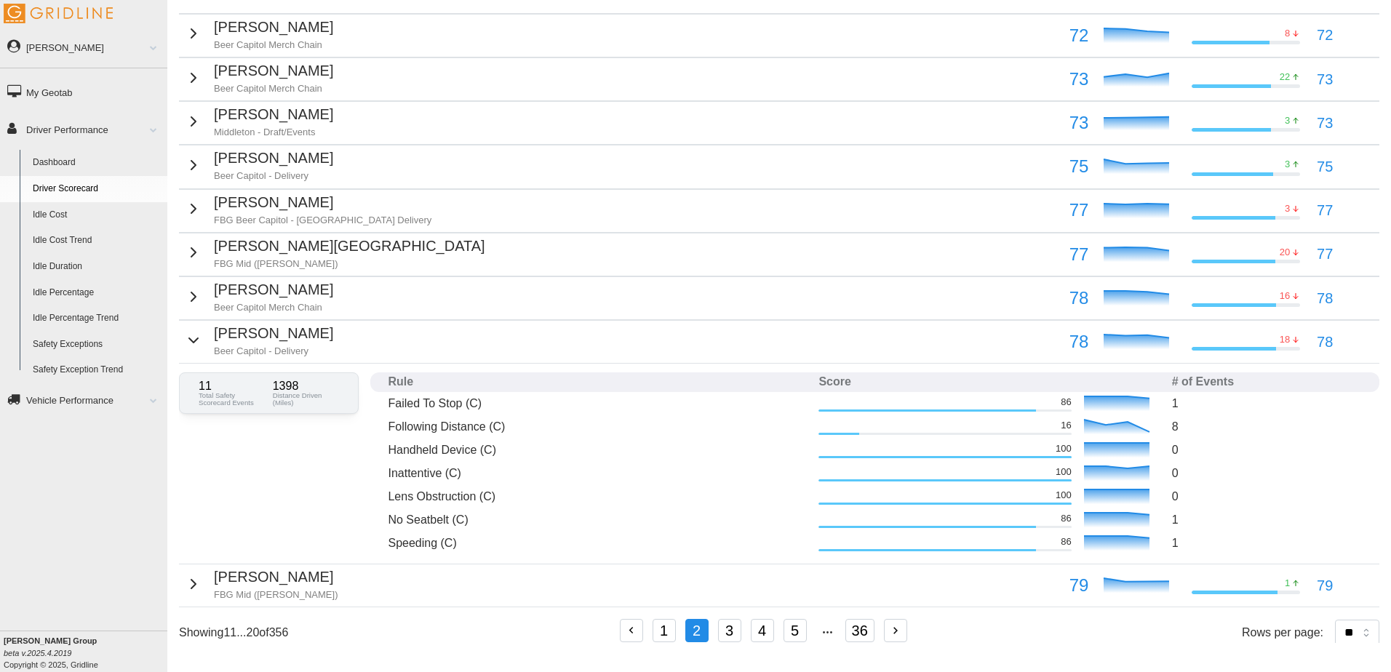
scroll to position [279, 0]
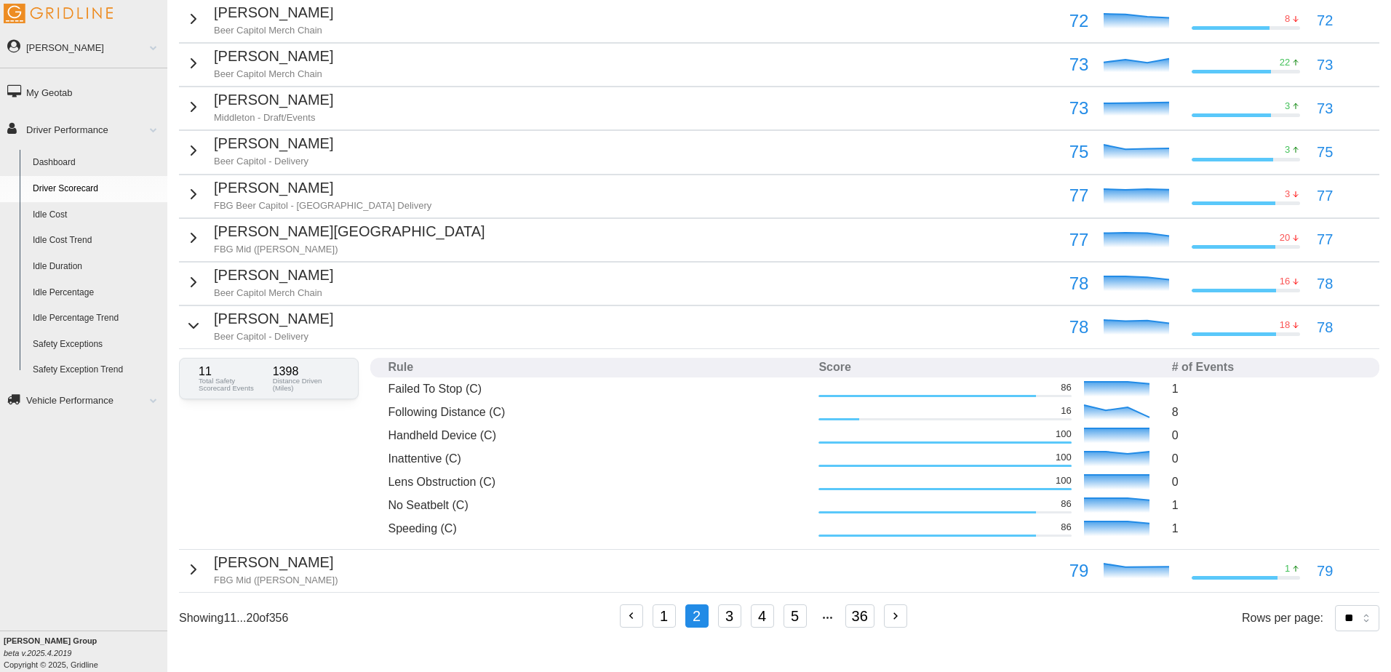
click at [275, 329] on p "[PERSON_NAME]" at bounding box center [273, 319] width 119 height 23
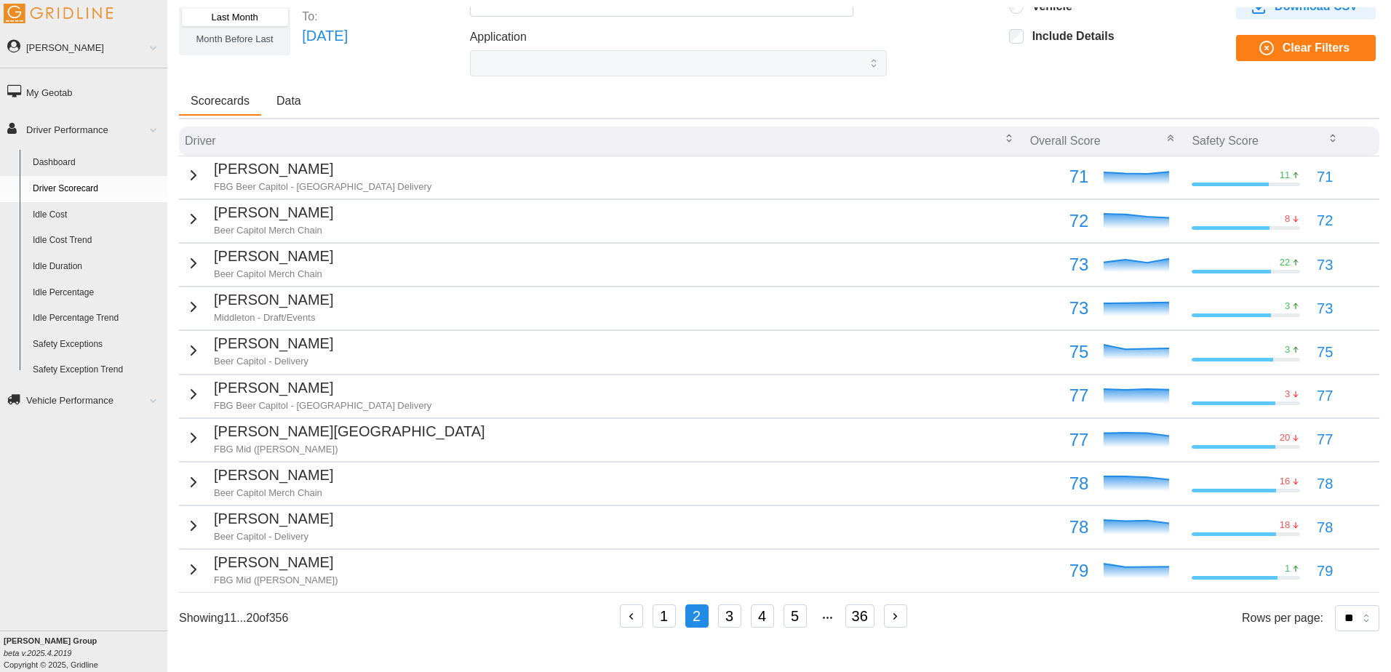
scroll to position [89, 0]
click at [276, 554] on p "[PERSON_NAME]" at bounding box center [276, 562] width 124 height 23
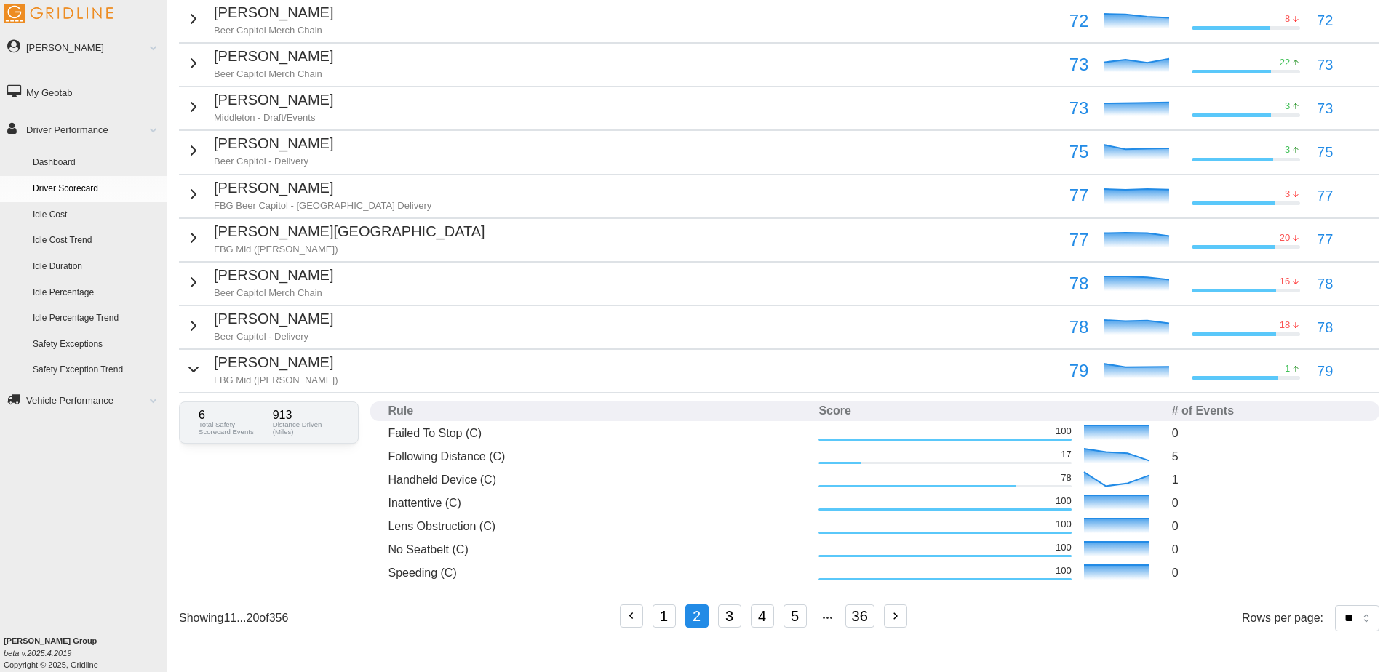
scroll to position [279, 0]
click at [262, 374] on p "FBG Mid ([PERSON_NAME])" at bounding box center [276, 380] width 124 height 13
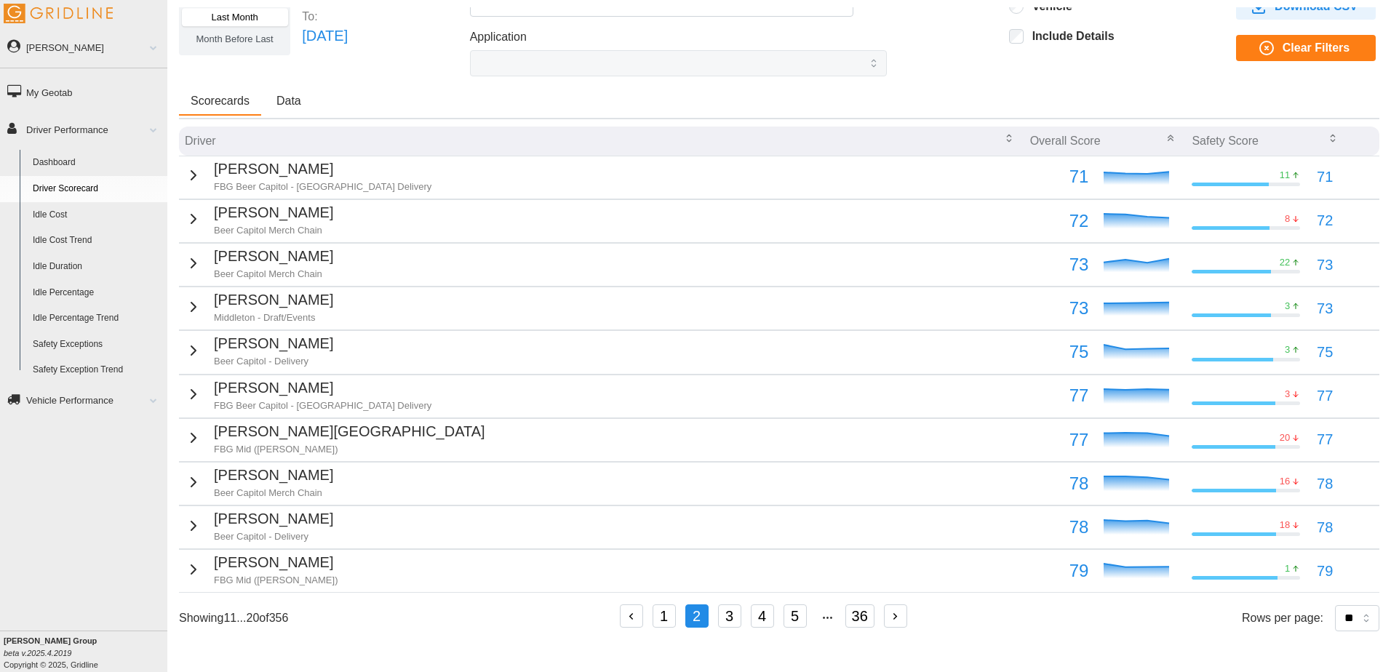
scroll to position [79, 0]
click at [663, 615] on button "1" at bounding box center [664, 616] width 23 height 23
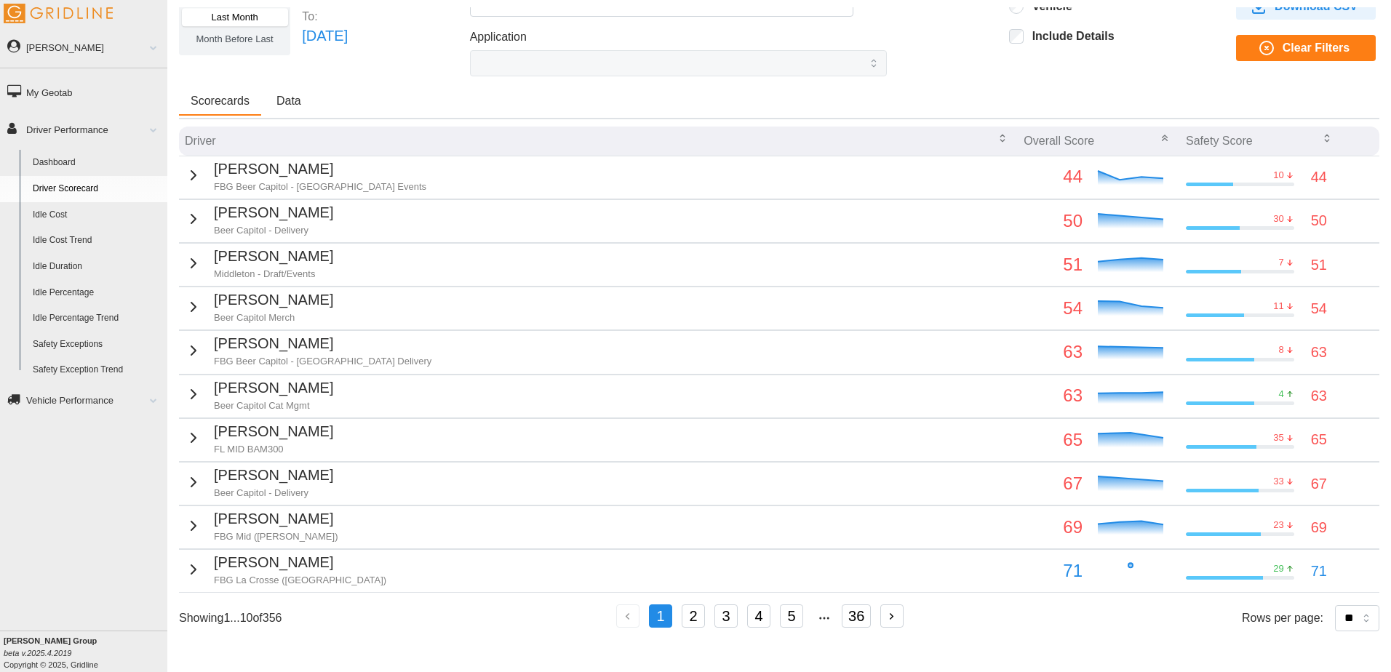
click at [76, 90] on link "My Geotab" at bounding box center [83, 92] width 167 height 33
